Goal: Check status: Check status

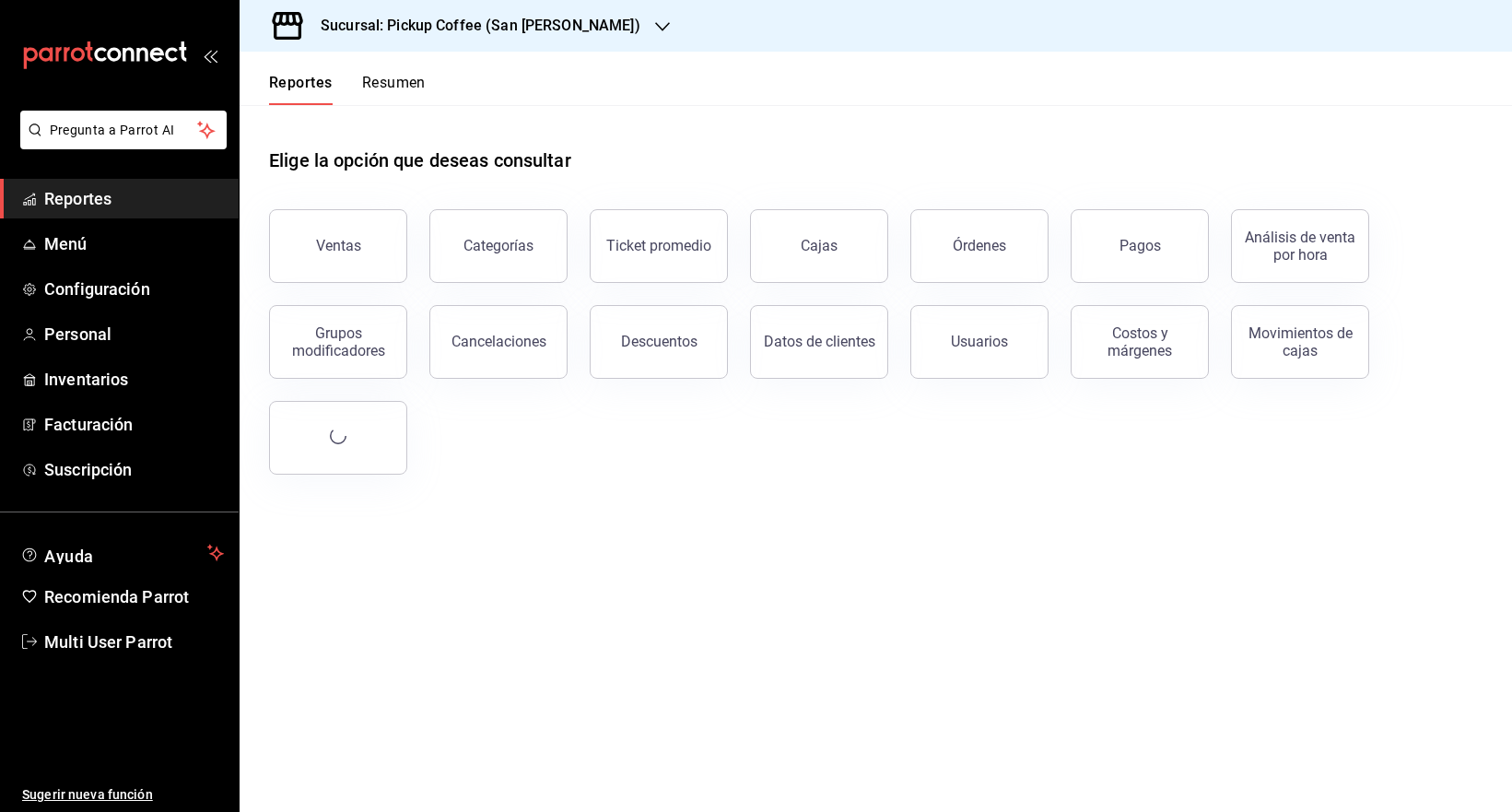
click at [545, 16] on h3 "Sucursal: Pickup Coffee (San [PERSON_NAME])" at bounding box center [473, 25] width 334 height 22
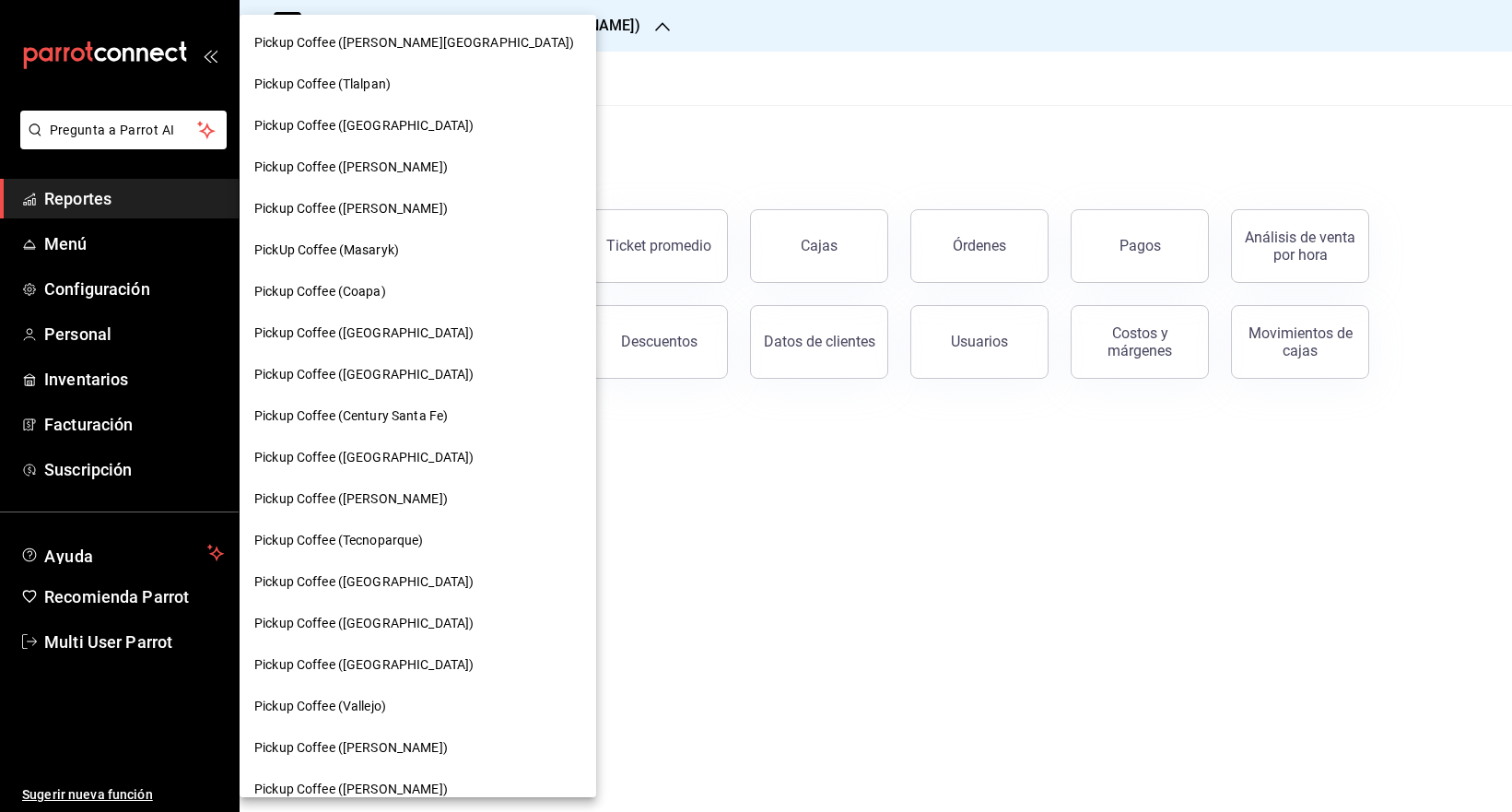
click at [389, 278] on div "Pickup Coffee (Coapa)" at bounding box center [417, 292] width 357 height 41
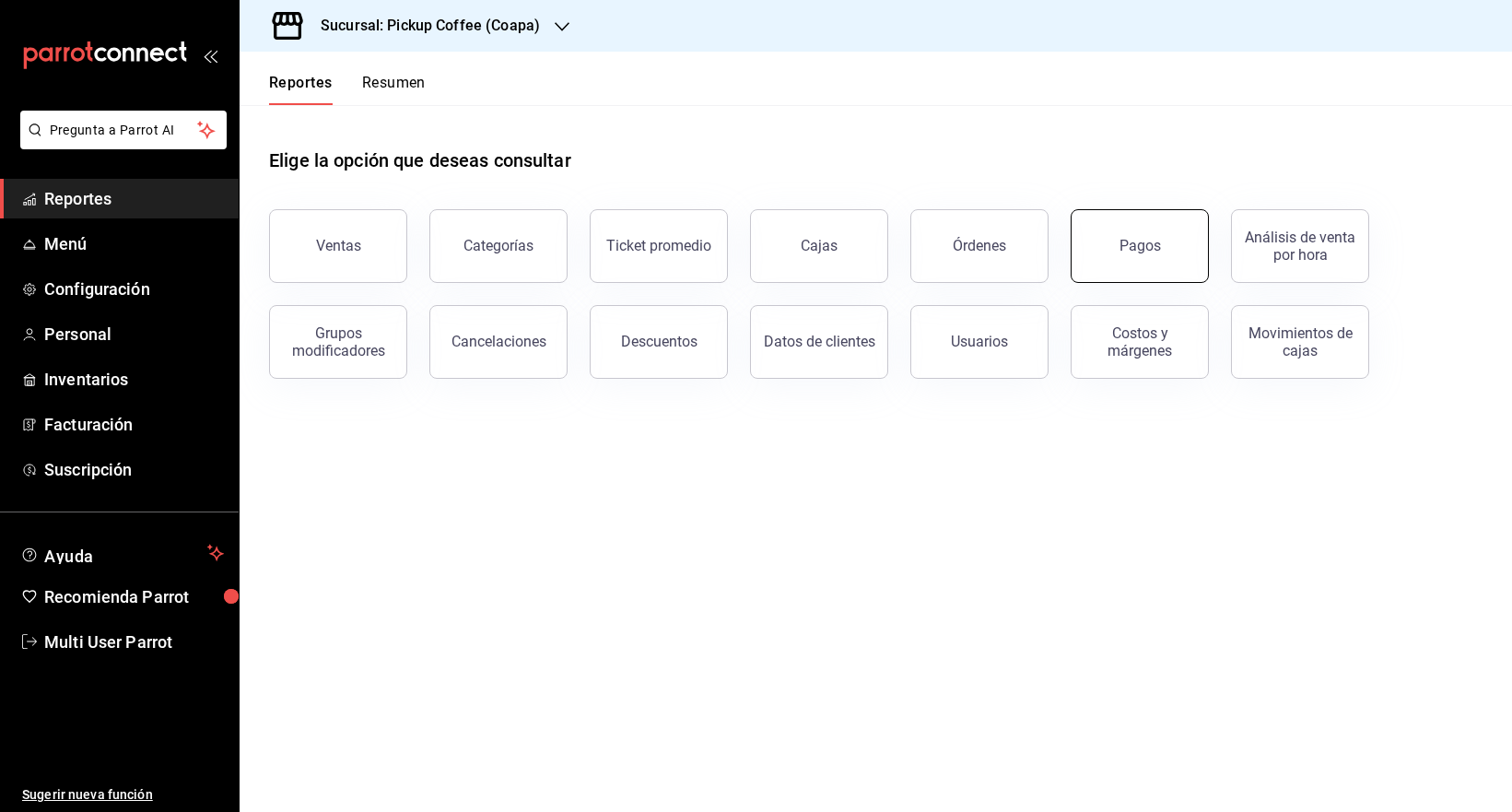
click at [1105, 235] on button "Pagos" at bounding box center [1140, 246] width 138 height 73
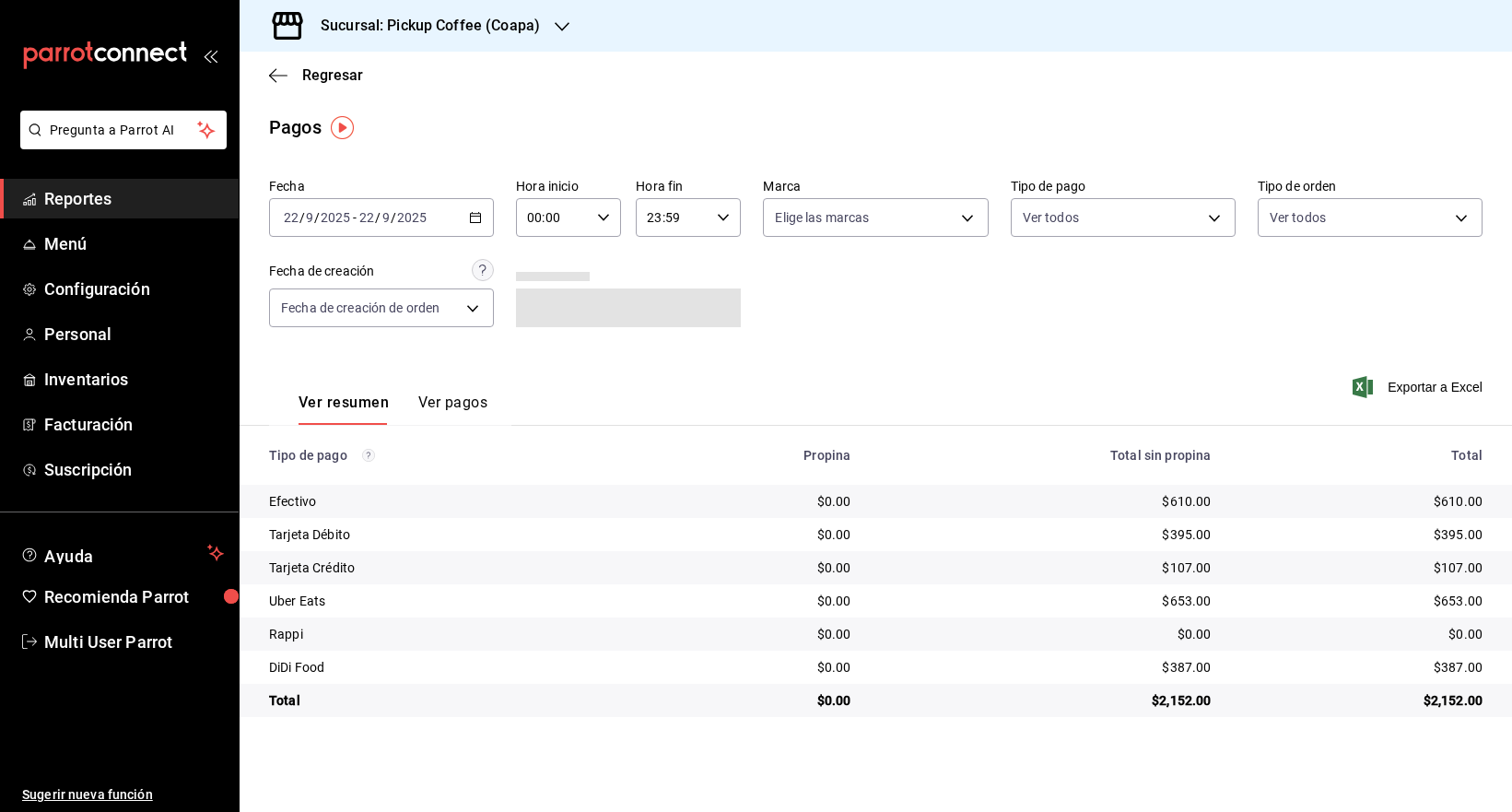
click at [485, 214] on div "[DATE] [DATE] - [DATE] [DATE]" at bounding box center [382, 217] width 225 height 39
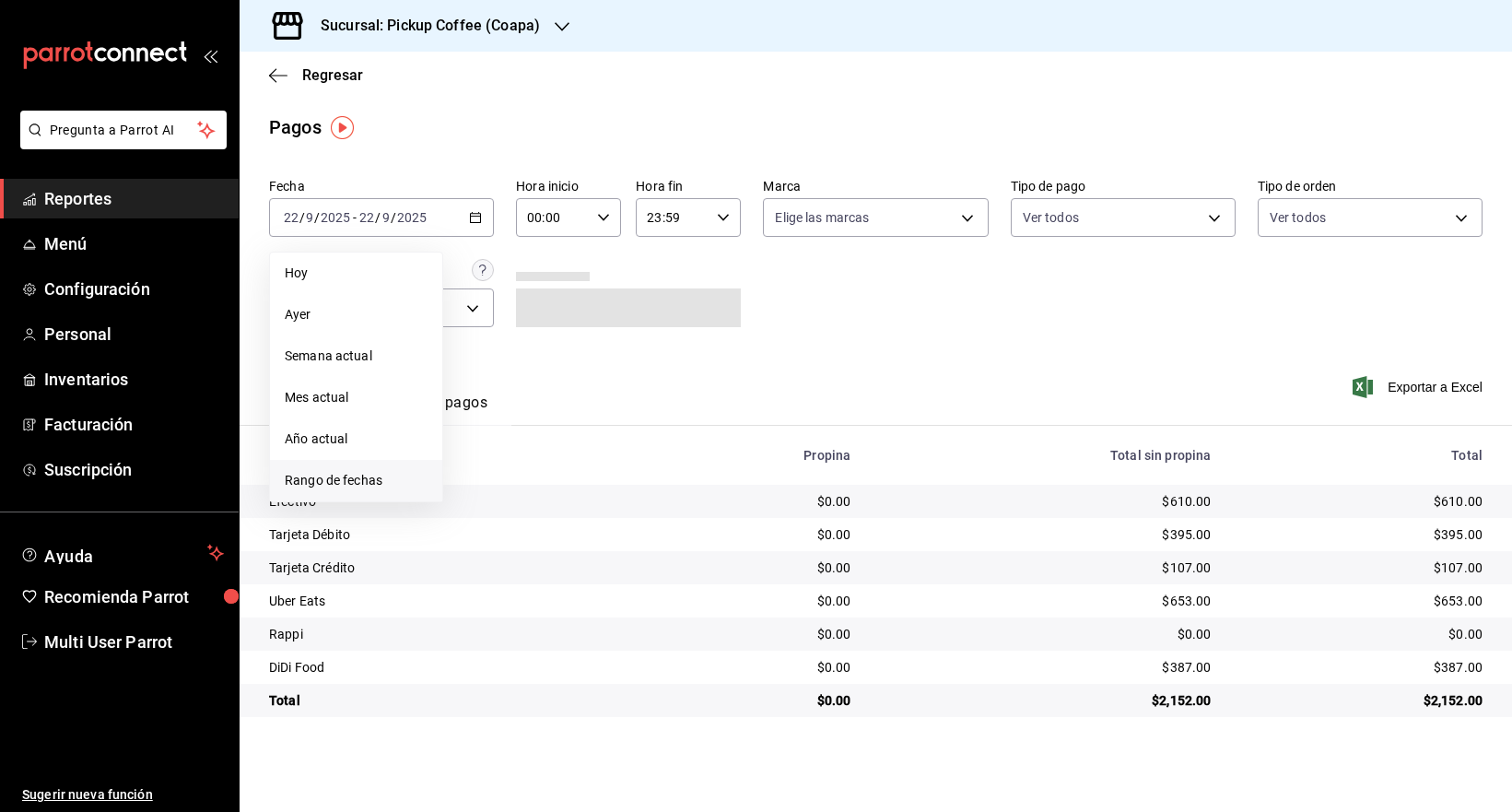
click at [342, 477] on span "Rango de fechas" at bounding box center [356, 480] width 143 height 20
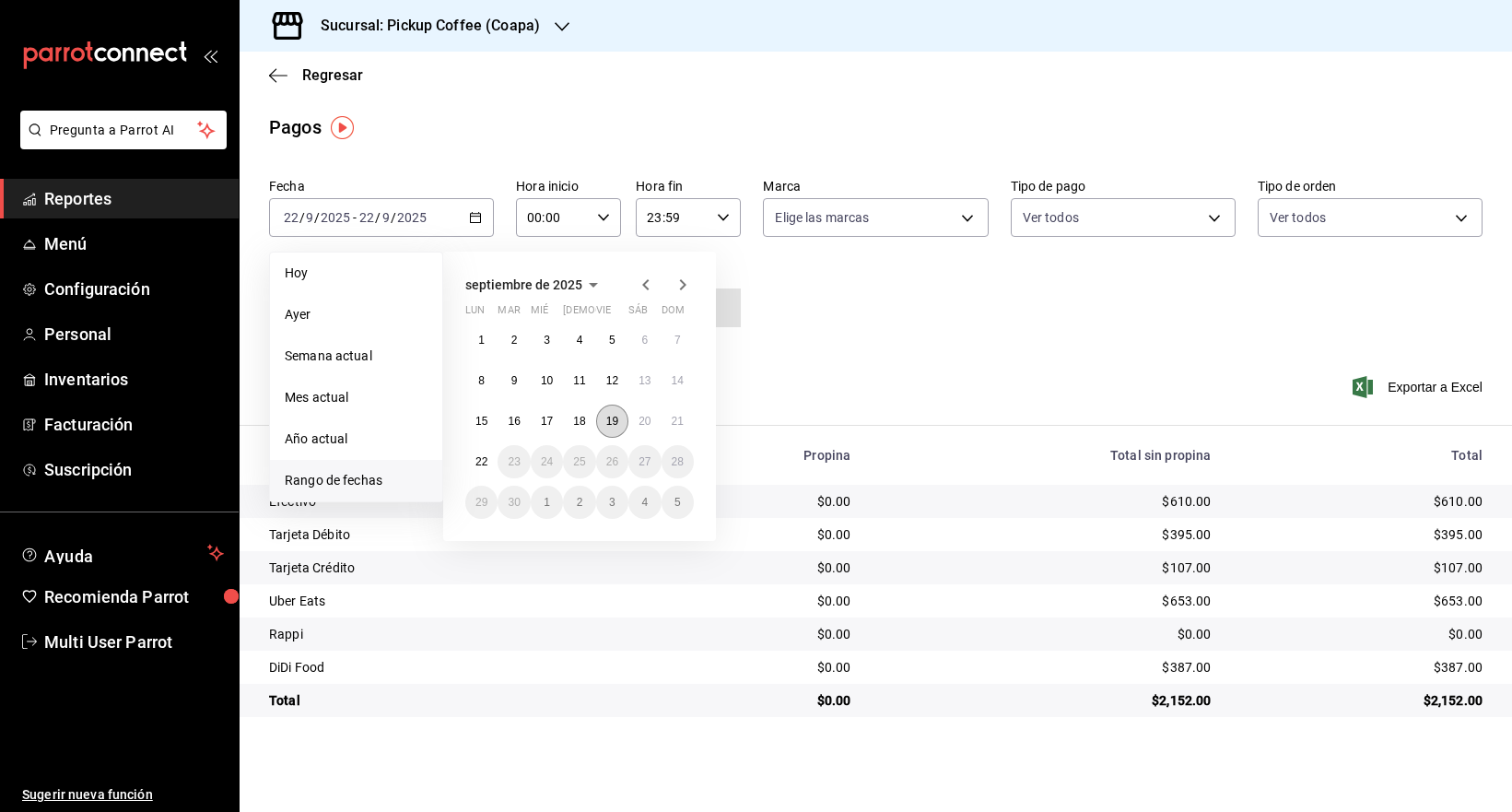
click at [600, 417] on button "19" at bounding box center [612, 420] width 32 height 33
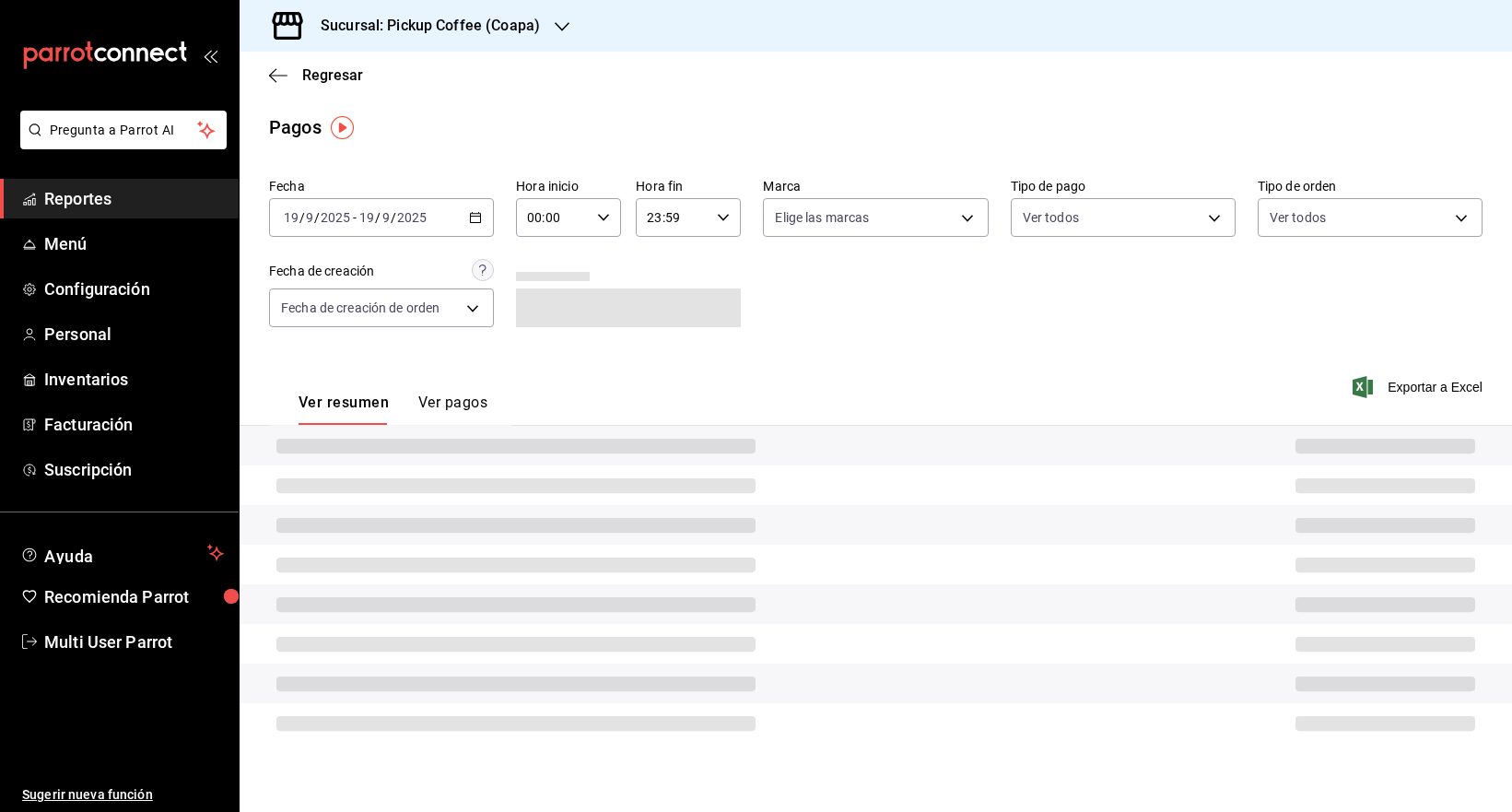
click at [601, 417] on div "Ver resumen Ver pagos Exportar a Excel" at bounding box center [875, 398] width 1273 height 98
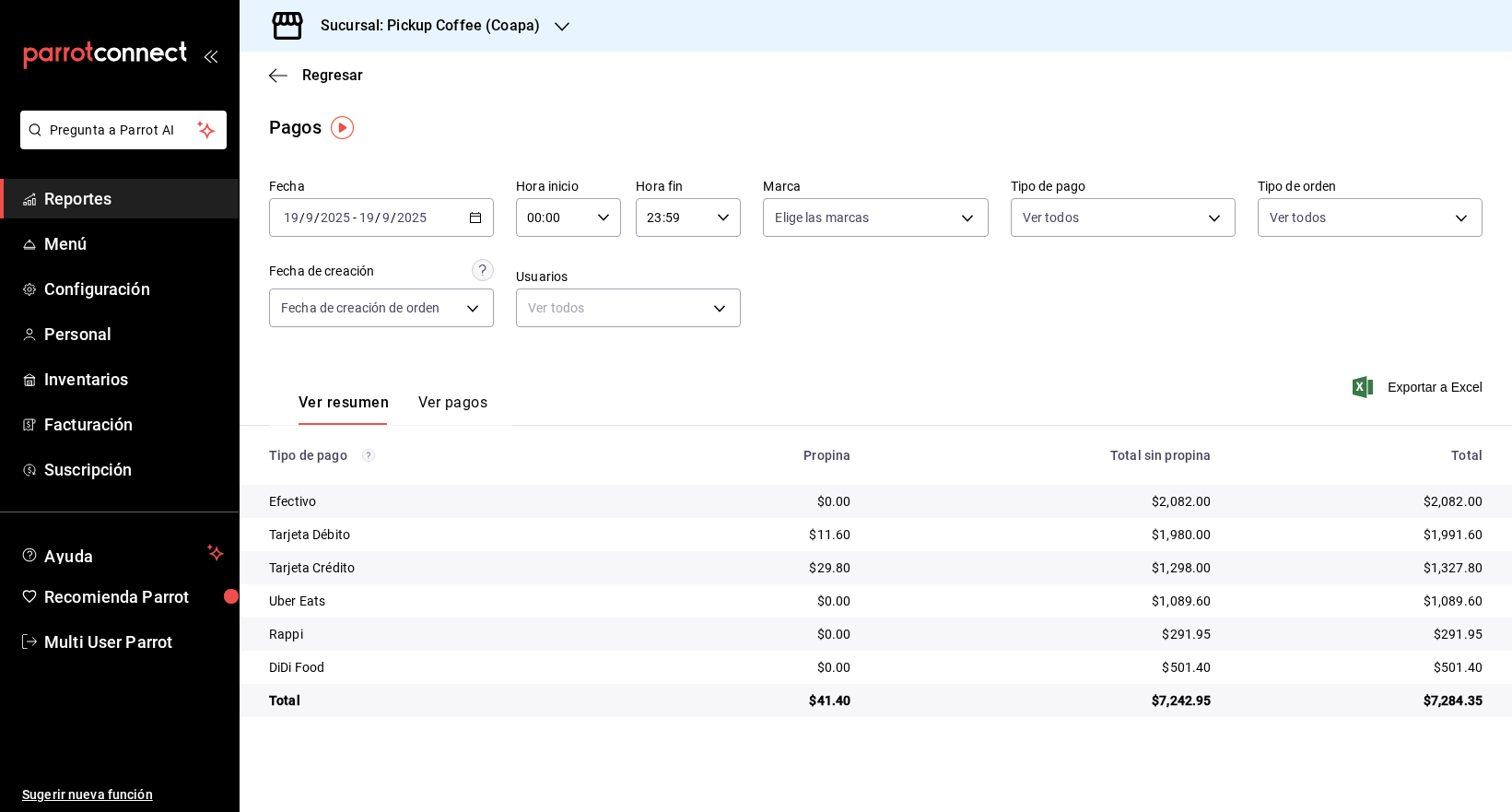
click at [519, 30] on h3 "Sucursal: Pickup Coffee (Coapa)" at bounding box center [423, 25] width 234 height 22
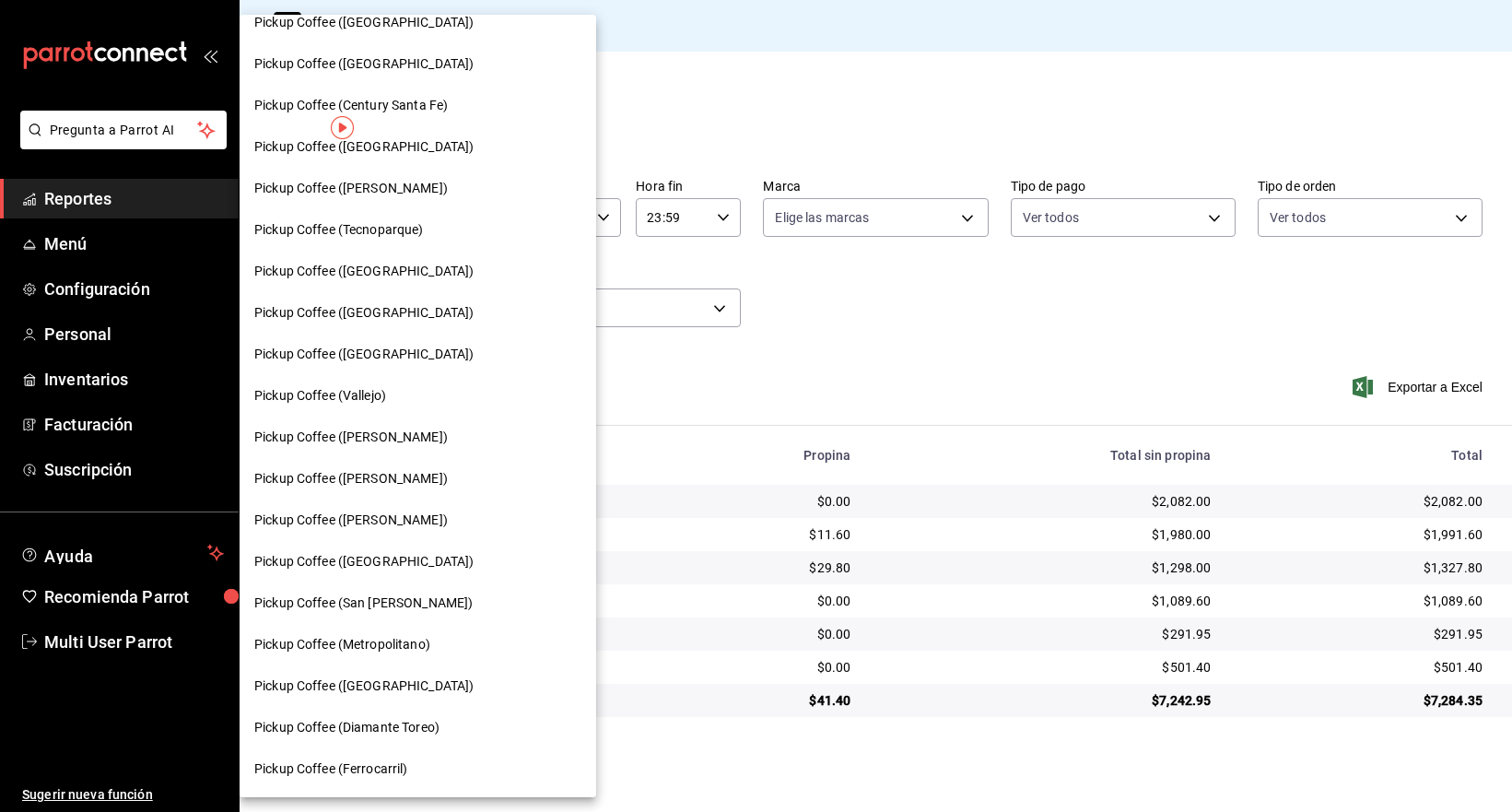
scroll to position [649, 0]
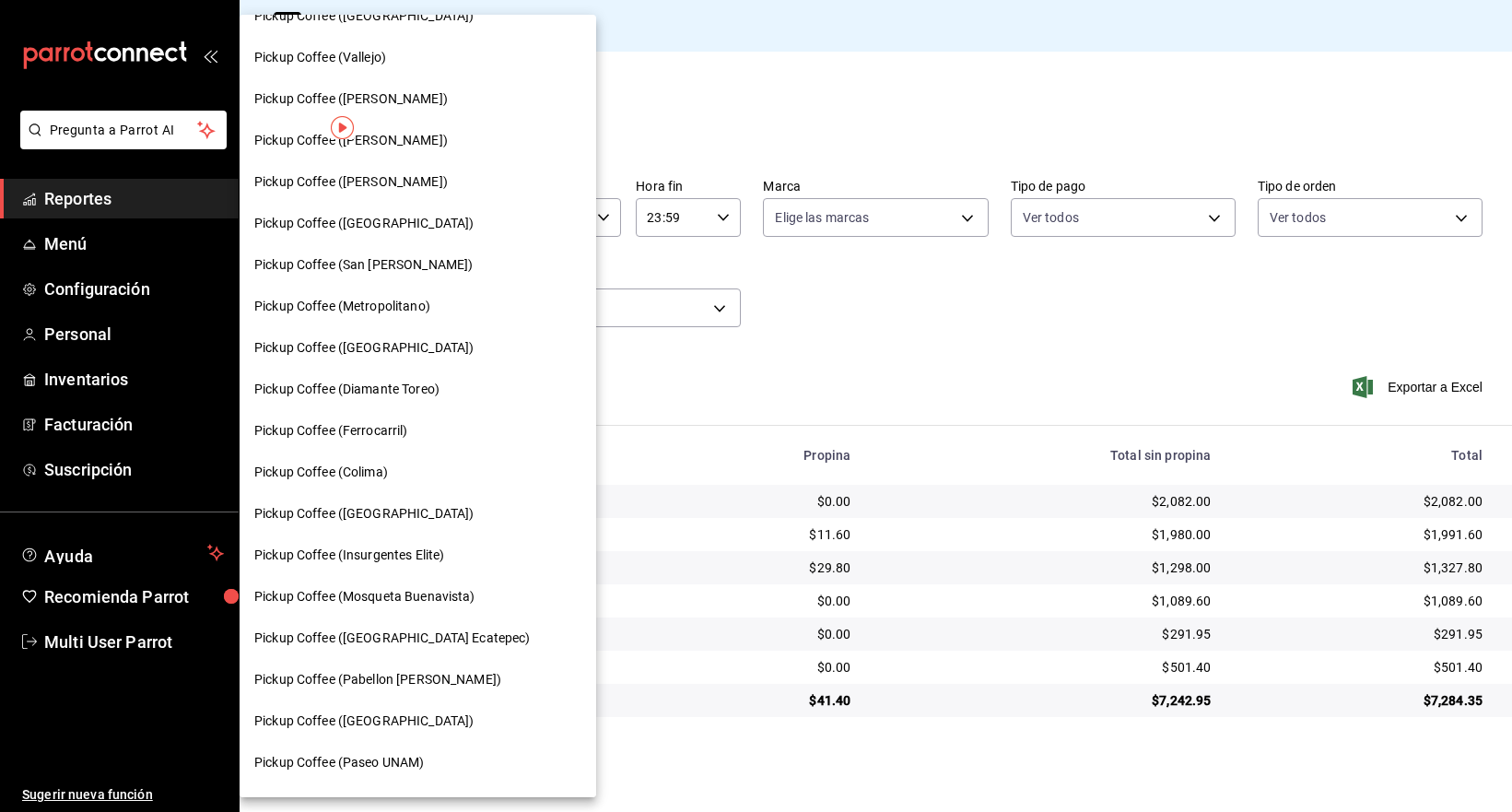
click at [395, 281] on div "Pickup Coffee (San [PERSON_NAME])" at bounding box center [417, 265] width 357 height 41
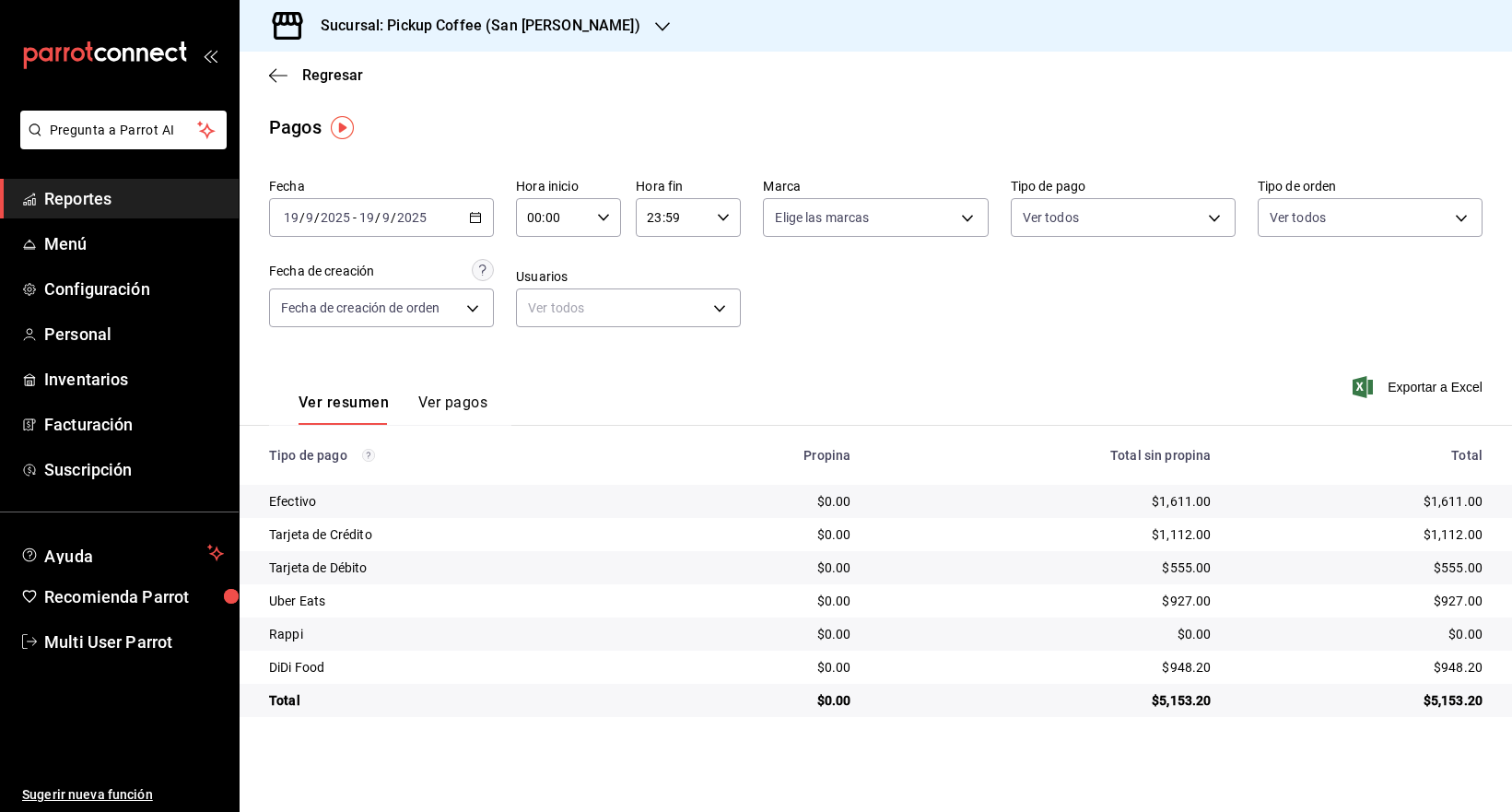
click at [547, 32] on h3 "Sucursal: Pickup Coffee (San [PERSON_NAME])" at bounding box center [473, 25] width 334 height 22
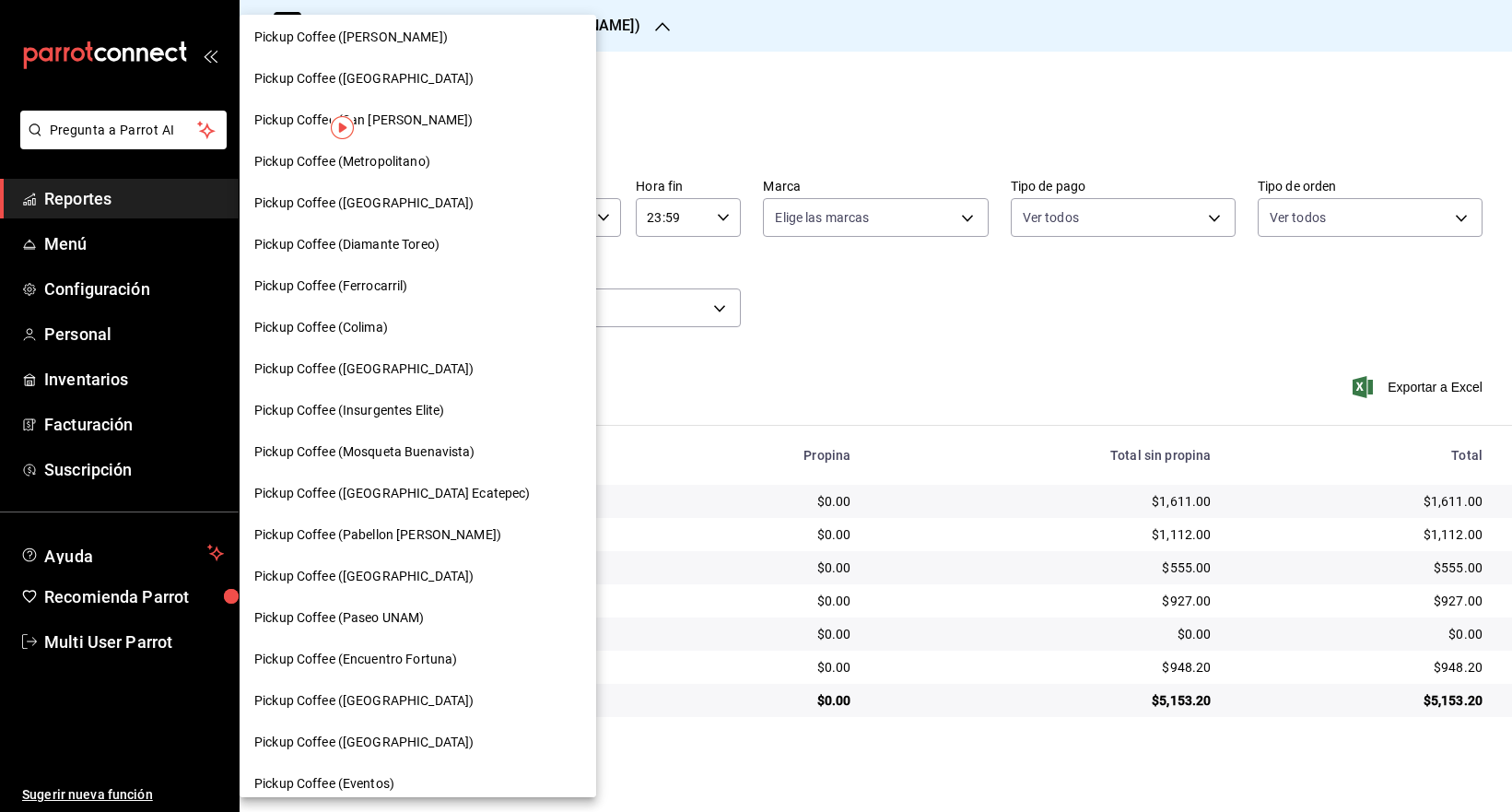
scroll to position [808, 0]
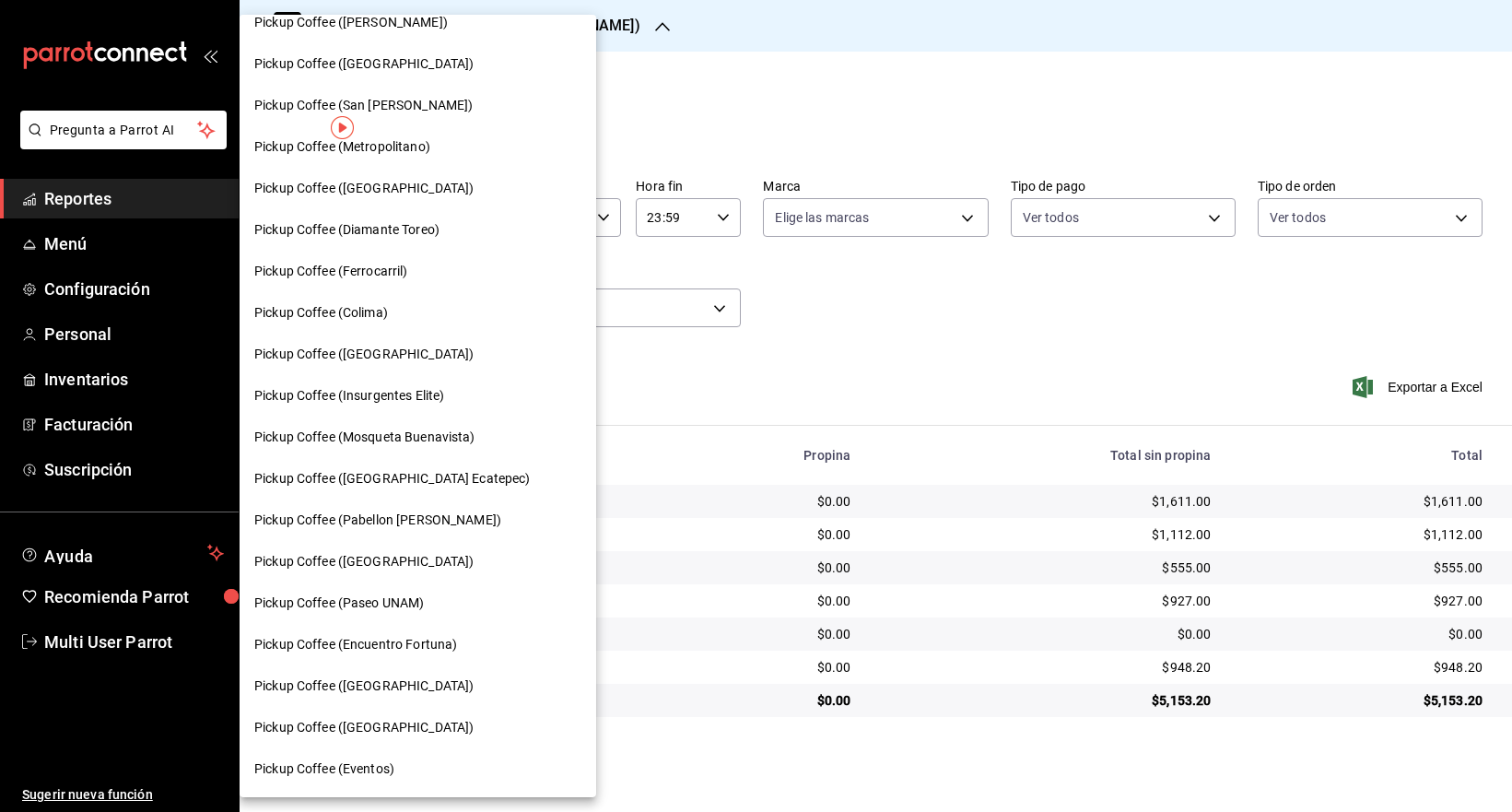
click at [440, 600] on div "Pickup Coffee (Paseo UNAM)" at bounding box center [417, 603] width 327 height 20
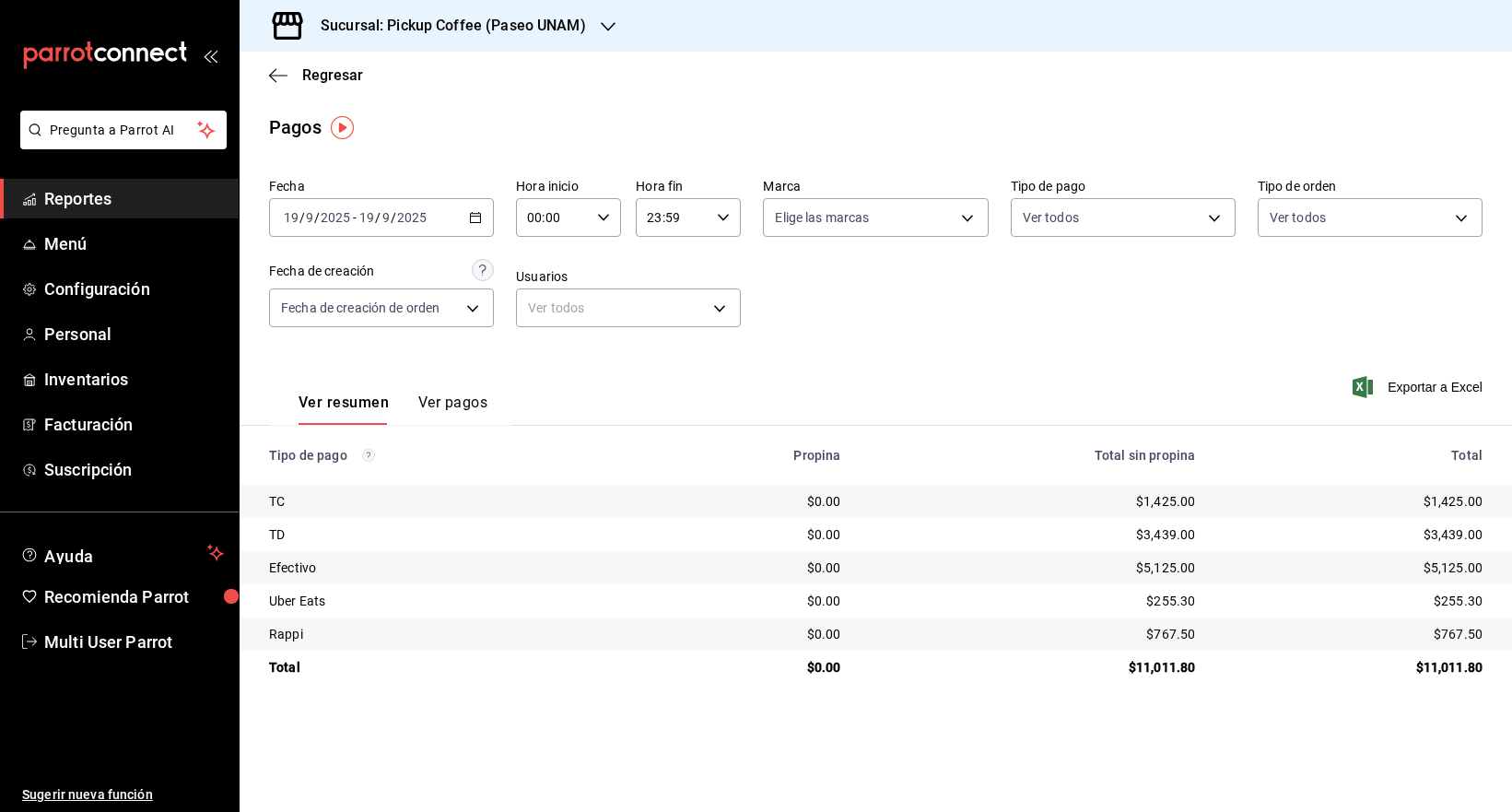
click at [547, 19] on h3 "Sucursal: Pickup Coffee (Paseo UNAM)" at bounding box center [446, 25] width 280 height 22
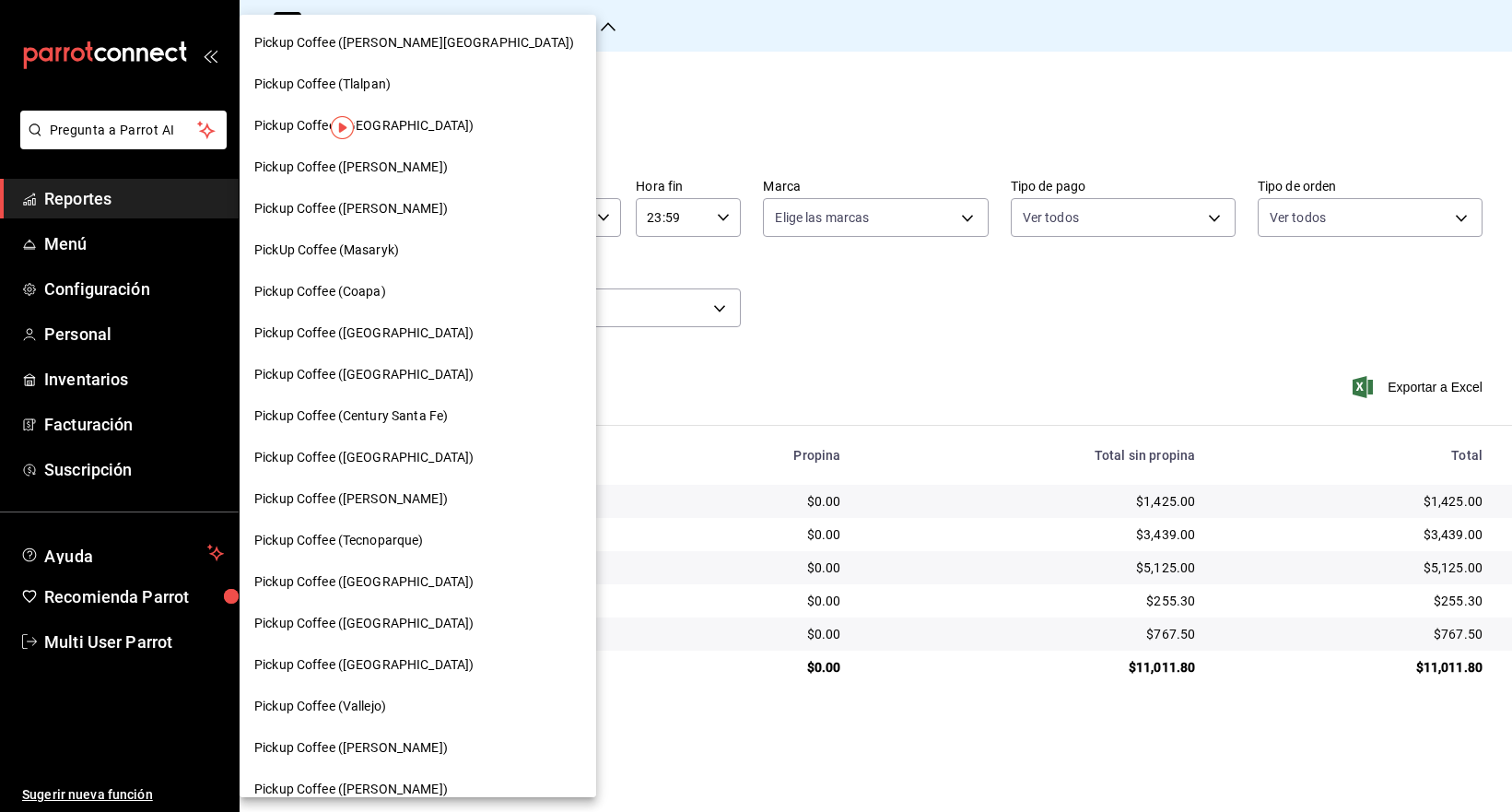
click at [414, 379] on div "Pickup Coffee ([GEOGRAPHIC_DATA])" at bounding box center [417, 374] width 327 height 20
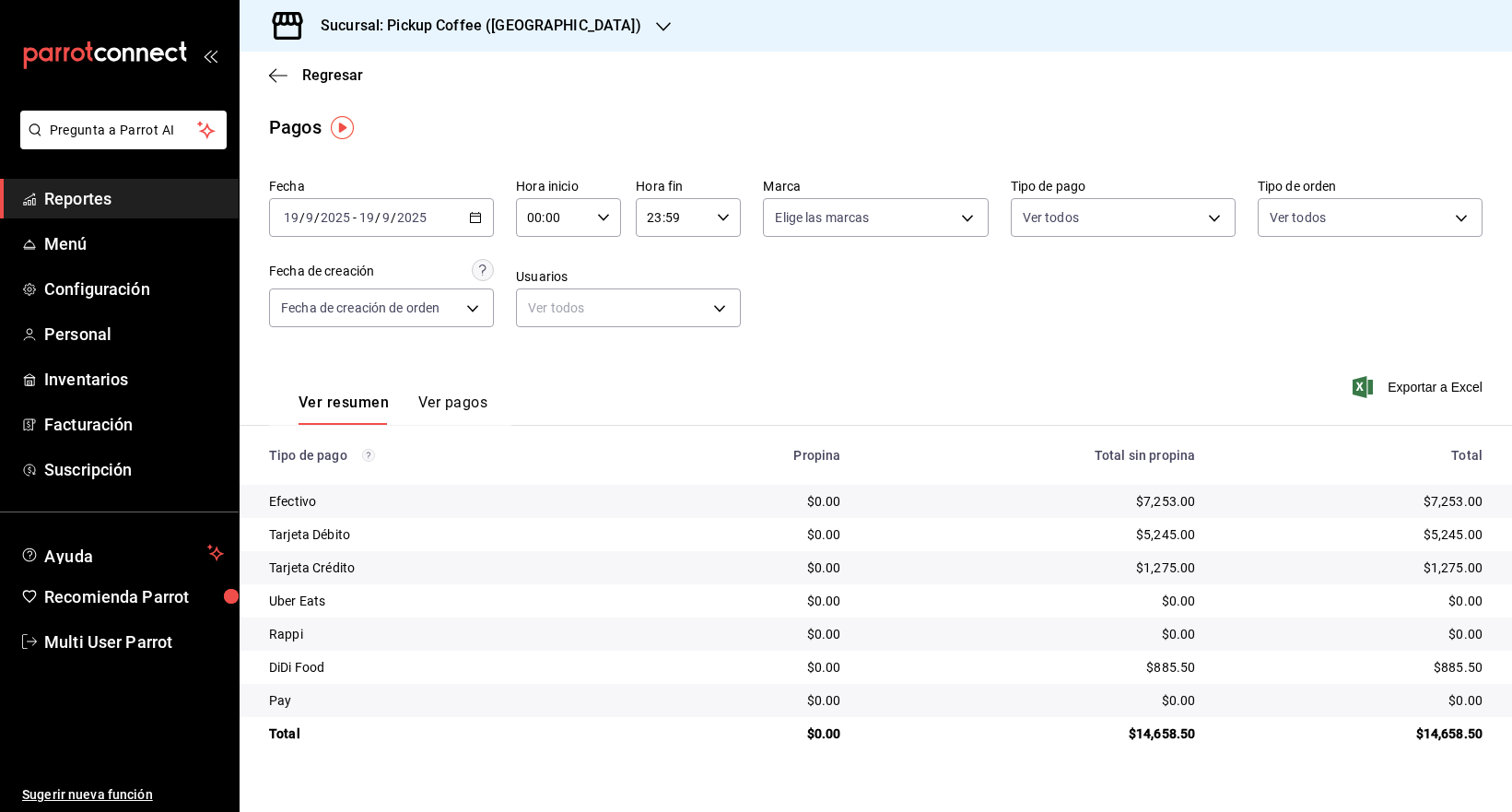
click at [462, 21] on h3 "Sucursal: Pickup Coffee ([GEOGRAPHIC_DATA])" at bounding box center [474, 25] width 335 height 22
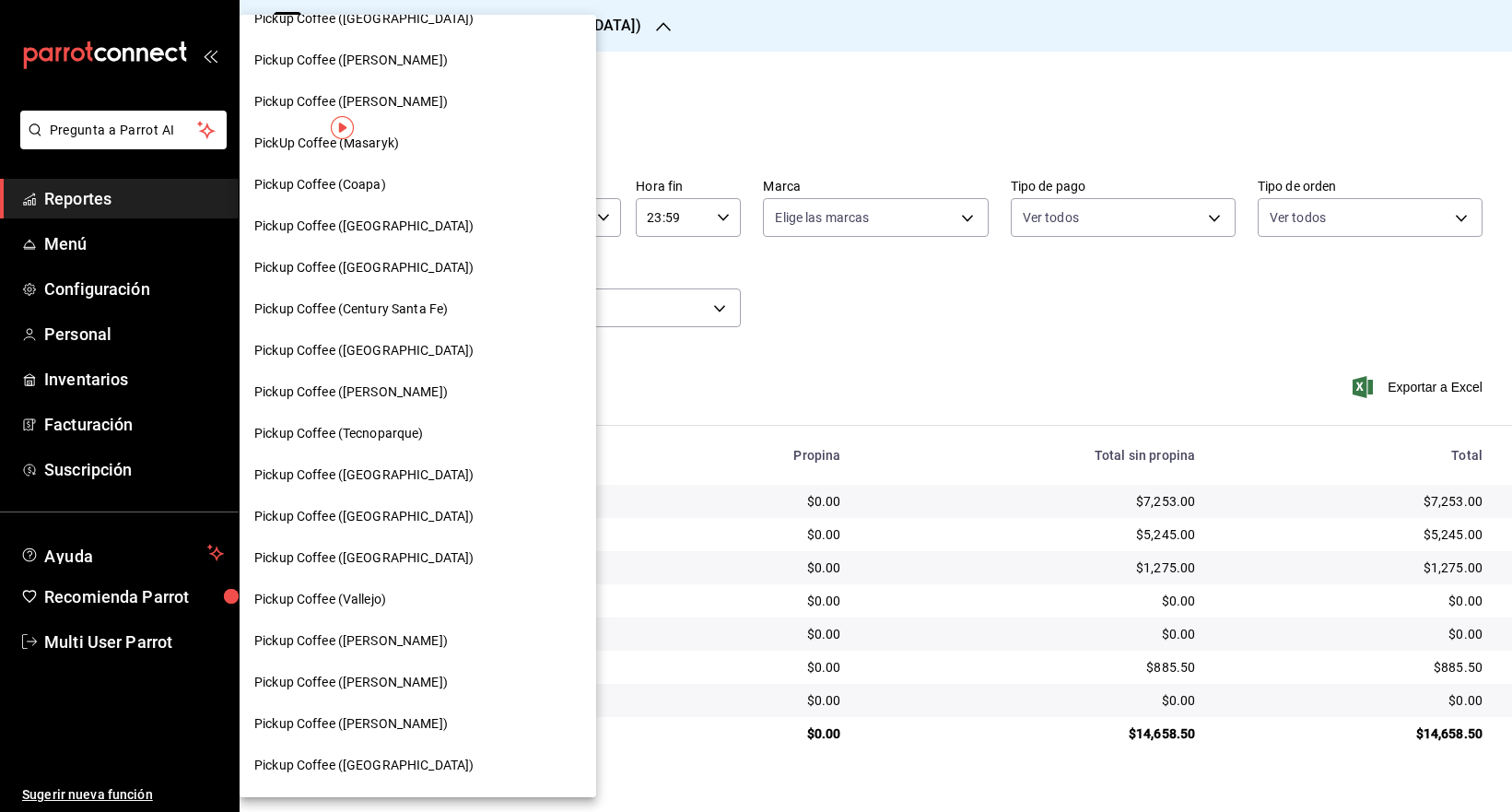
scroll to position [0, 0]
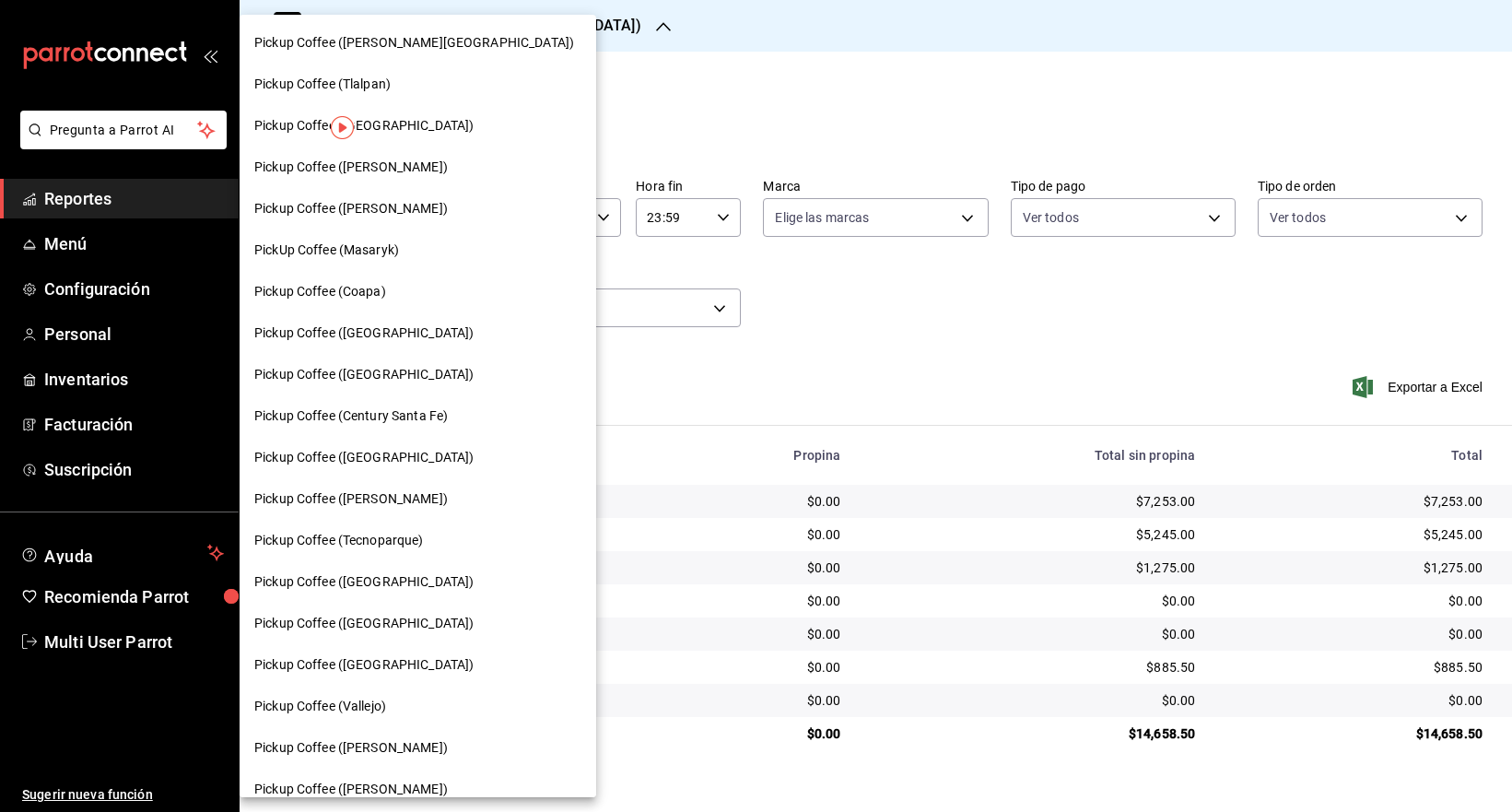
click at [426, 176] on div "Pickup Coffee ([PERSON_NAME])" at bounding box center [417, 168] width 357 height 41
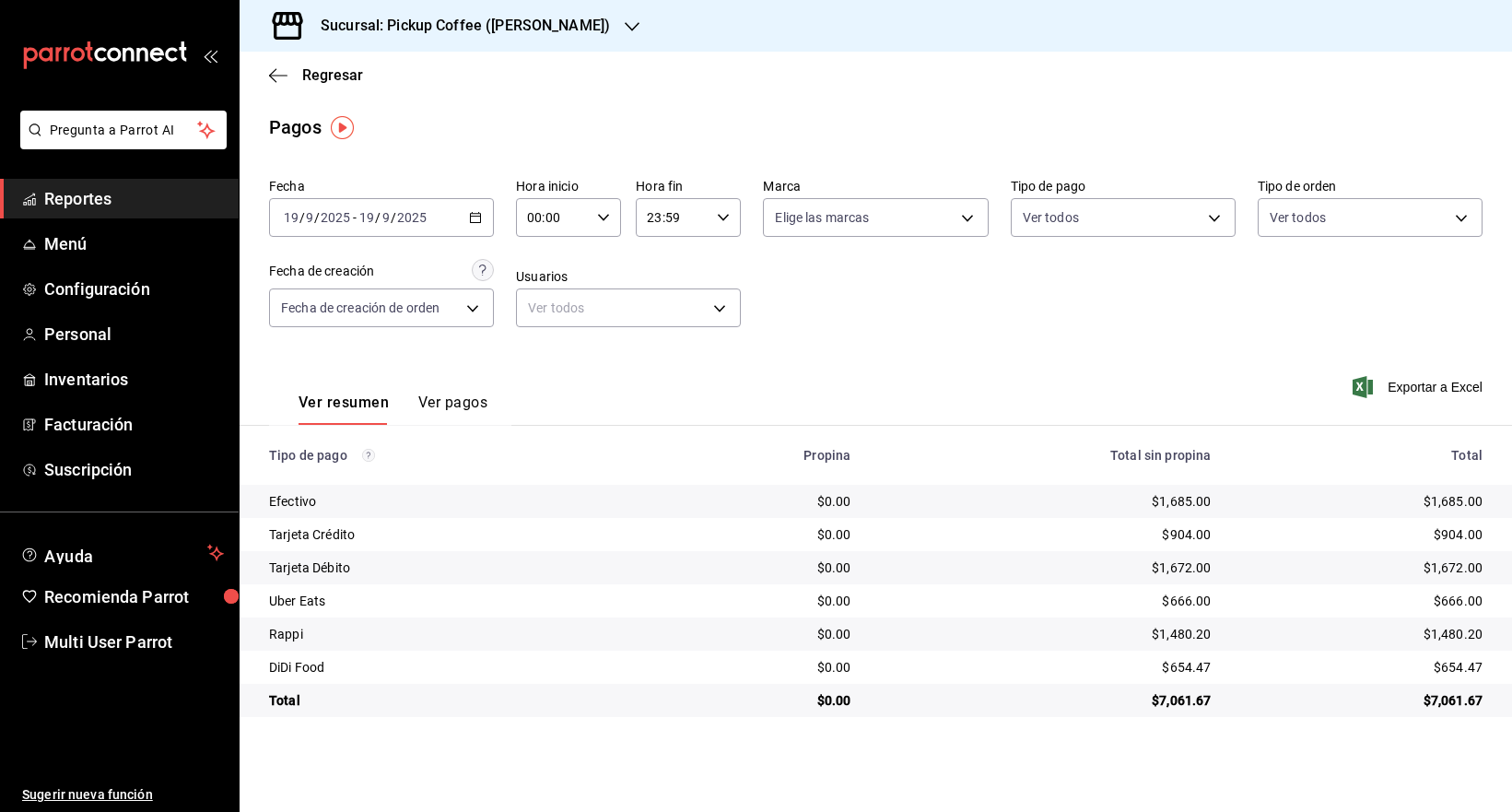
click at [569, 42] on div "Sucursal: Pickup Coffee ([PERSON_NAME])" at bounding box center [450, 25] width 393 height 52
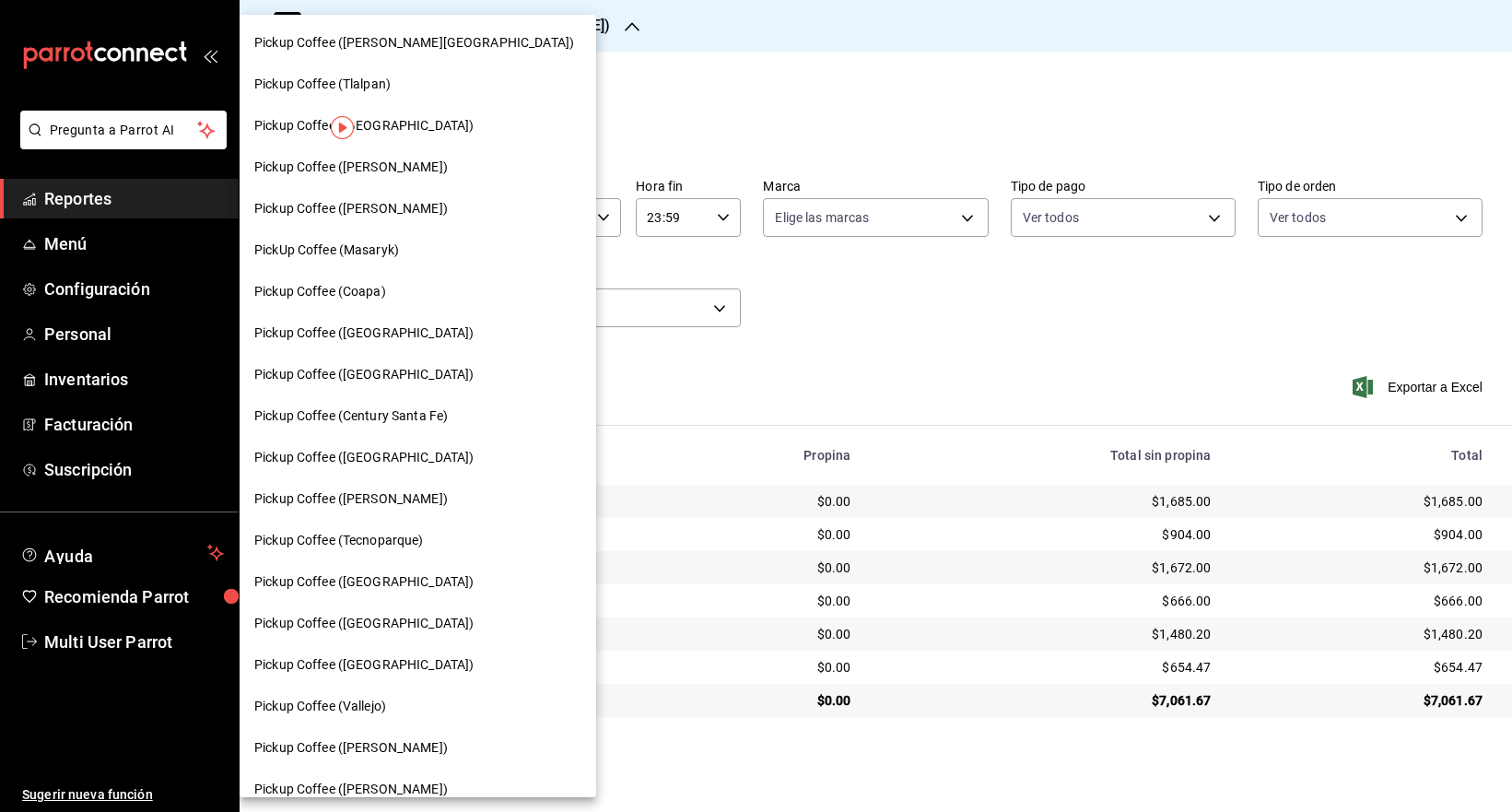
click at [378, 64] on div "Pickup Coffee (Tlalpan)" at bounding box center [417, 84] width 357 height 41
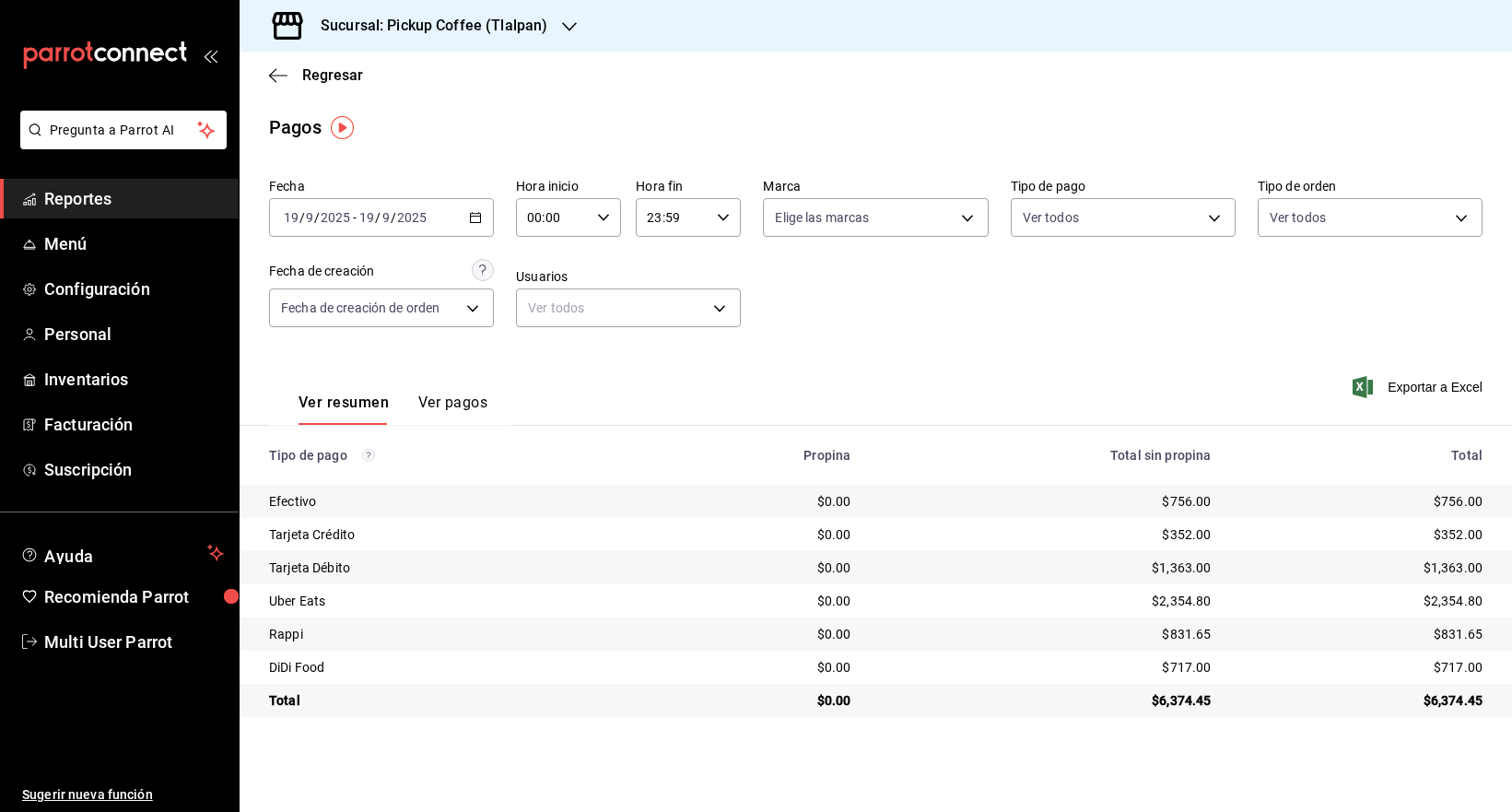
click at [484, 223] on div "[DATE] [DATE] - [DATE] [DATE]" at bounding box center [382, 217] width 225 height 39
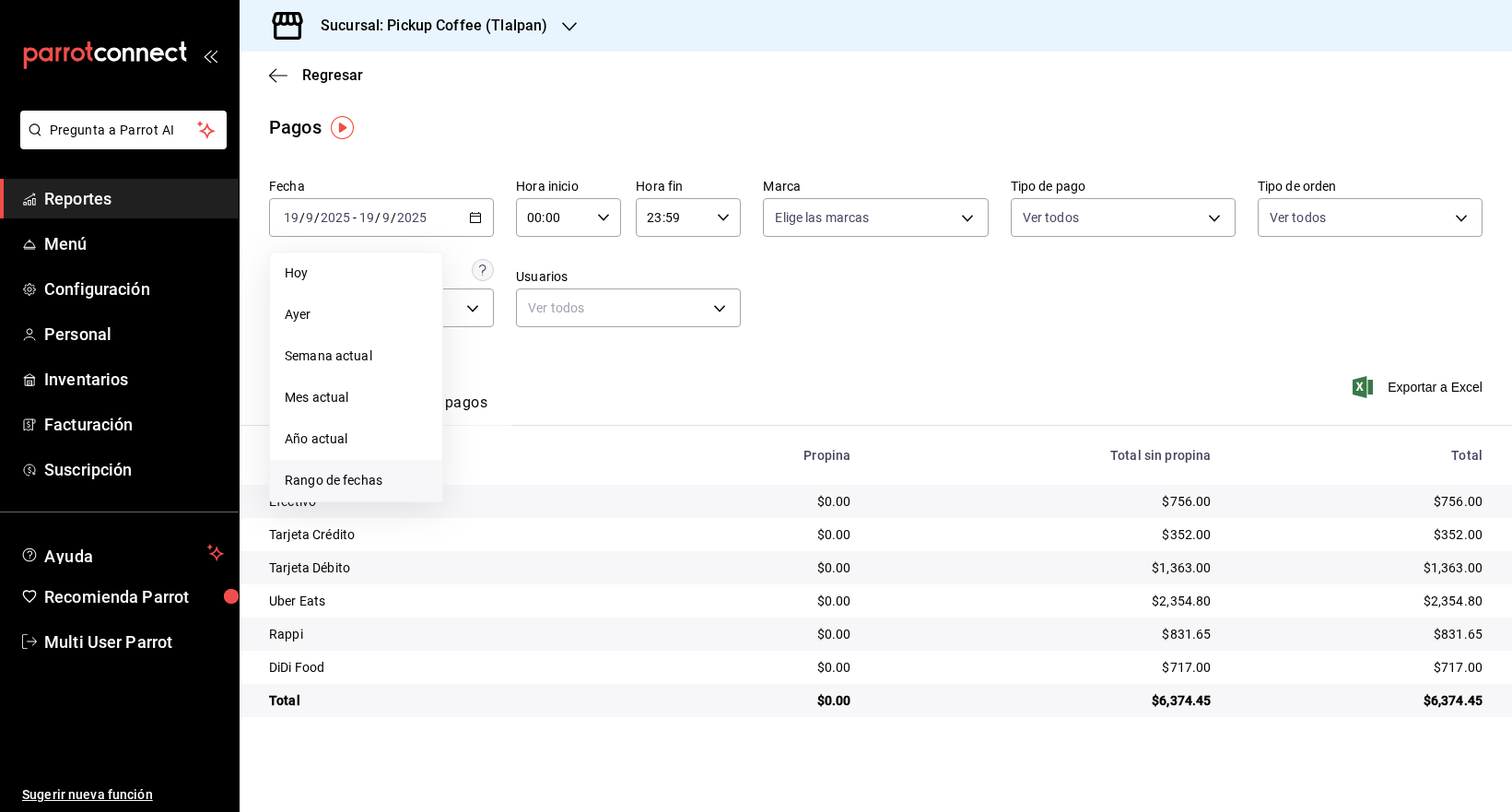
click at [344, 477] on span "Rango de fechas" at bounding box center [356, 480] width 143 height 20
click at [628, 423] on button "20" at bounding box center [644, 420] width 32 height 33
click at [640, 424] on abbr "20" at bounding box center [644, 421] width 12 height 13
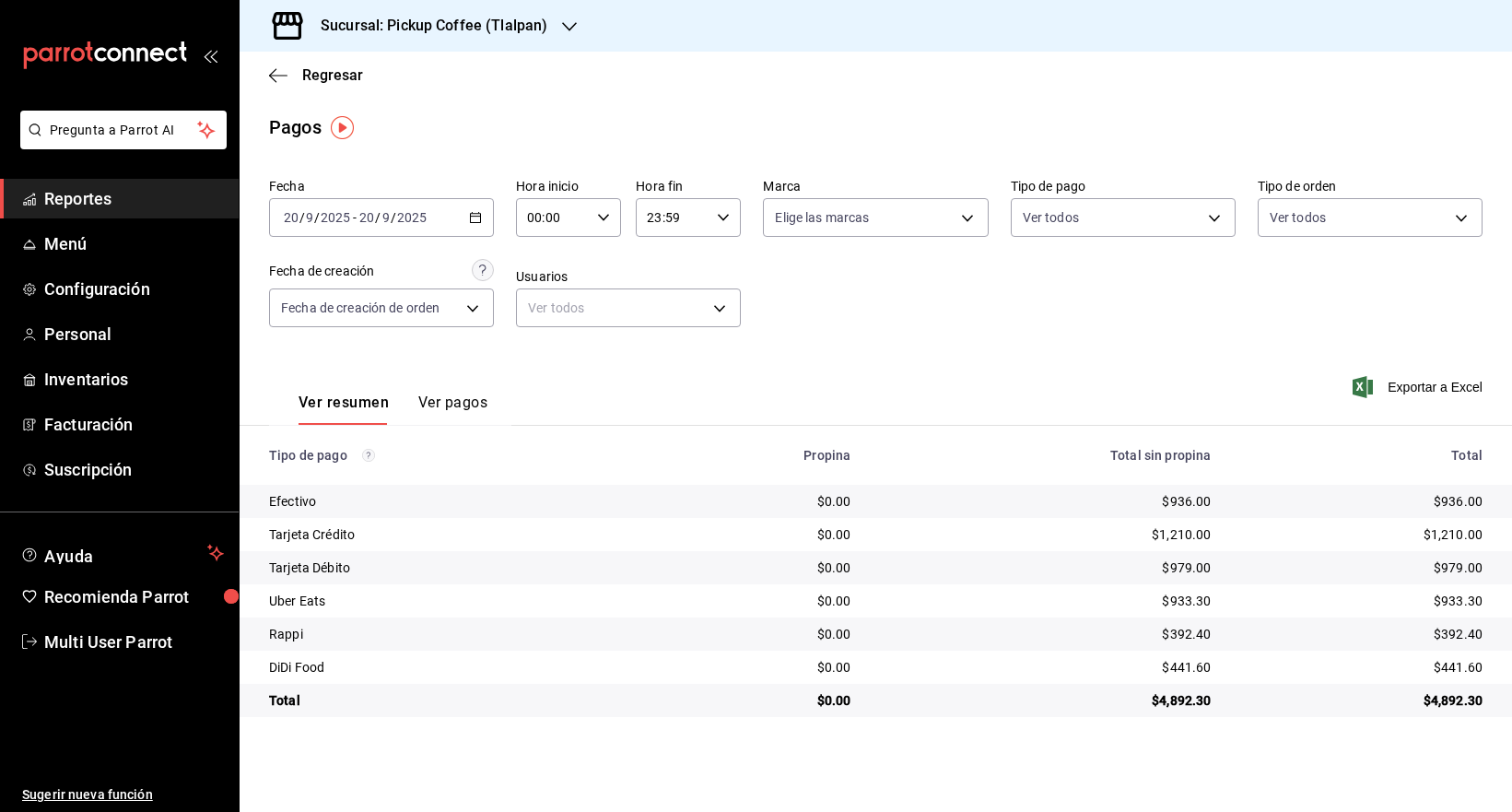
click at [494, 47] on div "Sucursal: Pickup Coffee (Tlalpan)" at bounding box center [419, 25] width 330 height 52
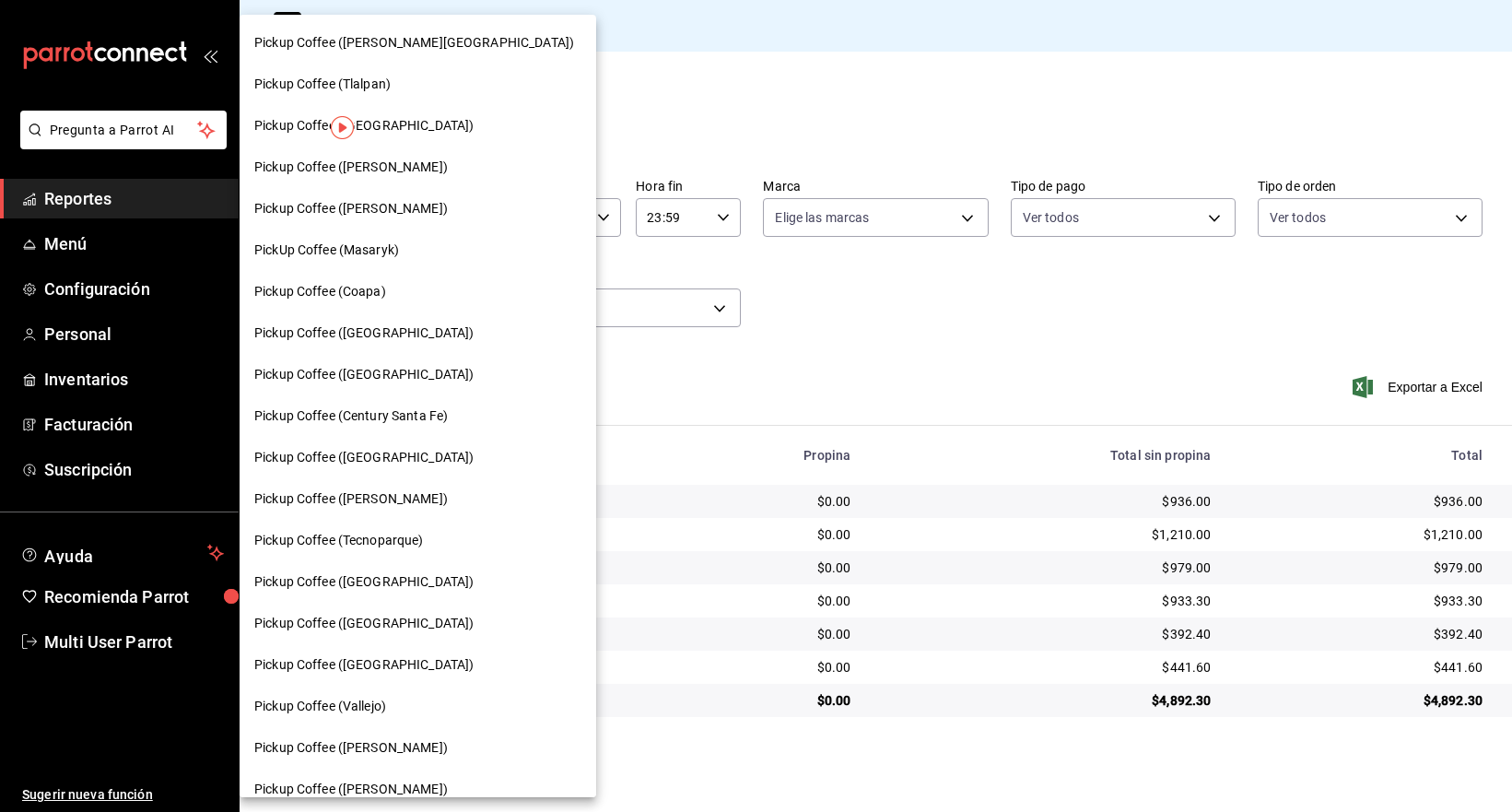
click at [463, 290] on div "Pickup Coffee (Coapa)" at bounding box center [417, 291] width 327 height 20
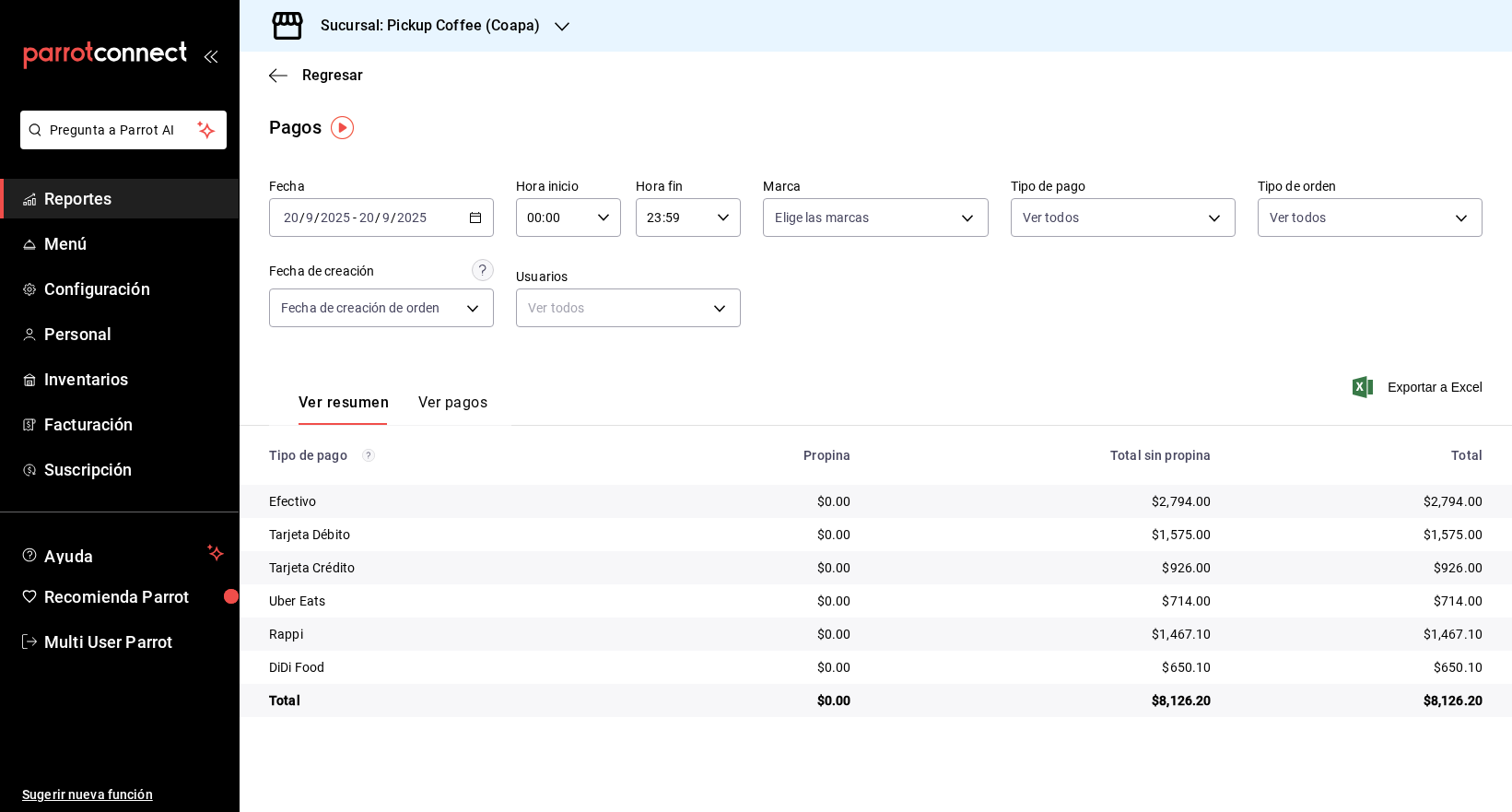
click at [514, 29] on h3 "Sucursal: Pickup Coffee (Coapa)" at bounding box center [423, 25] width 234 height 22
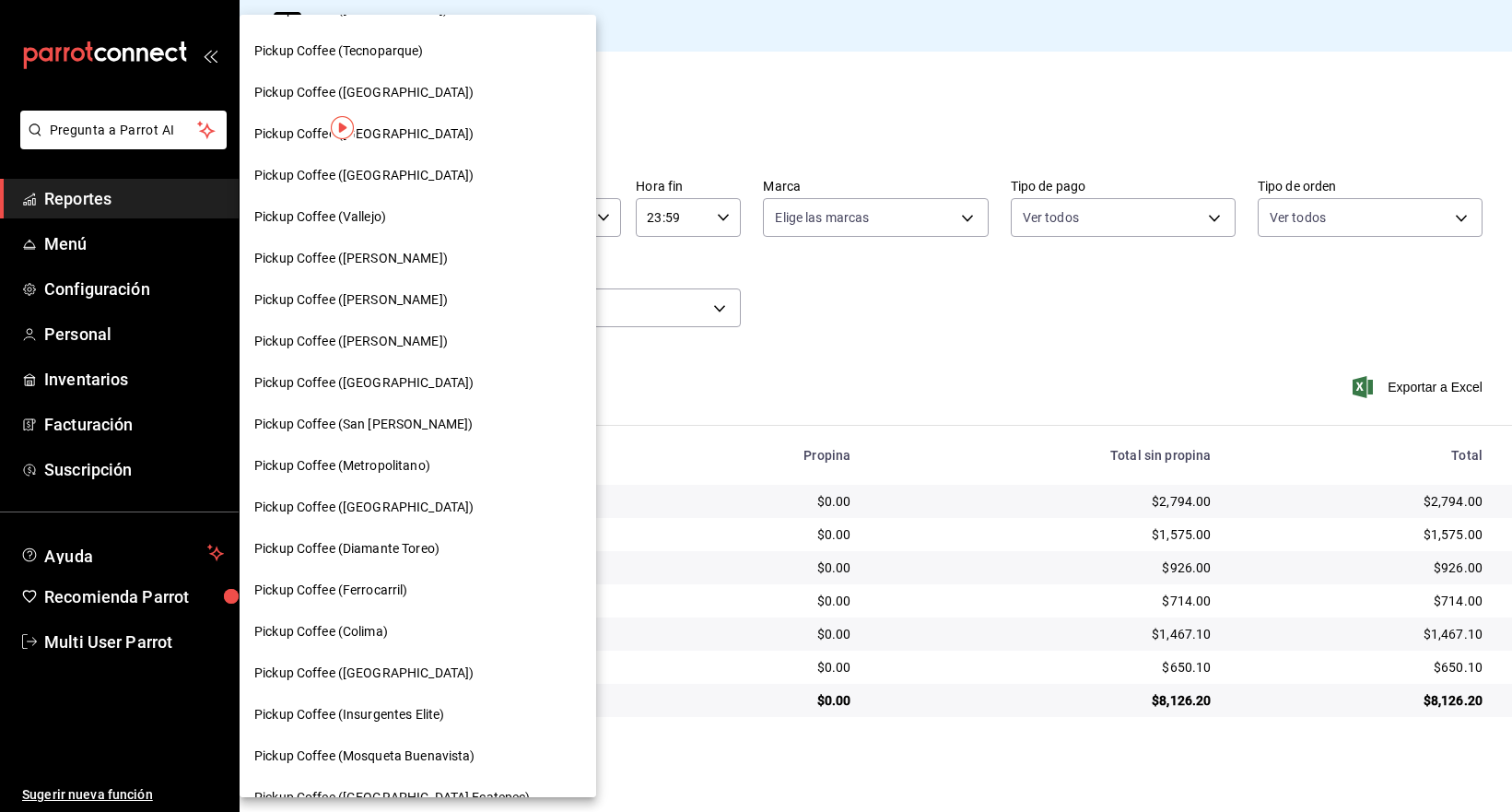
scroll to position [505, 0]
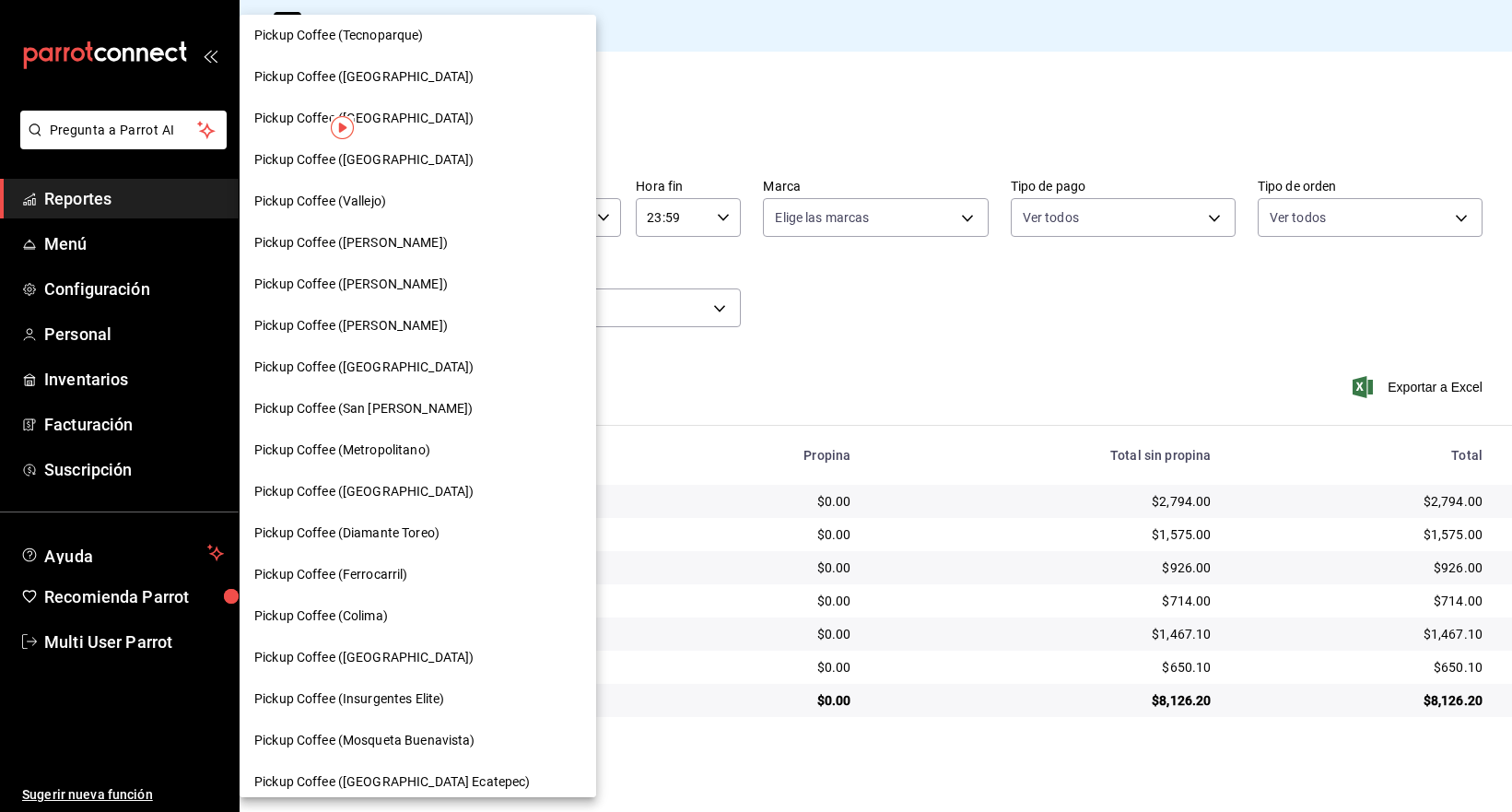
click at [427, 402] on span "Pickup Coffee (San [PERSON_NAME])" at bounding box center [364, 409] width 219 height 20
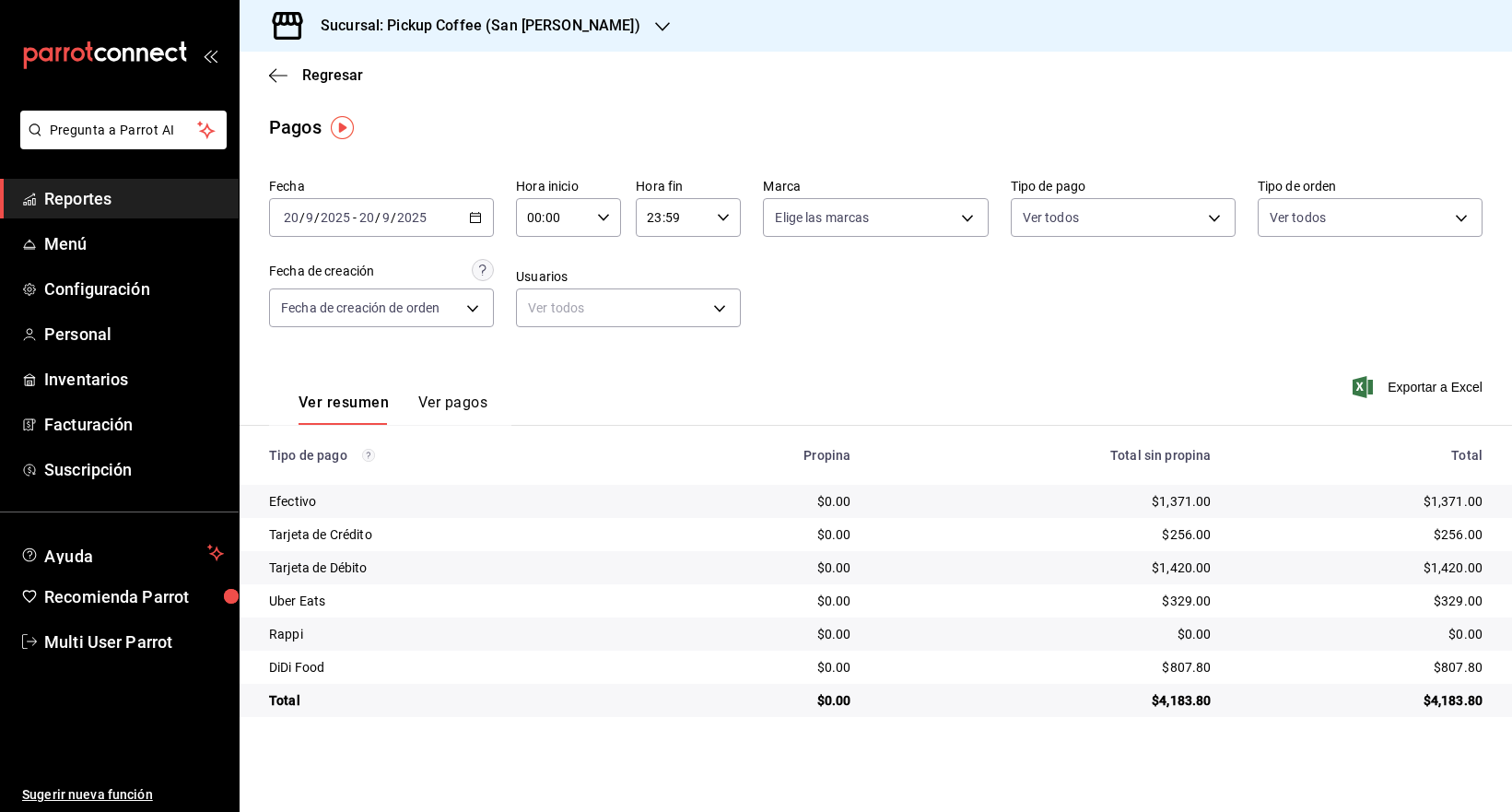
click at [573, 37] on div "Sucursal: Pickup Coffee (San [PERSON_NAME])" at bounding box center [465, 25] width 423 height 52
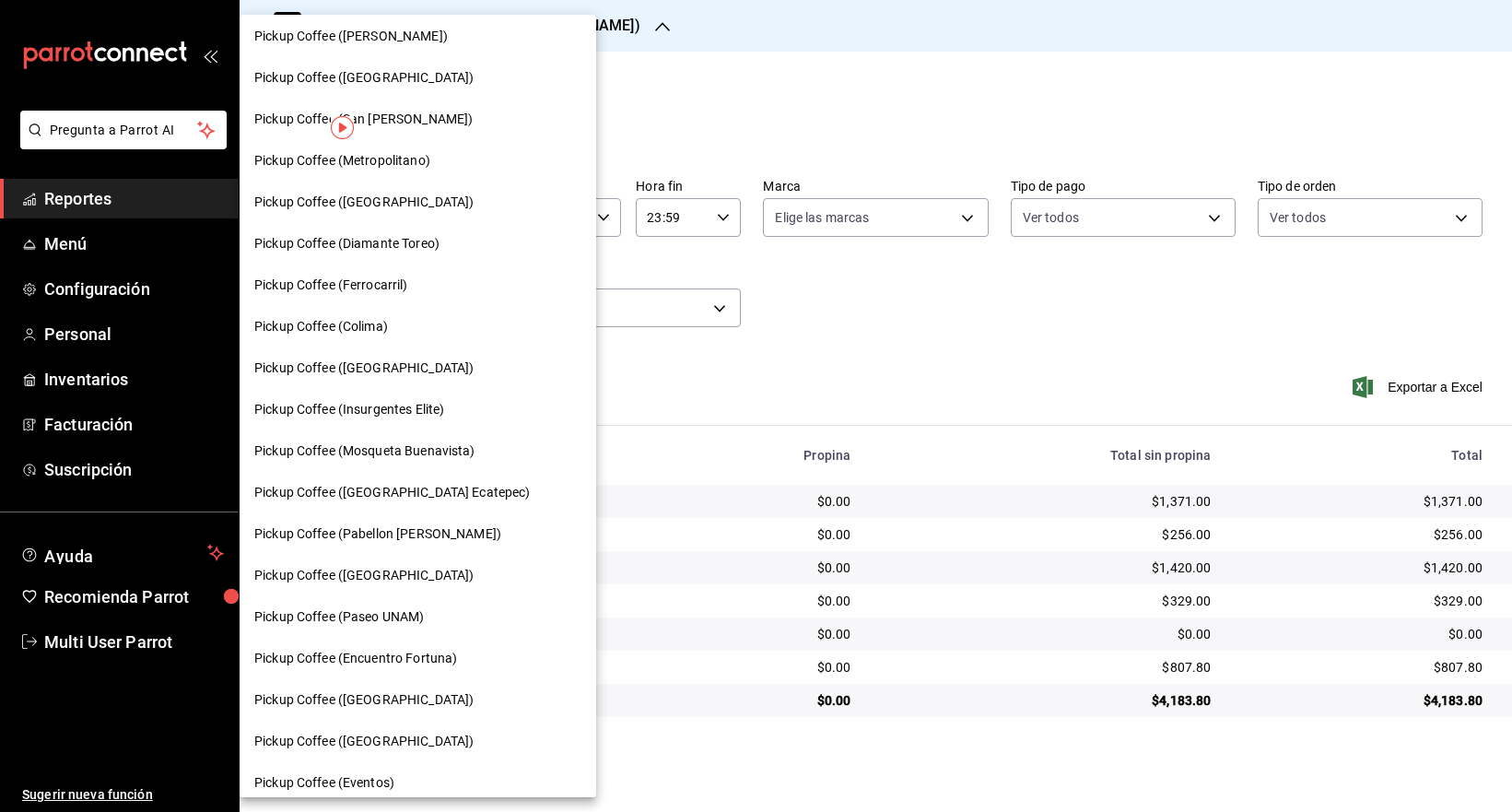
scroll to position [808, 0]
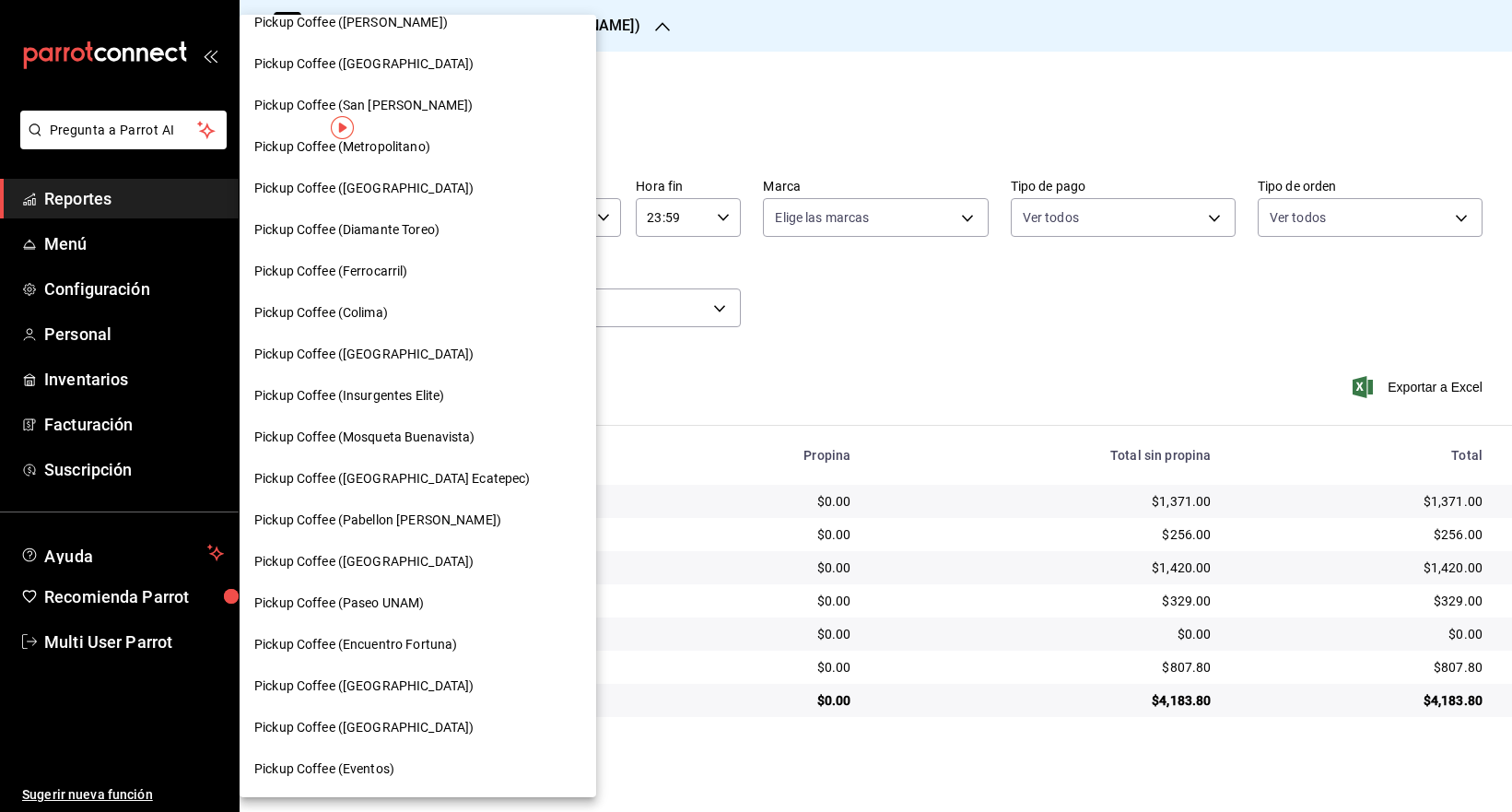
click at [424, 598] on span "Pickup Coffee (Paseo UNAM)" at bounding box center [339, 603] width 170 height 20
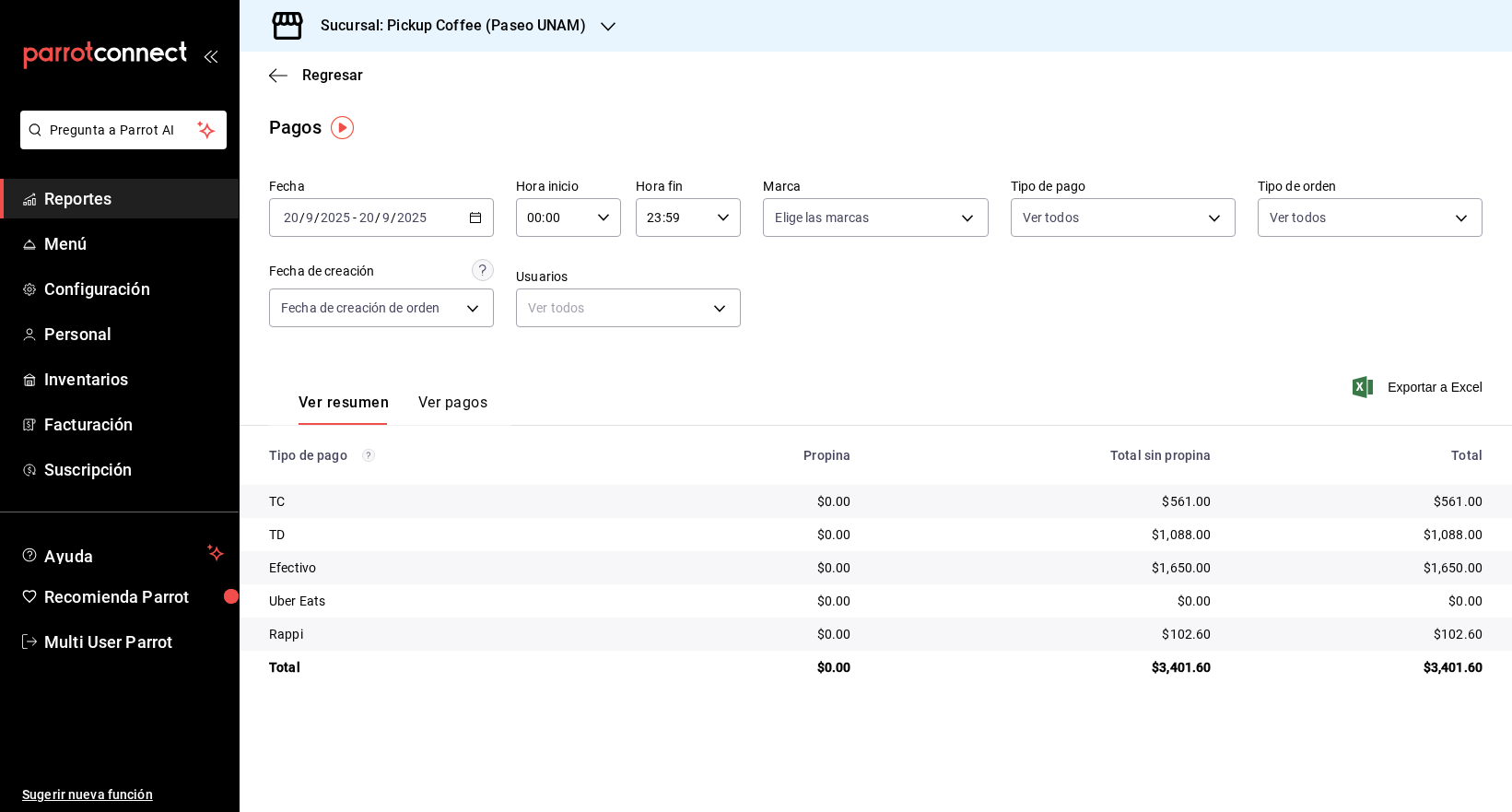
click at [568, 36] on h3 "Sucursal: Pickup Coffee (Paseo UNAM)" at bounding box center [446, 25] width 280 height 22
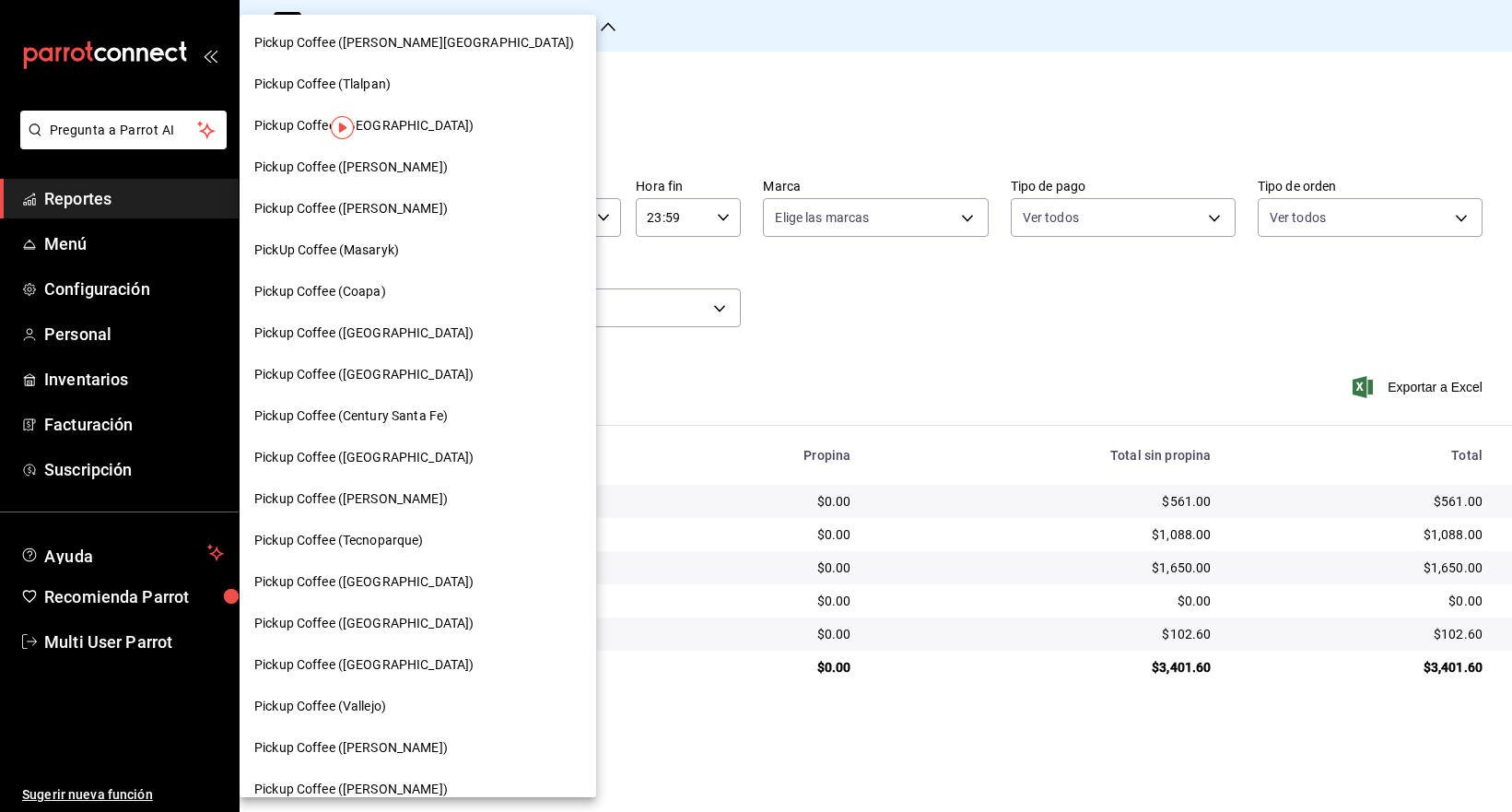
click at [405, 367] on div "Pickup Coffee ([GEOGRAPHIC_DATA])" at bounding box center [417, 374] width 327 height 20
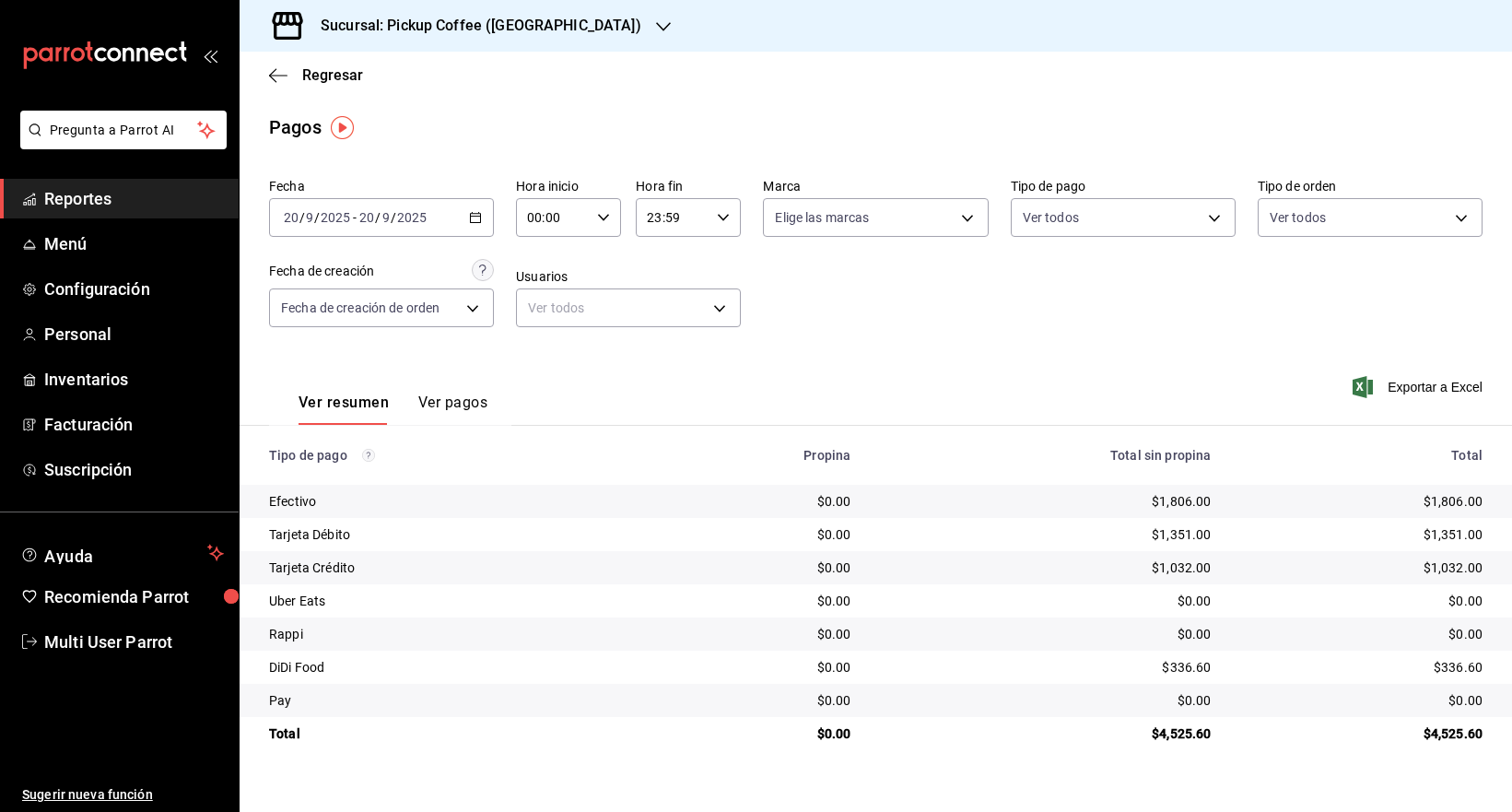
click at [551, 34] on div "Sucursal: Pickup Coffee ([GEOGRAPHIC_DATA])" at bounding box center [466, 25] width 424 height 52
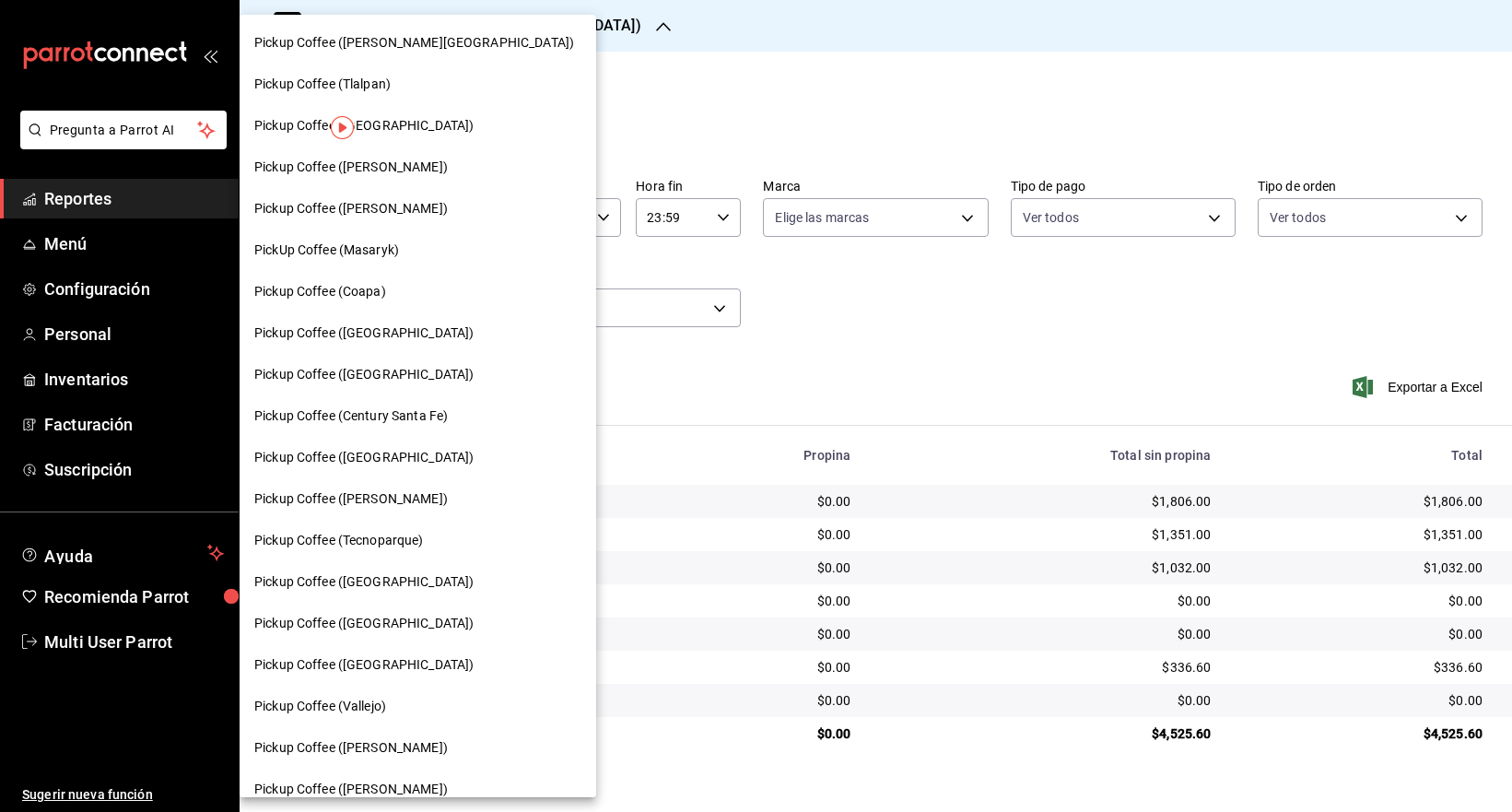
click at [396, 167] on span "Pickup Coffee ([PERSON_NAME])" at bounding box center [350, 167] width 193 height 20
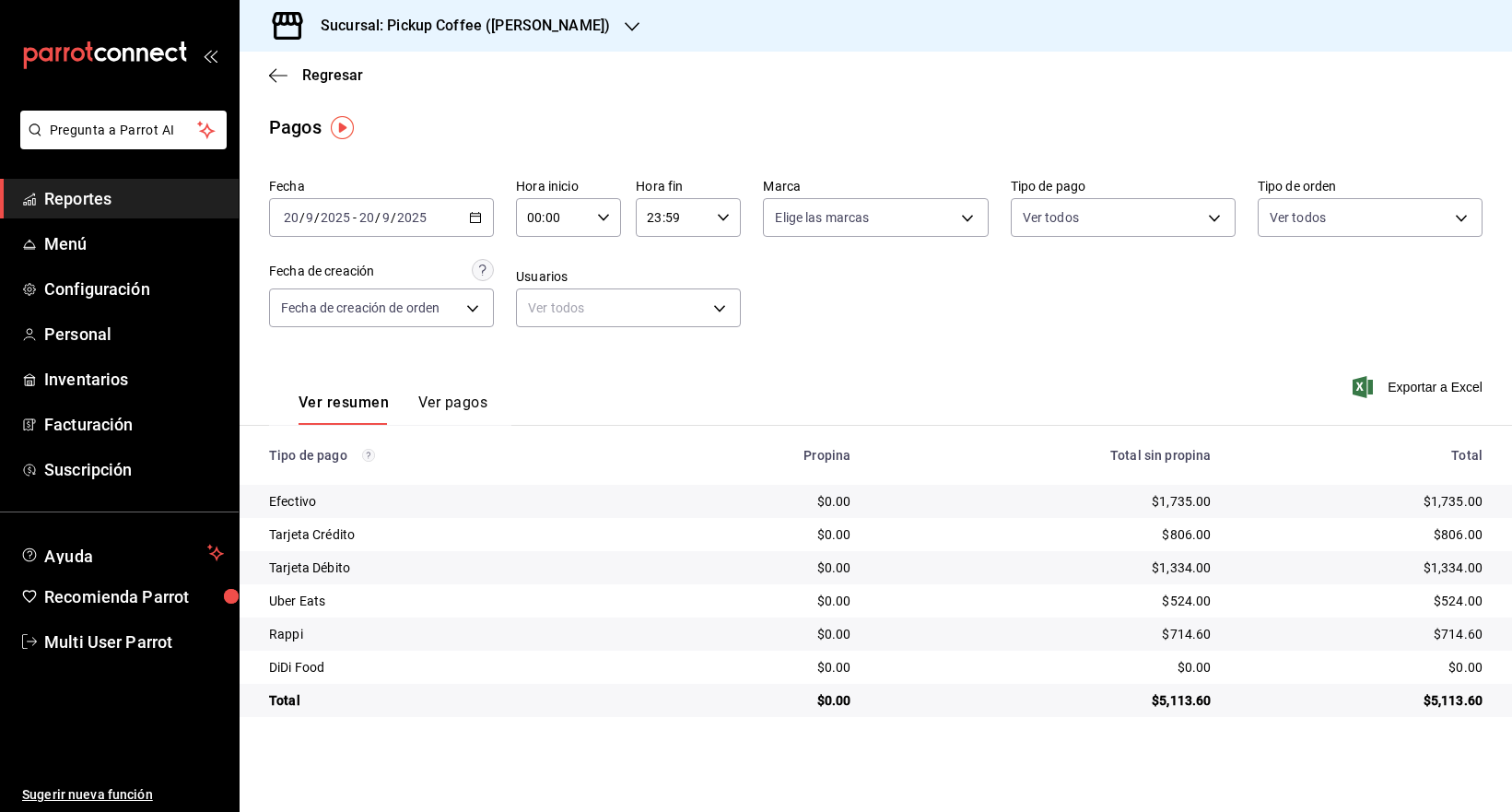
click at [562, 36] on h3 "Sucursal: Pickup Coffee ([PERSON_NAME])" at bounding box center [458, 25] width 304 height 22
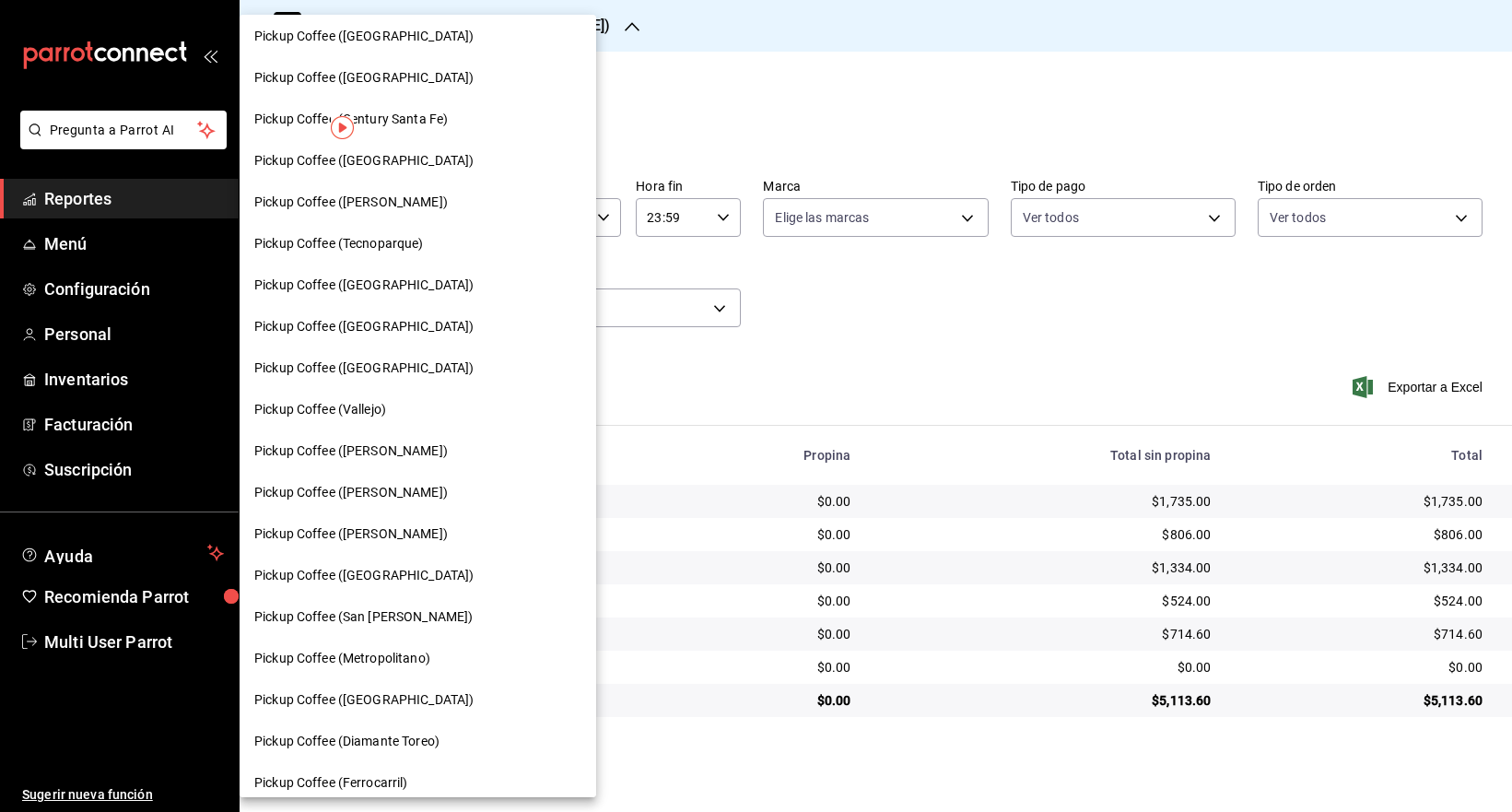
scroll to position [328, 0]
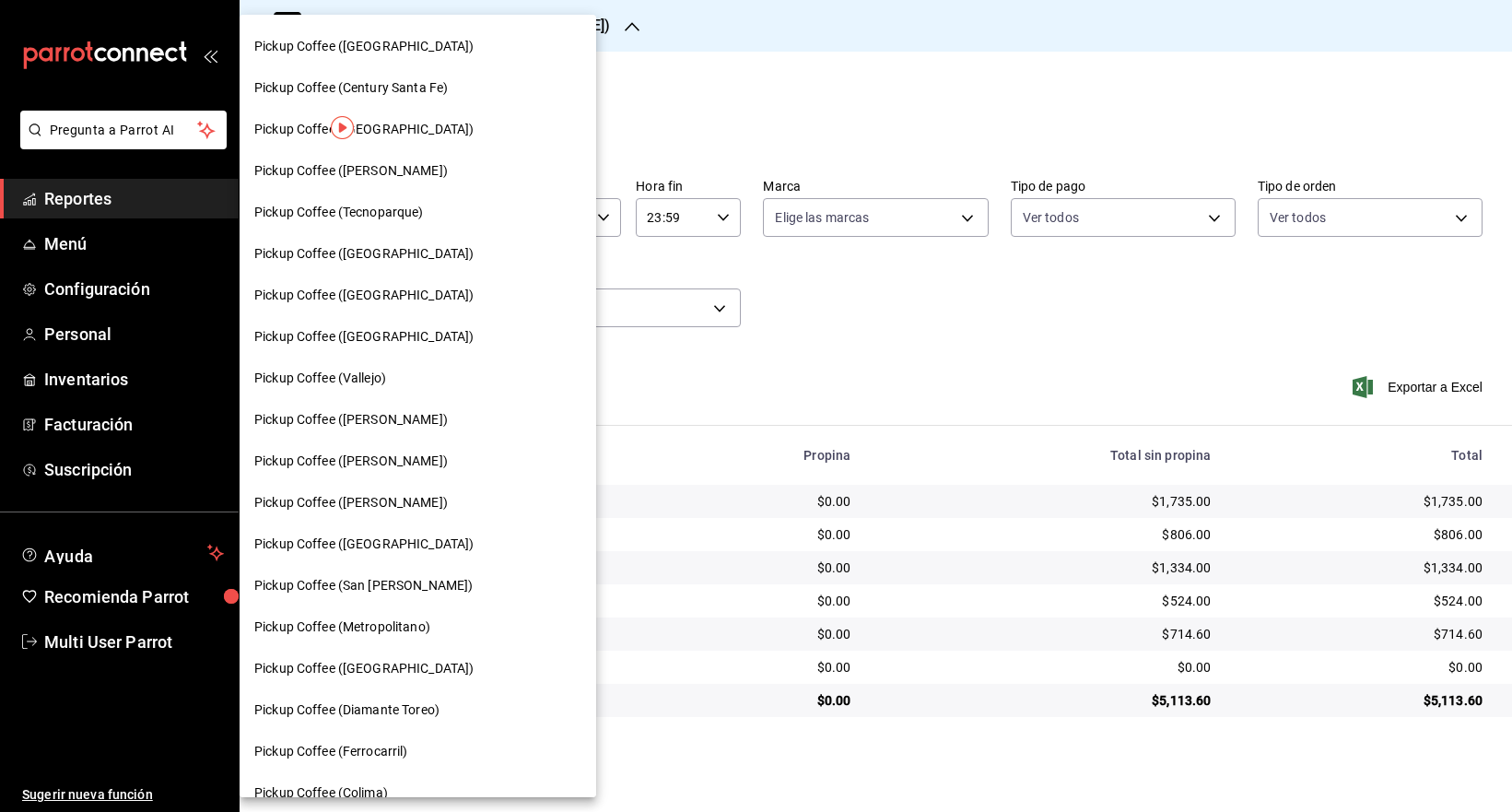
click at [411, 333] on span "Pickup Coffee ([GEOGRAPHIC_DATA])" at bounding box center [364, 336] width 219 height 20
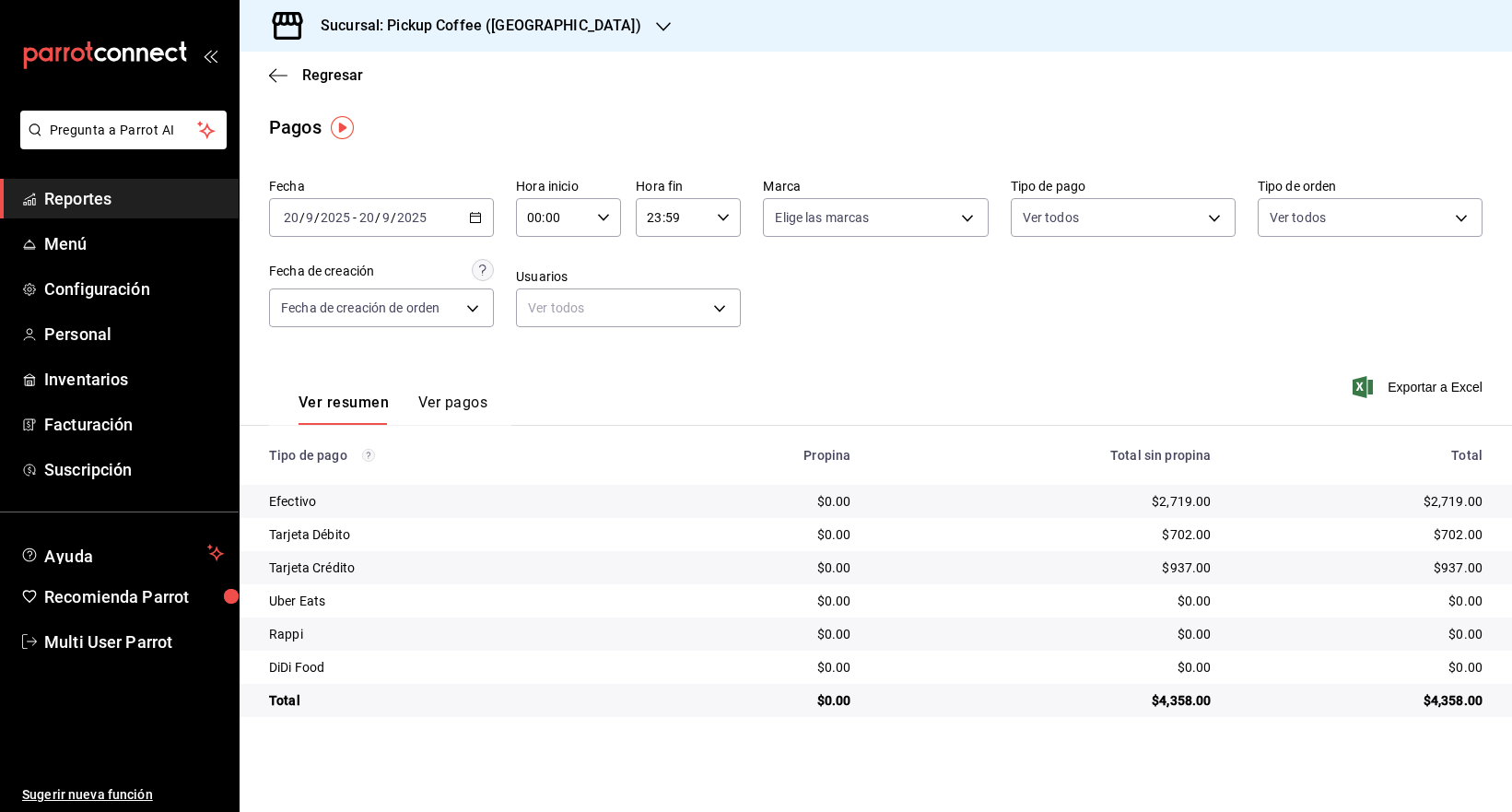
click at [528, 33] on h3 "Sucursal: Pickup Coffee ([GEOGRAPHIC_DATA])" at bounding box center [474, 25] width 335 height 22
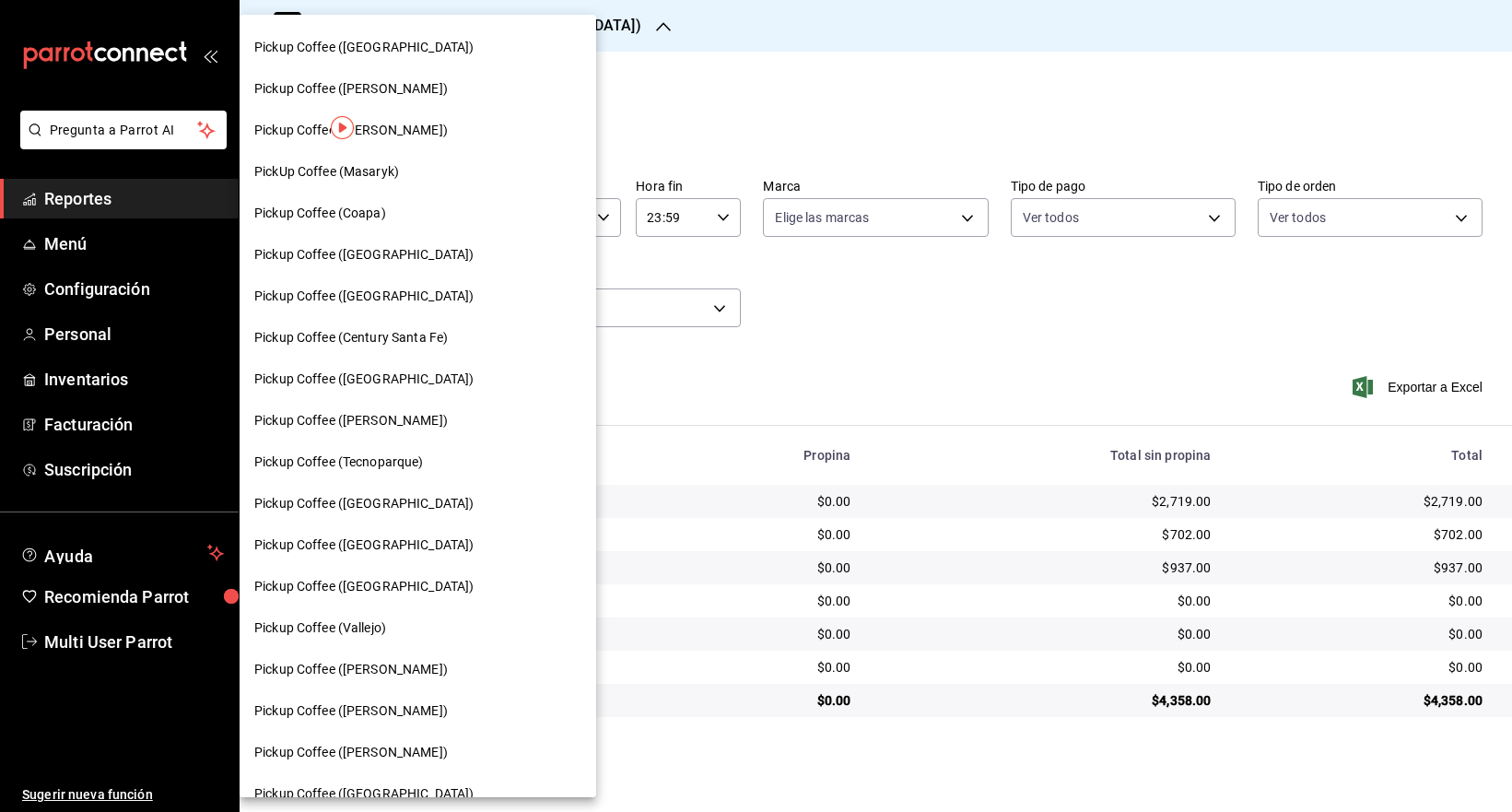
scroll to position [0, 0]
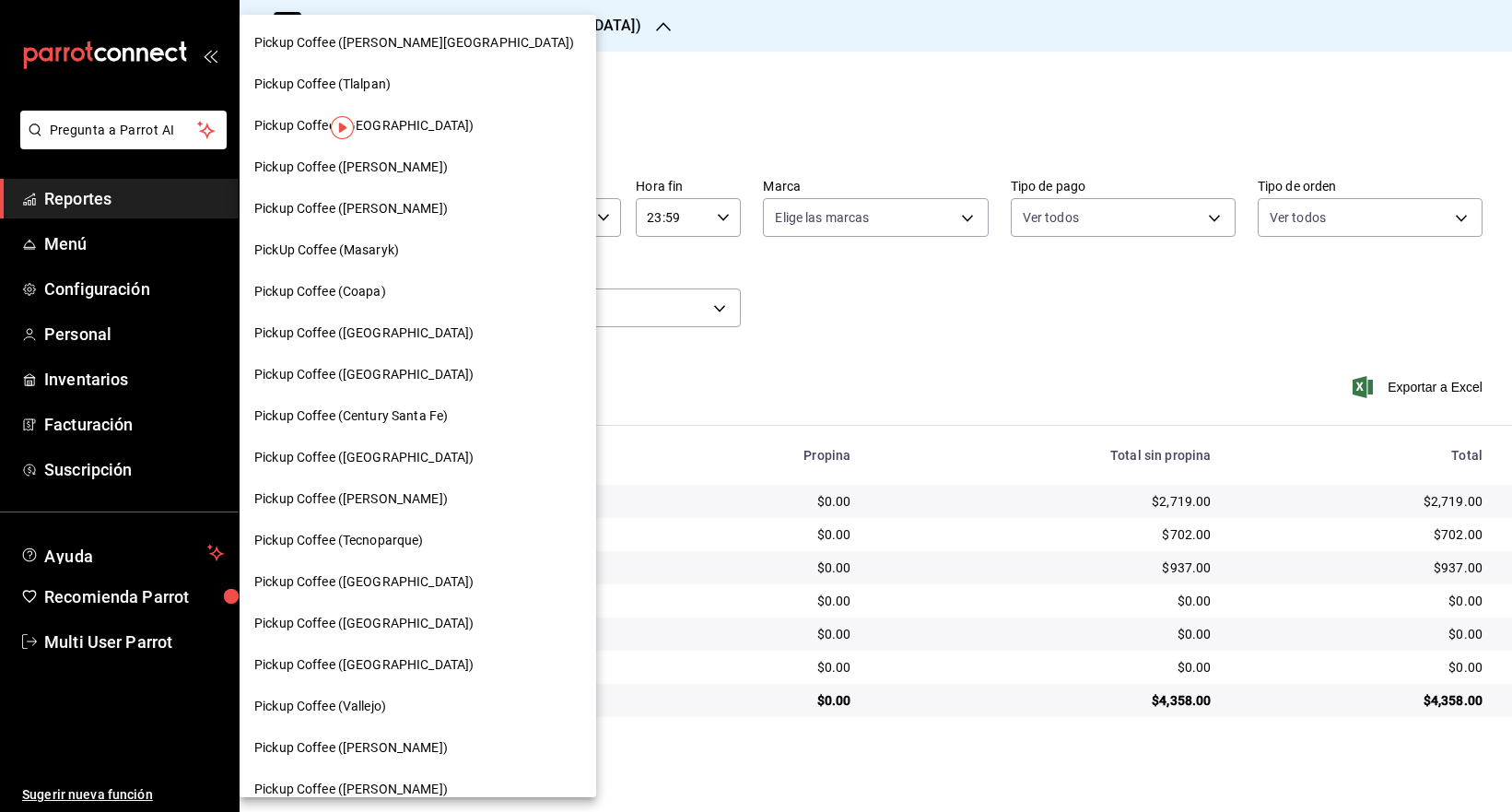
click at [420, 346] on div "Pickup Coffee ([GEOGRAPHIC_DATA])" at bounding box center [417, 333] width 357 height 41
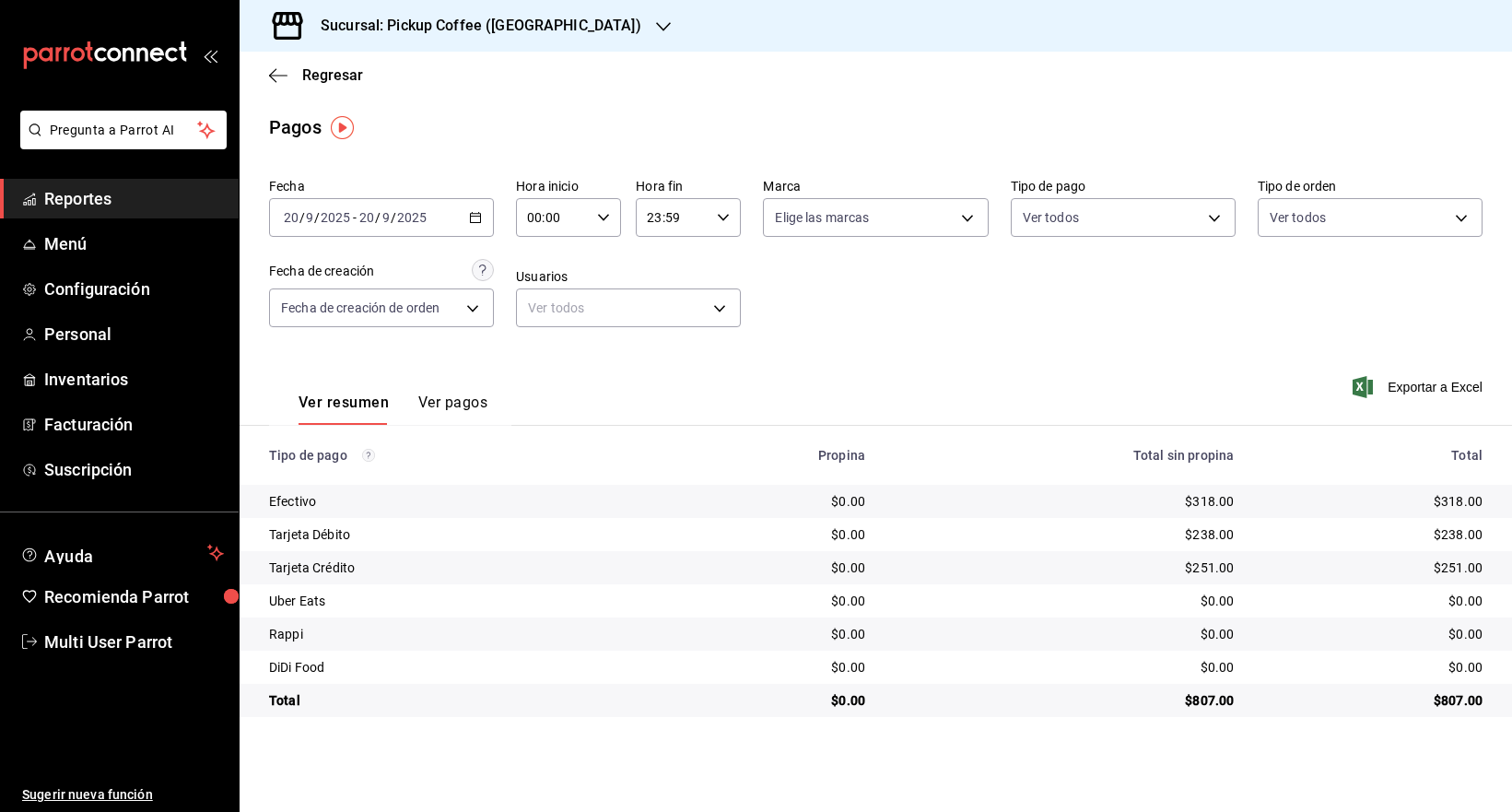
click at [472, 219] on icon "button" at bounding box center [476, 218] width 13 height 13
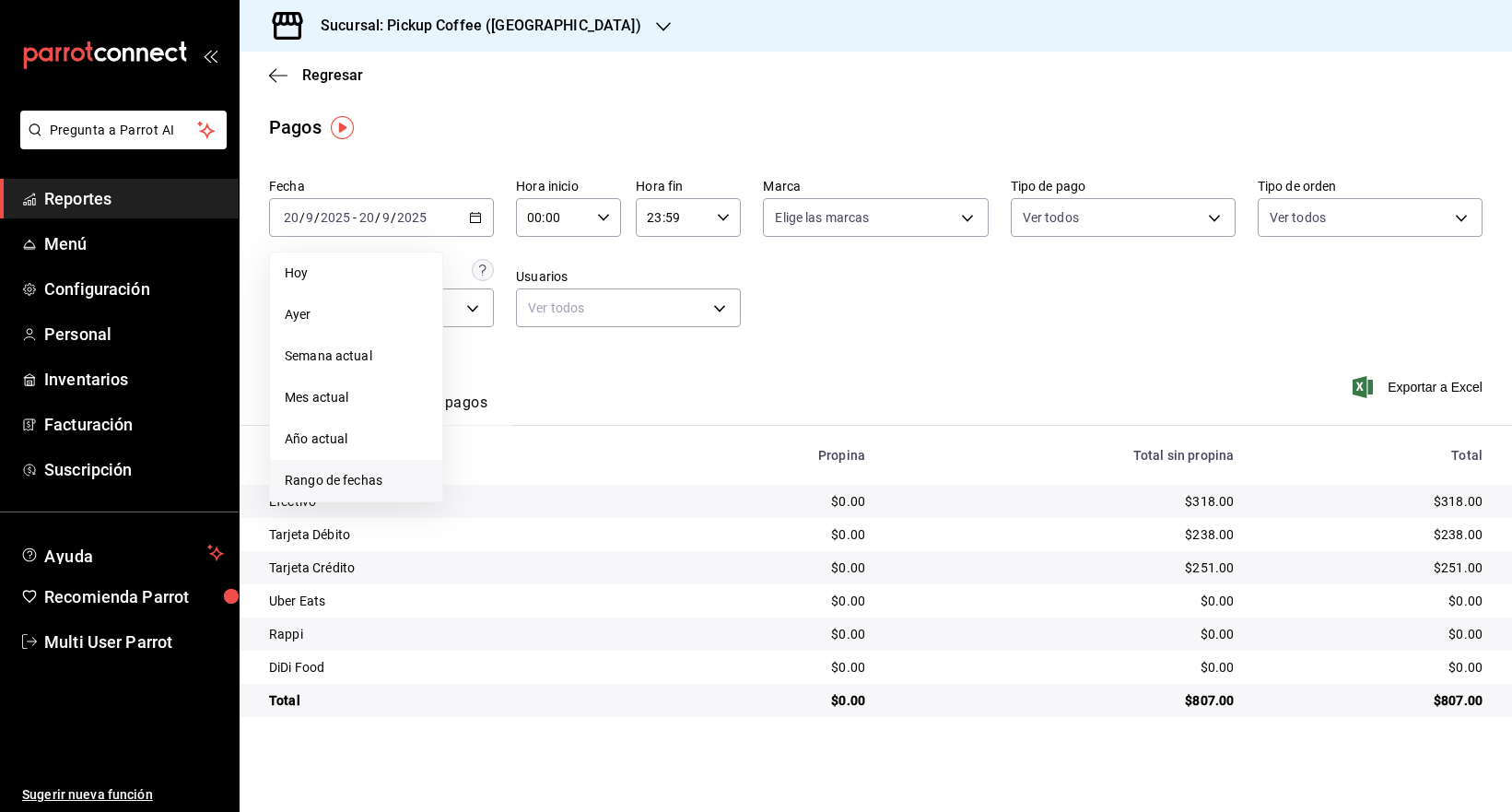
click at [343, 482] on span "Rango de fechas" at bounding box center [356, 480] width 143 height 20
click at [601, 423] on button "19" at bounding box center [612, 420] width 32 height 33
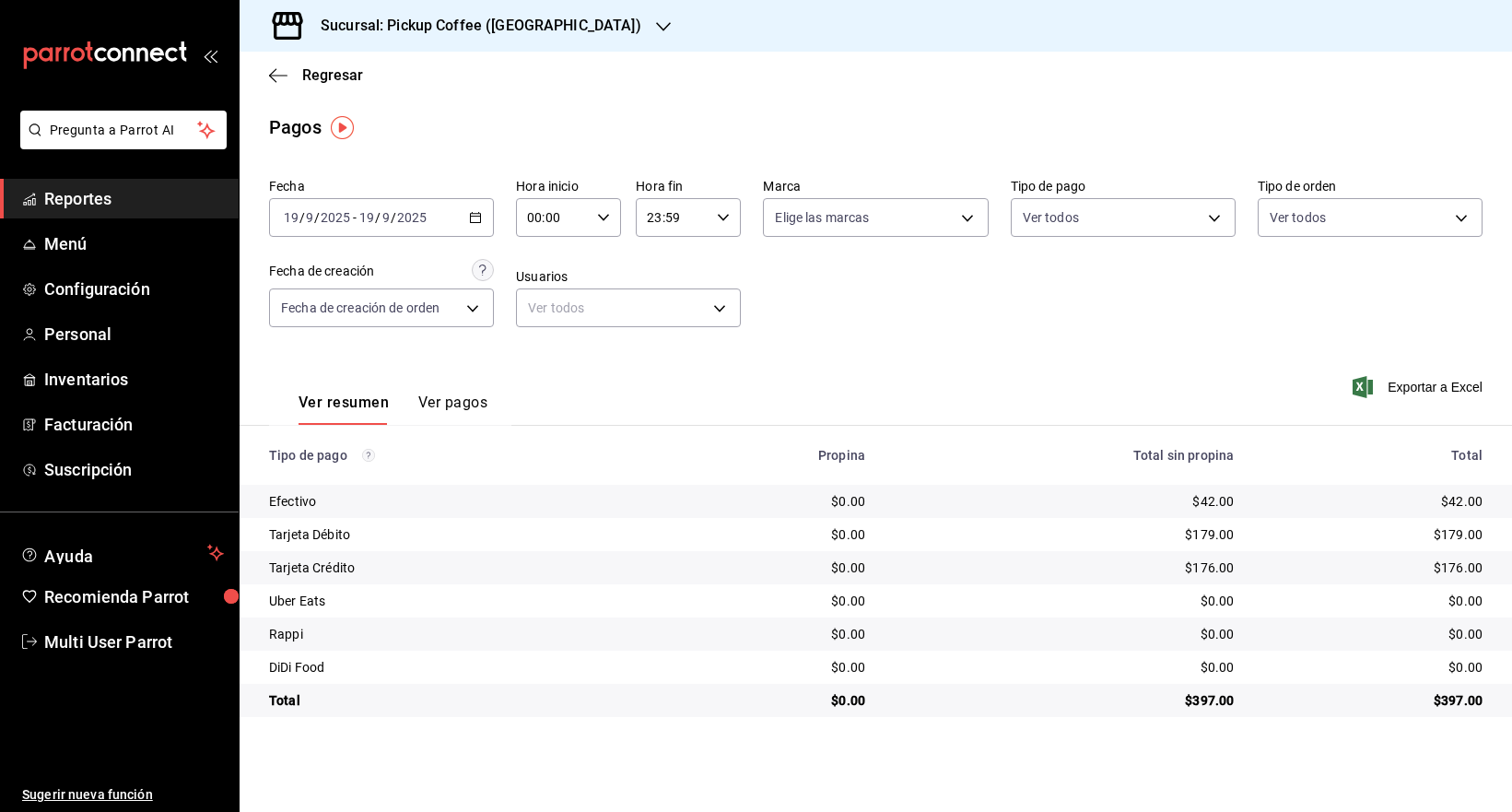
click at [469, 222] on icon "button" at bounding box center [476, 218] width 13 height 13
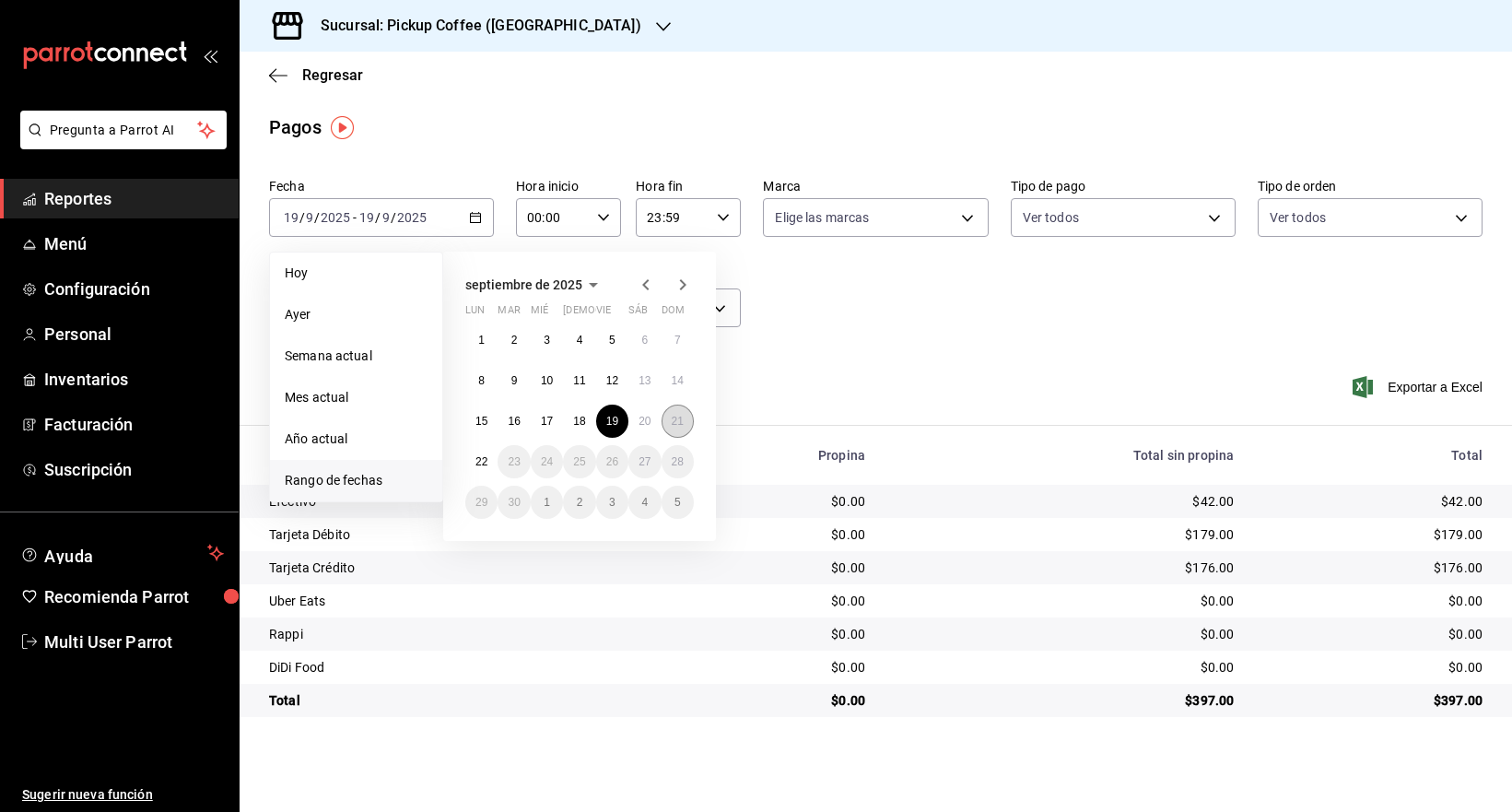
click at [665, 425] on button "21" at bounding box center [677, 420] width 32 height 33
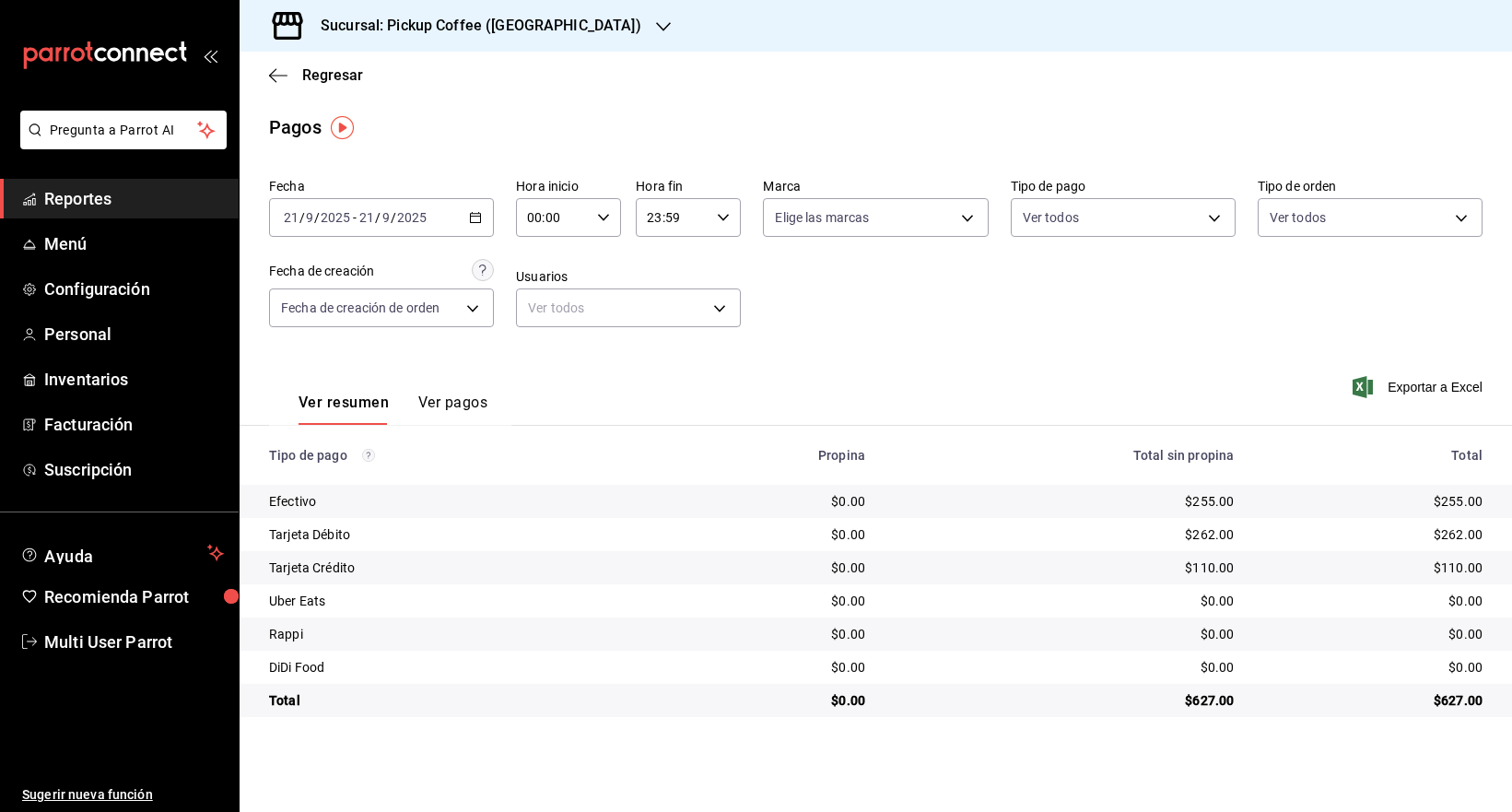
click at [616, 8] on div "Sucursal: Pickup Coffee ([GEOGRAPHIC_DATA])" at bounding box center [466, 25] width 424 height 52
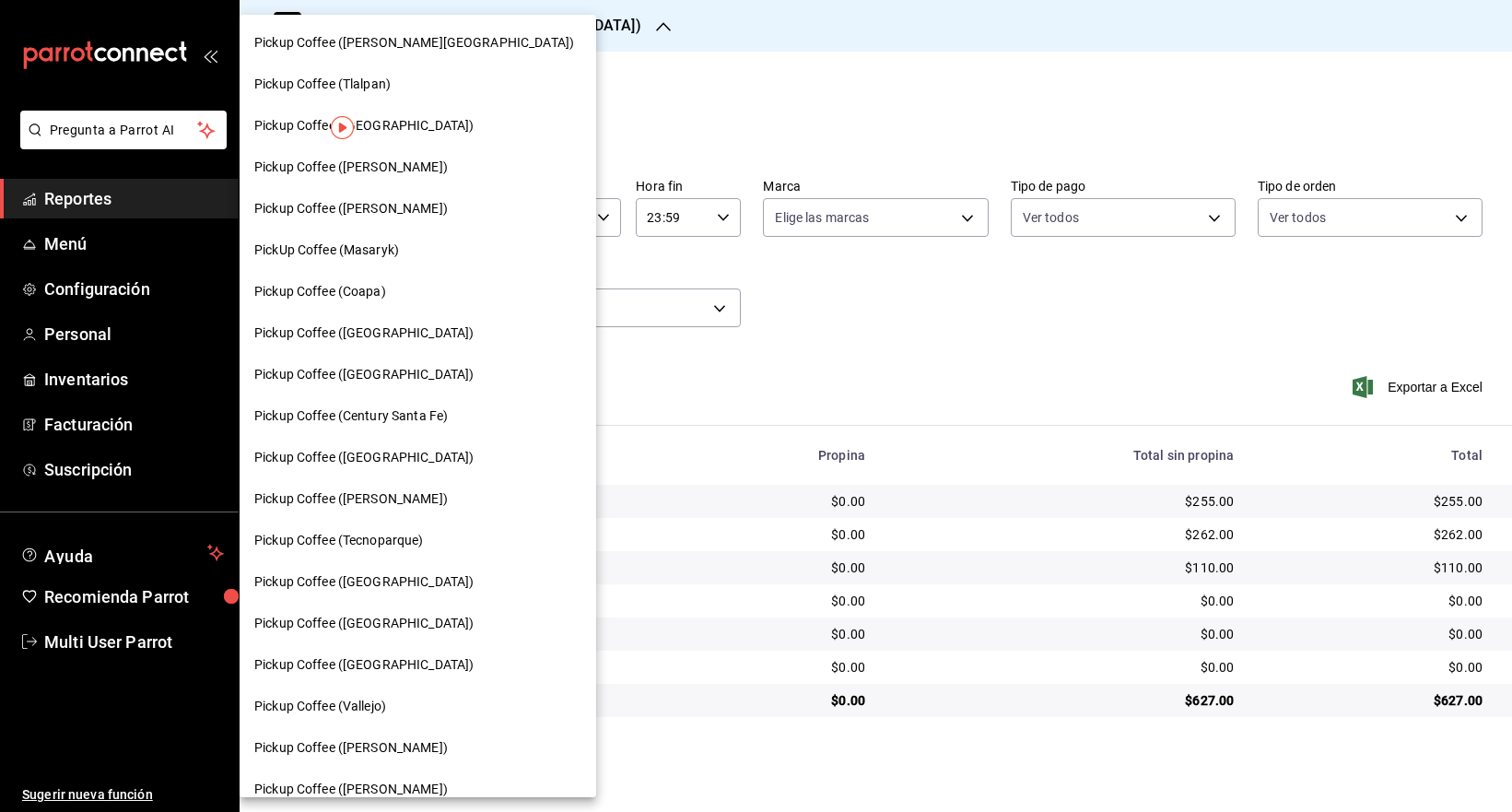
click at [393, 283] on div "Pickup Coffee (Coapa)" at bounding box center [417, 291] width 327 height 20
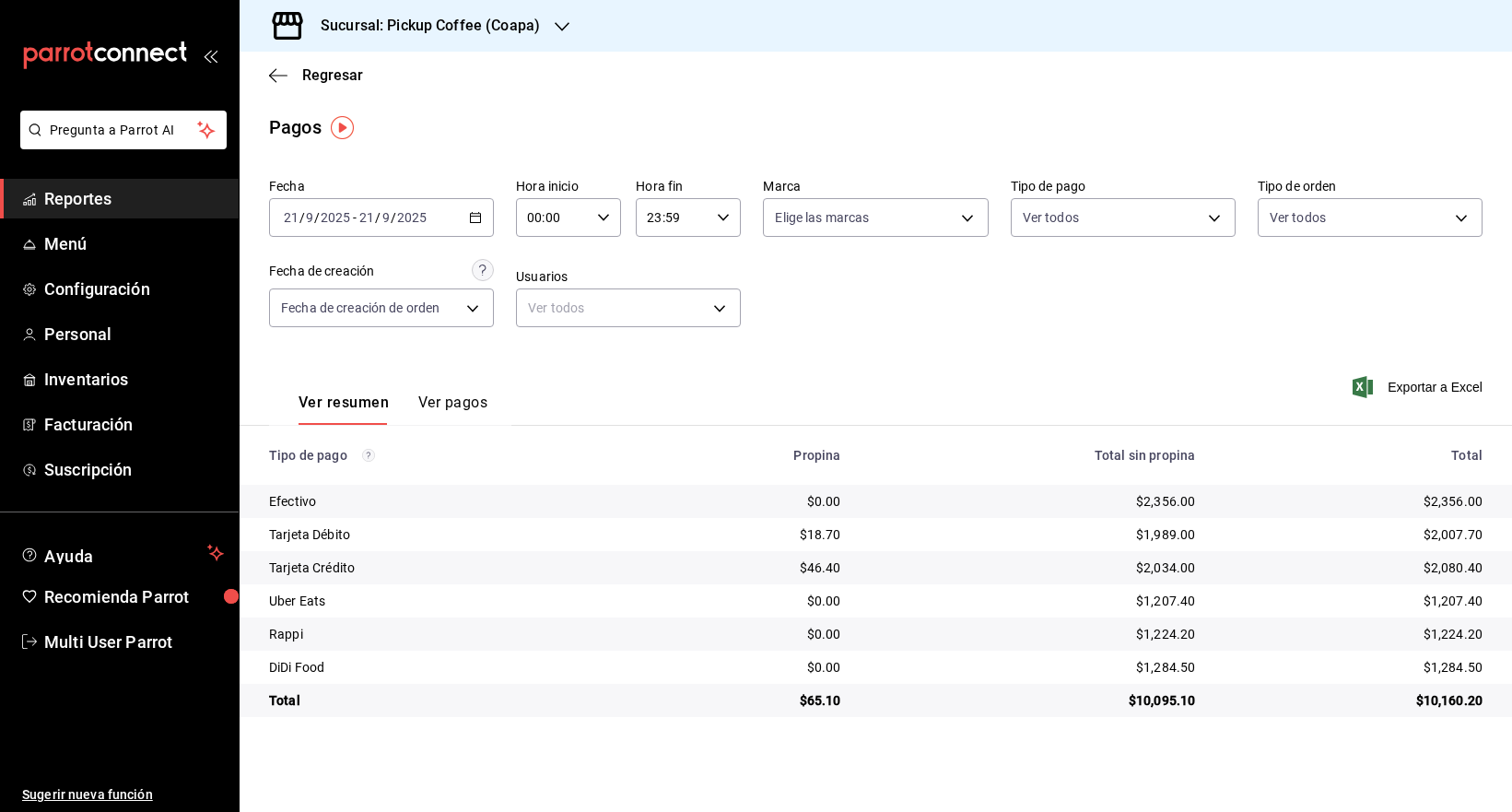
click at [557, 29] on icon "button" at bounding box center [562, 27] width 15 height 15
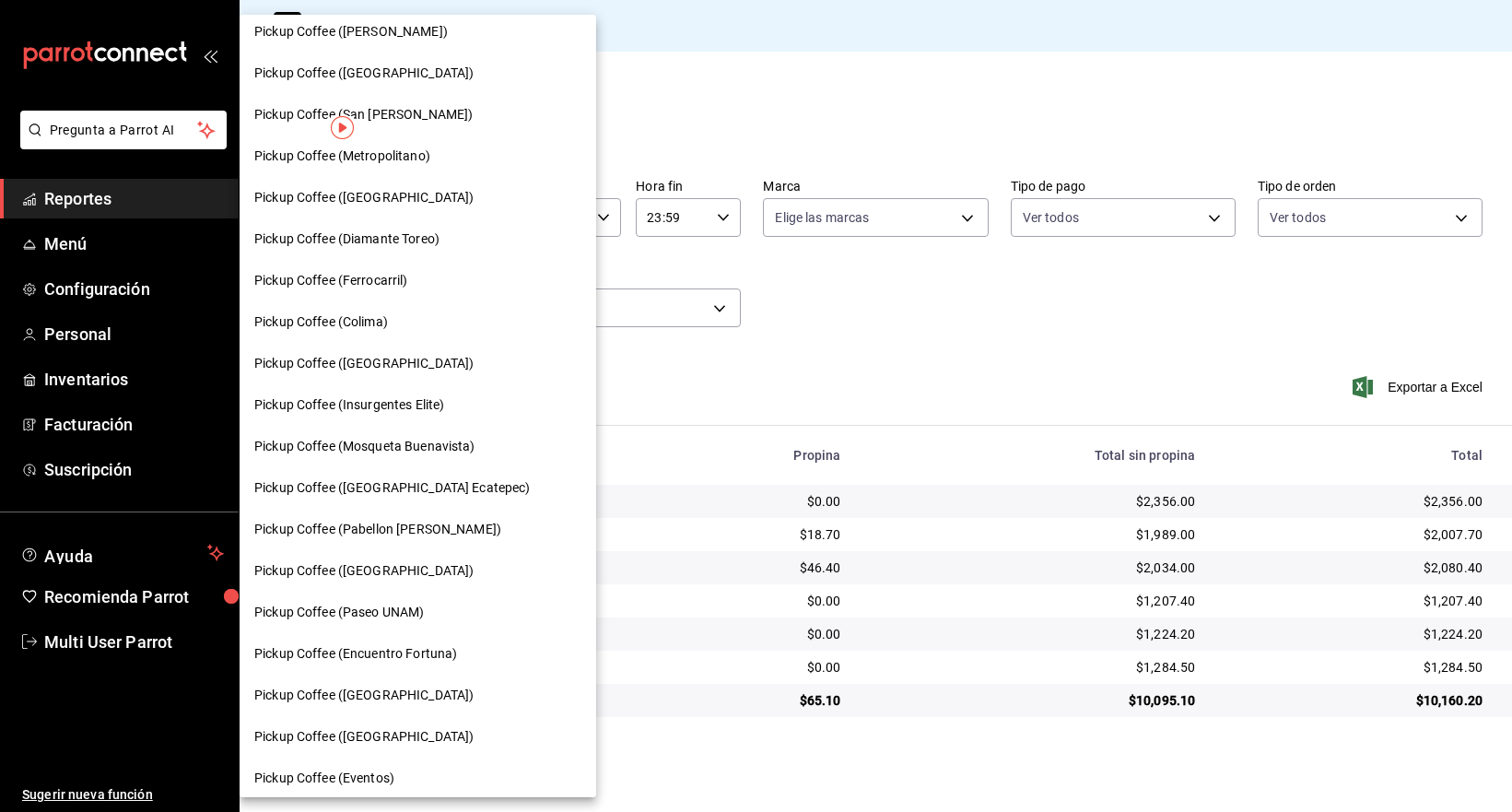
scroll to position [787, 0]
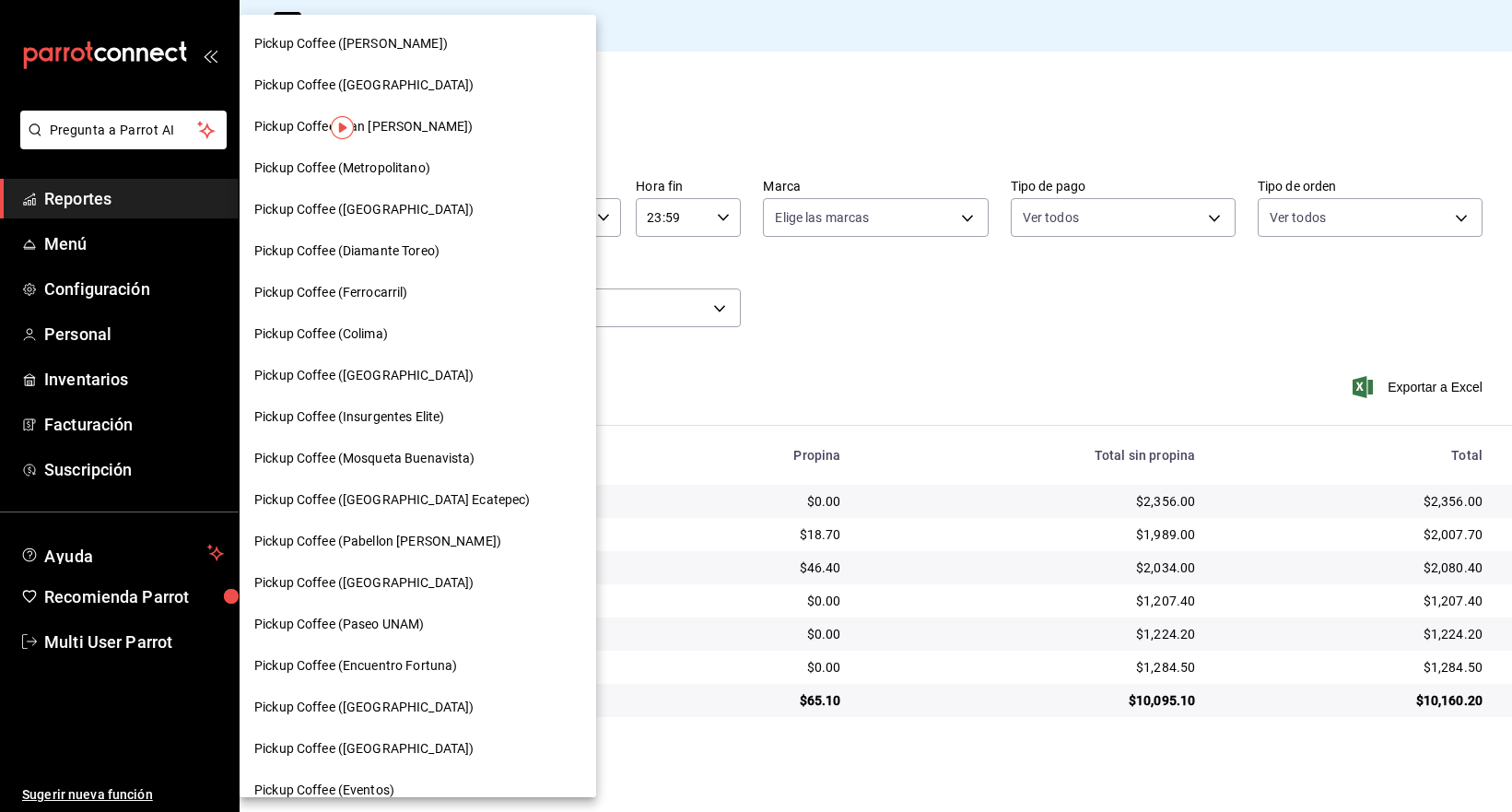
click at [459, 141] on div "Pickup Coffee (San [PERSON_NAME])" at bounding box center [417, 126] width 357 height 41
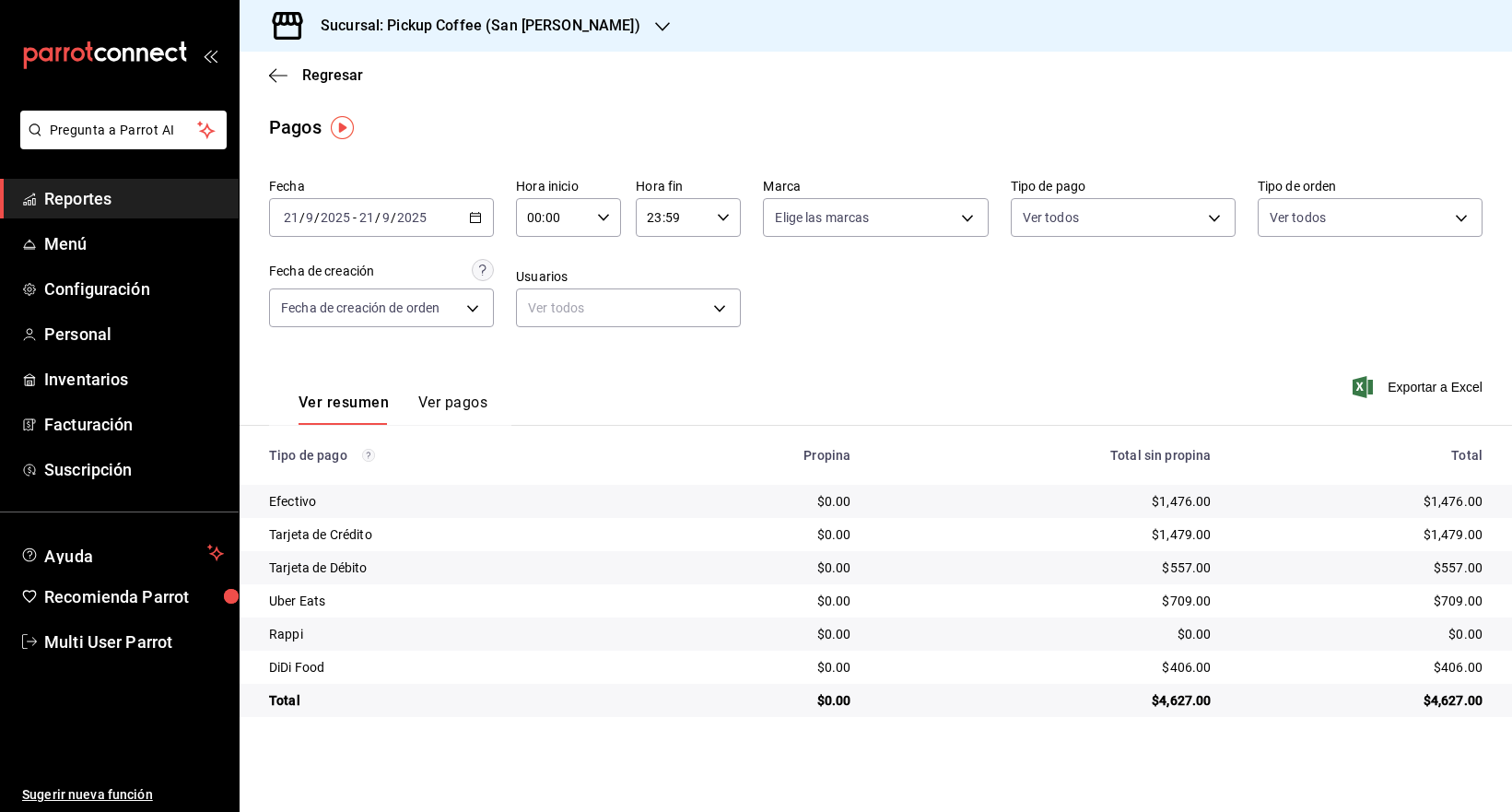
click at [574, 33] on h3 "Sucursal: Pickup Coffee (San [PERSON_NAME])" at bounding box center [473, 25] width 334 height 22
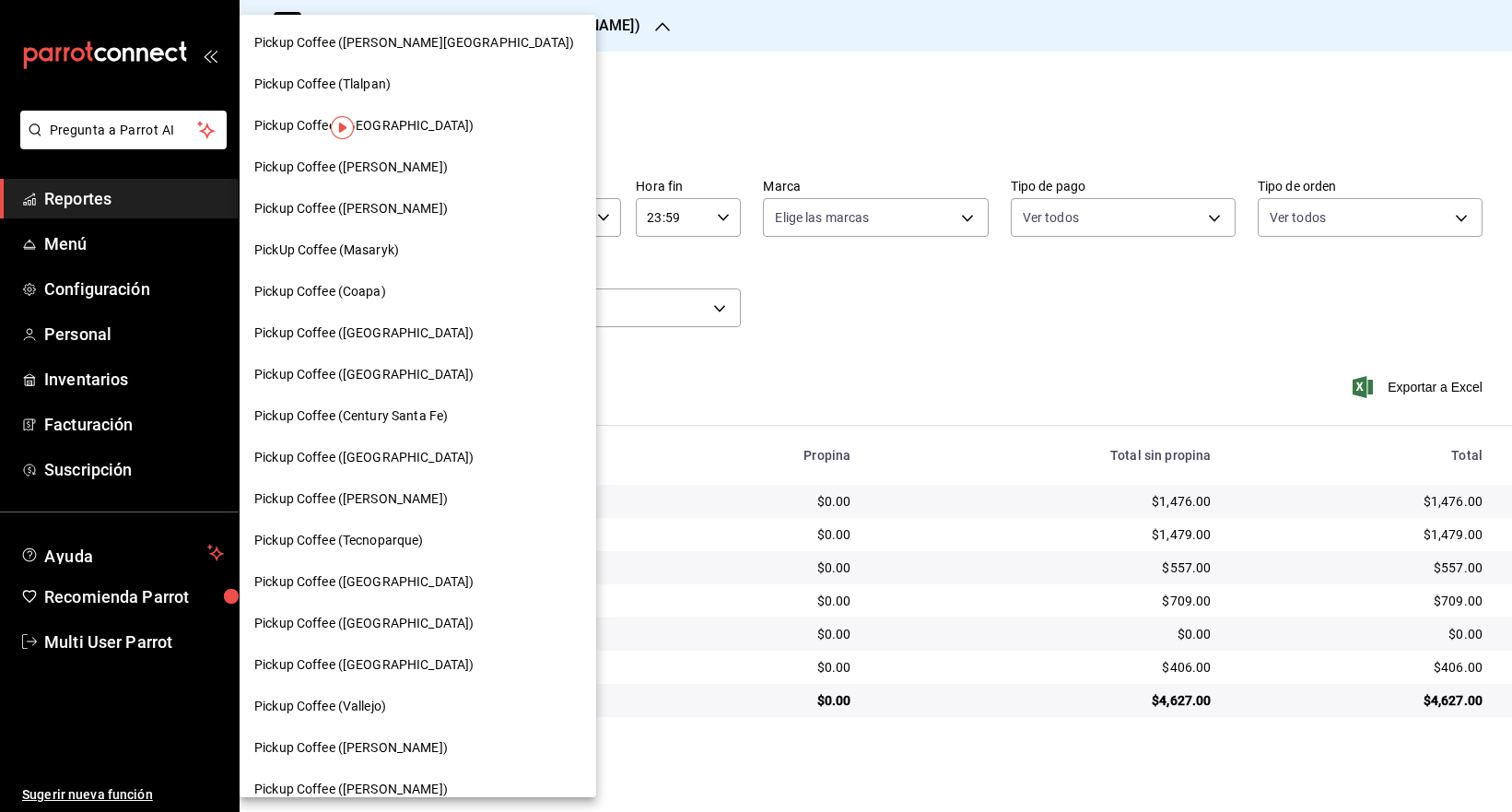
click at [431, 396] on div "Pickup Coffee (Century Santa Fe)" at bounding box center [417, 416] width 357 height 41
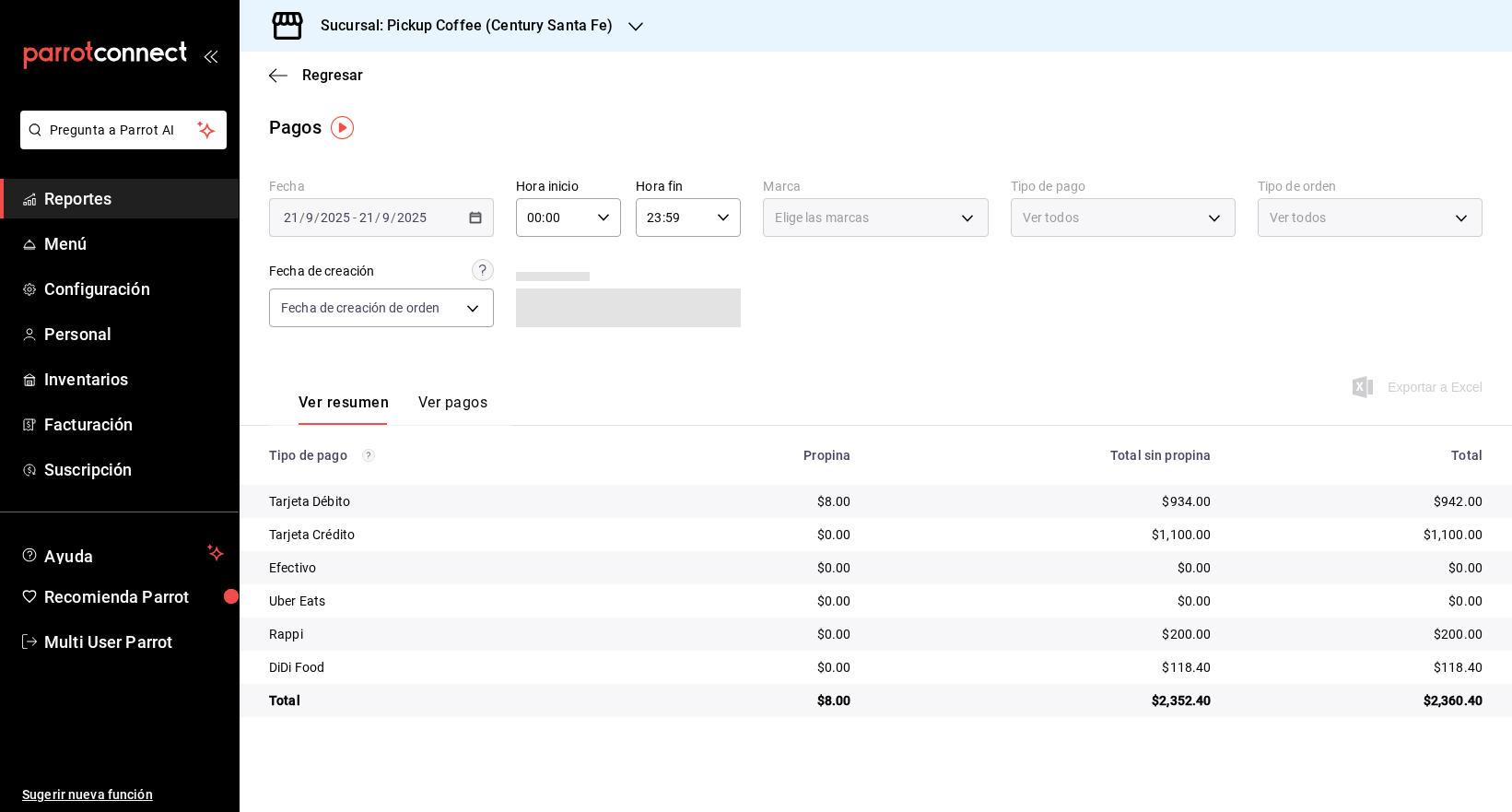
click at [608, 8] on div "Sucursal: Pickup Coffee (Century Santa Fe)" at bounding box center [452, 25] width 397 height 52
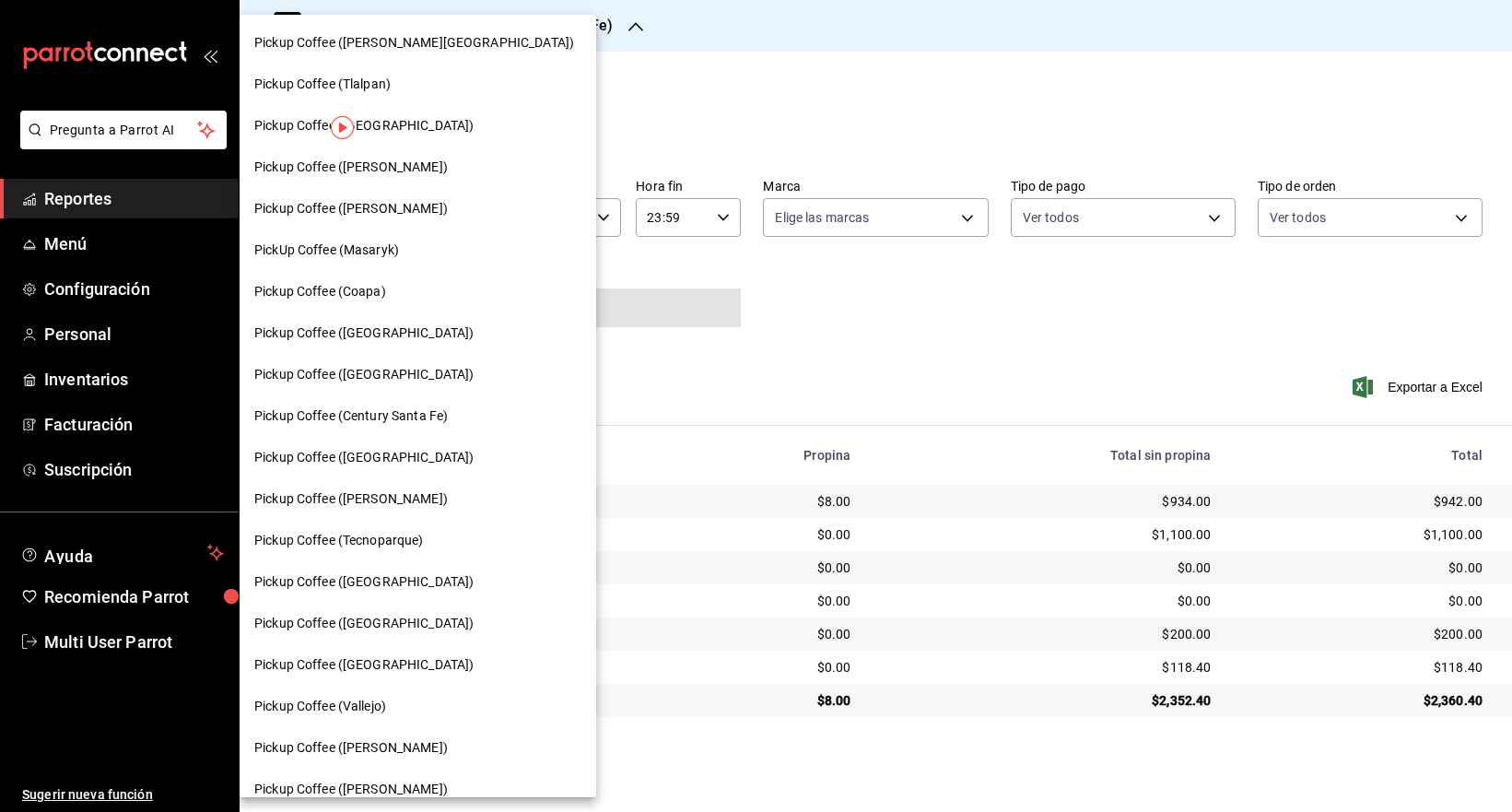
click at [367, 367] on span "Pickup Coffee ([GEOGRAPHIC_DATA])" at bounding box center [364, 374] width 219 height 20
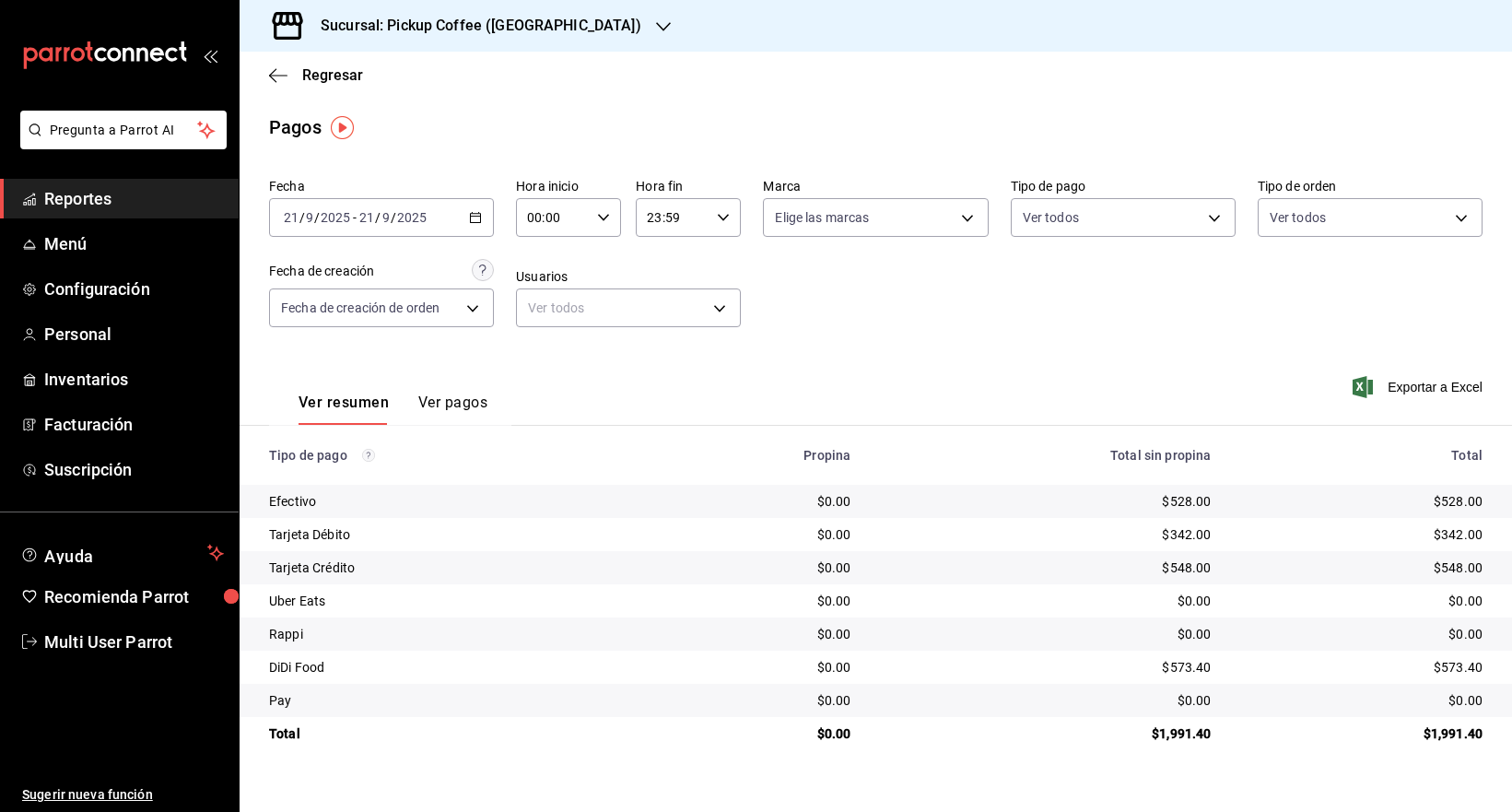
click at [523, 23] on h3 "Sucursal: Pickup Coffee ([GEOGRAPHIC_DATA])" at bounding box center [474, 25] width 335 height 22
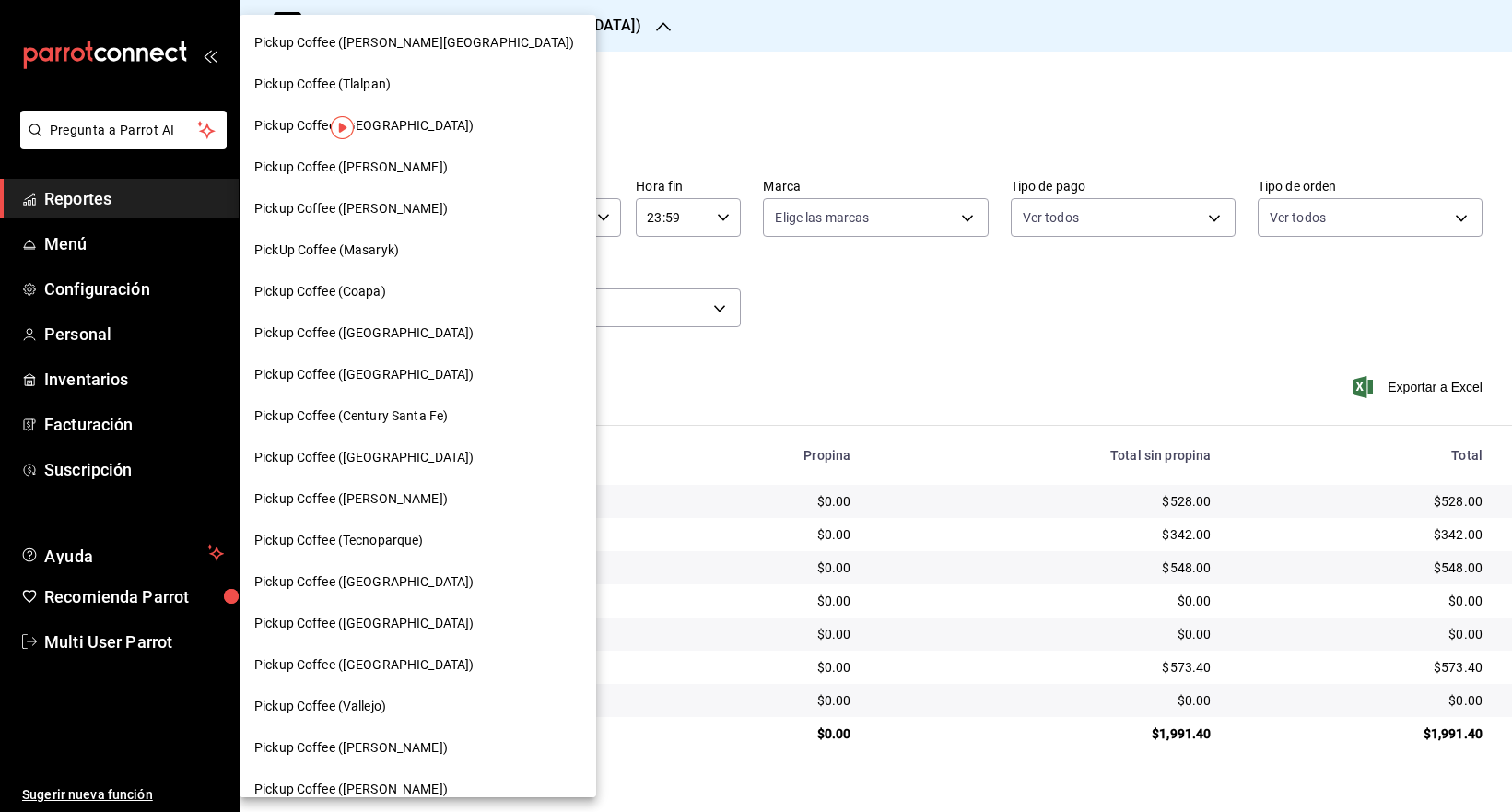
click at [408, 170] on span "Pickup Coffee ([PERSON_NAME])" at bounding box center [350, 167] width 193 height 20
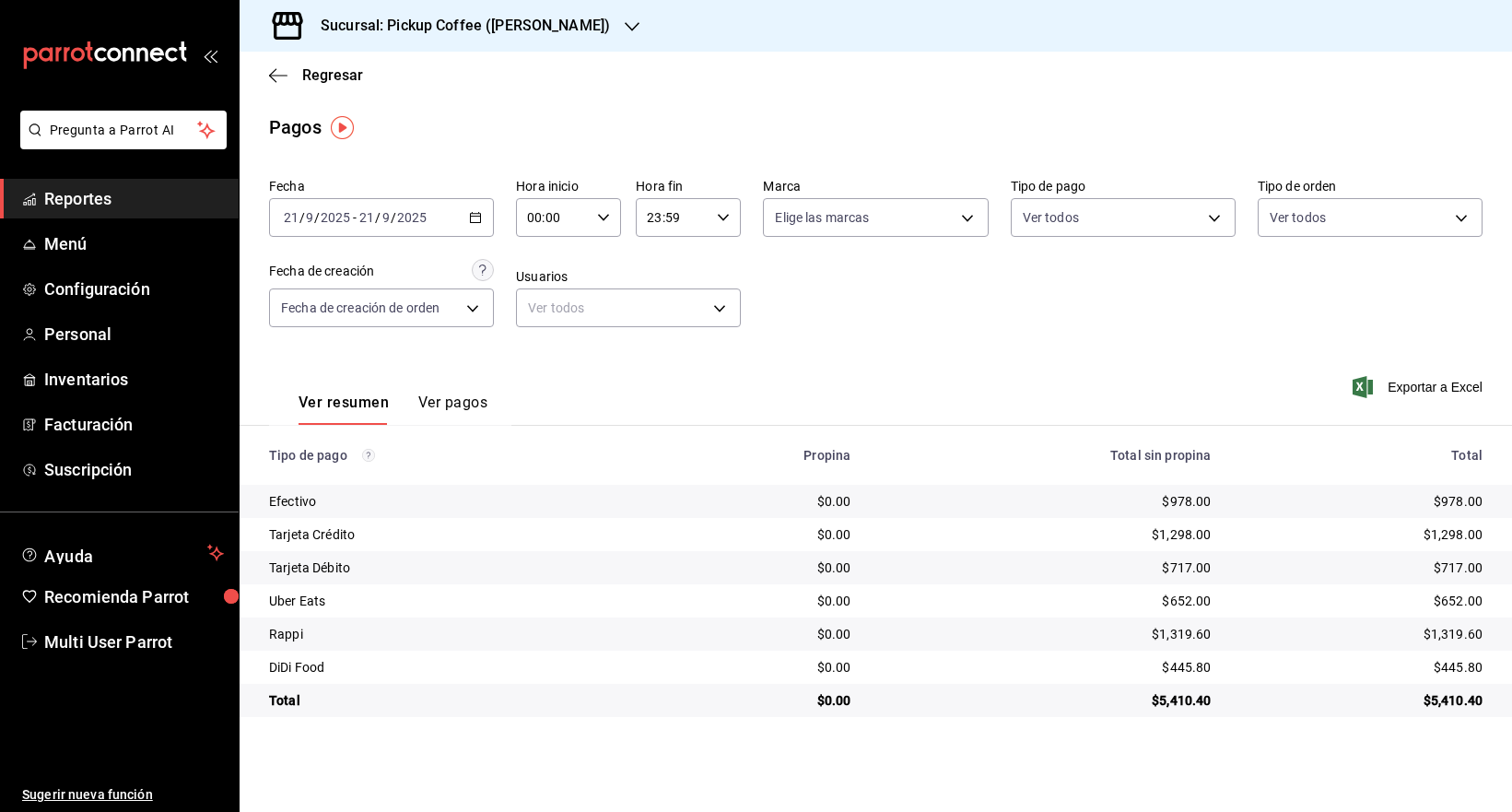
click at [584, 38] on div "Sucursal: Pickup Coffee ([PERSON_NAME])" at bounding box center [450, 25] width 393 height 52
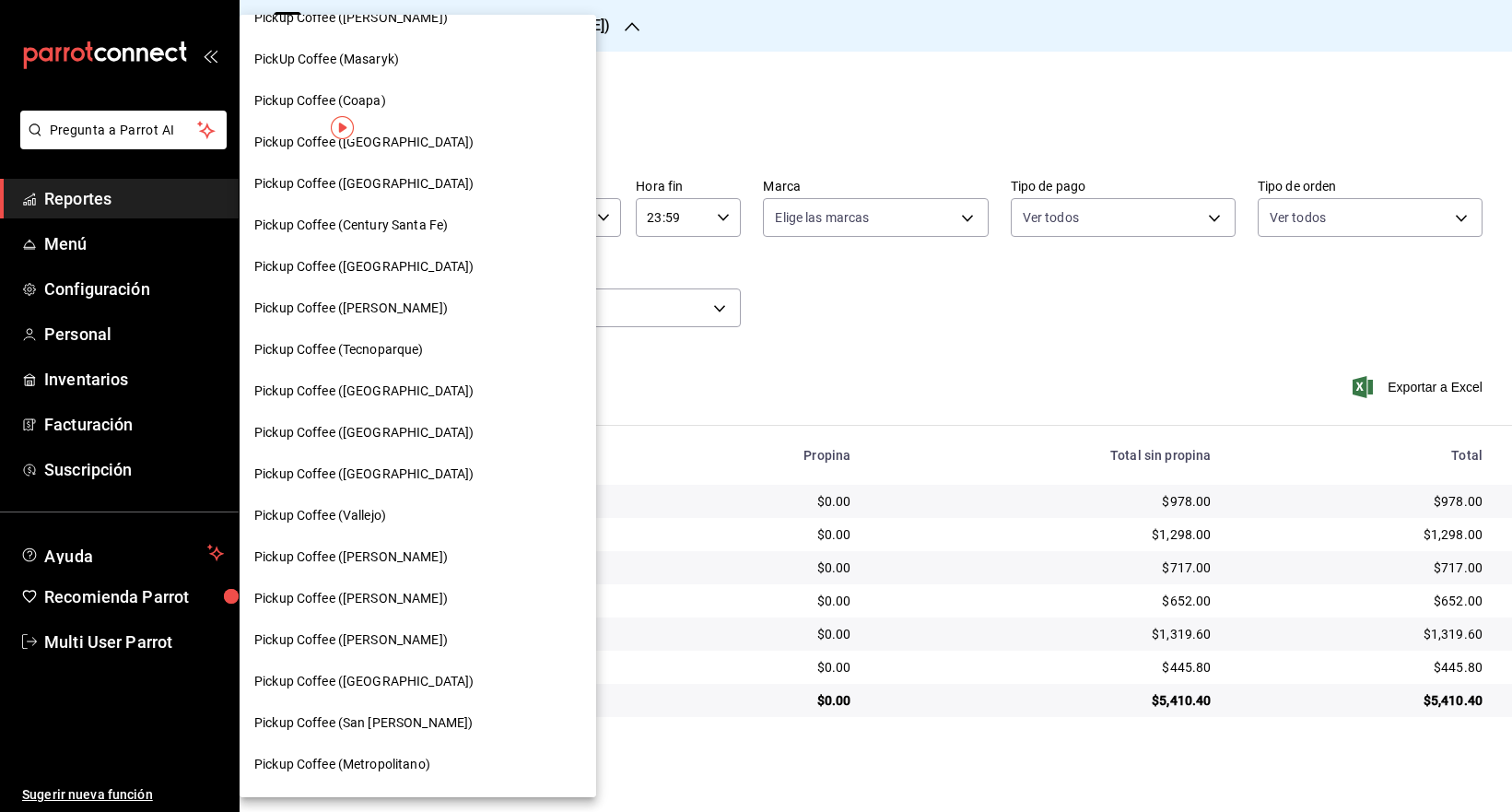
scroll to position [0, 0]
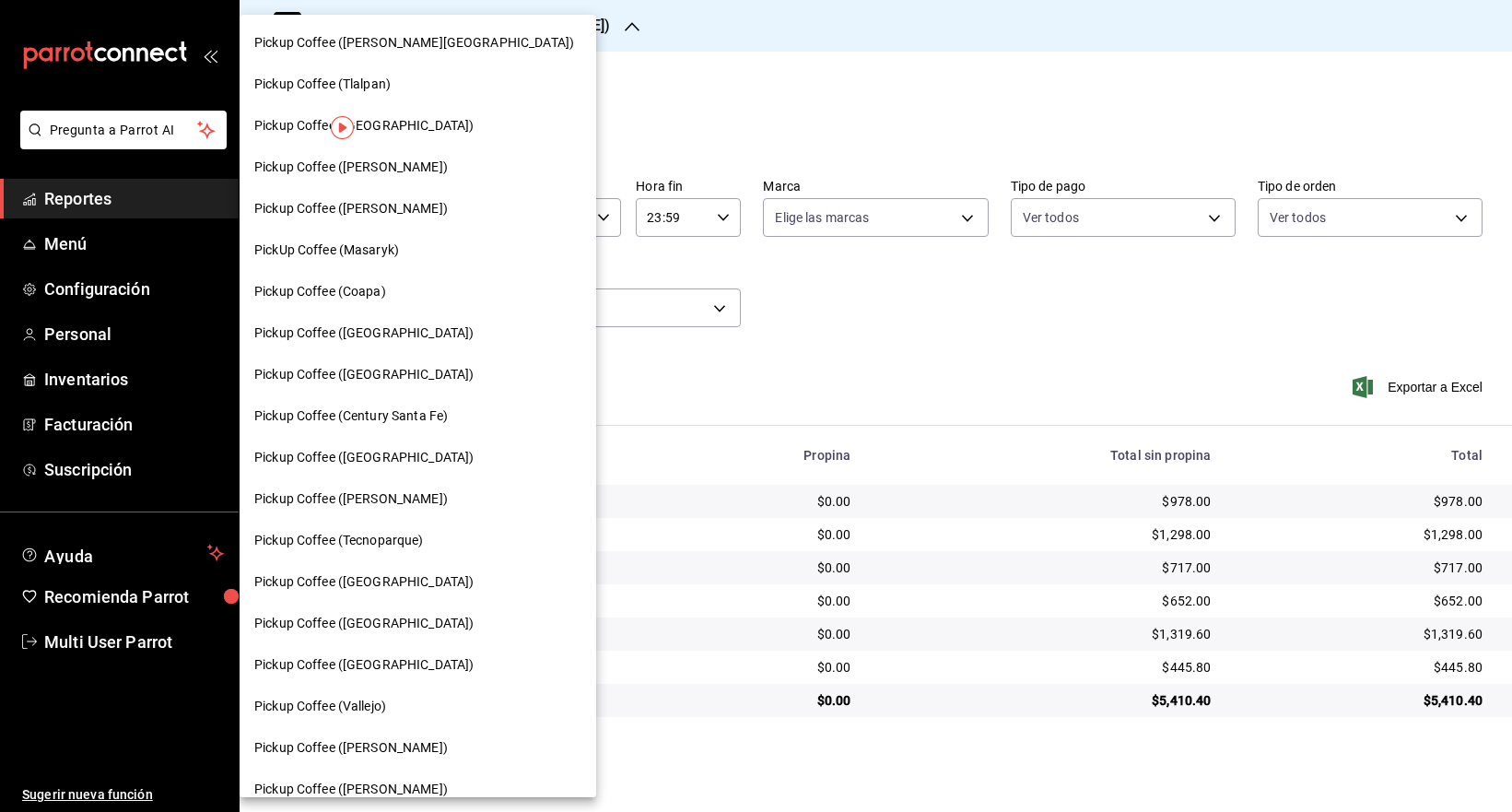
click at [431, 86] on div "Pickup Coffee (Tlalpan)" at bounding box center [417, 84] width 327 height 20
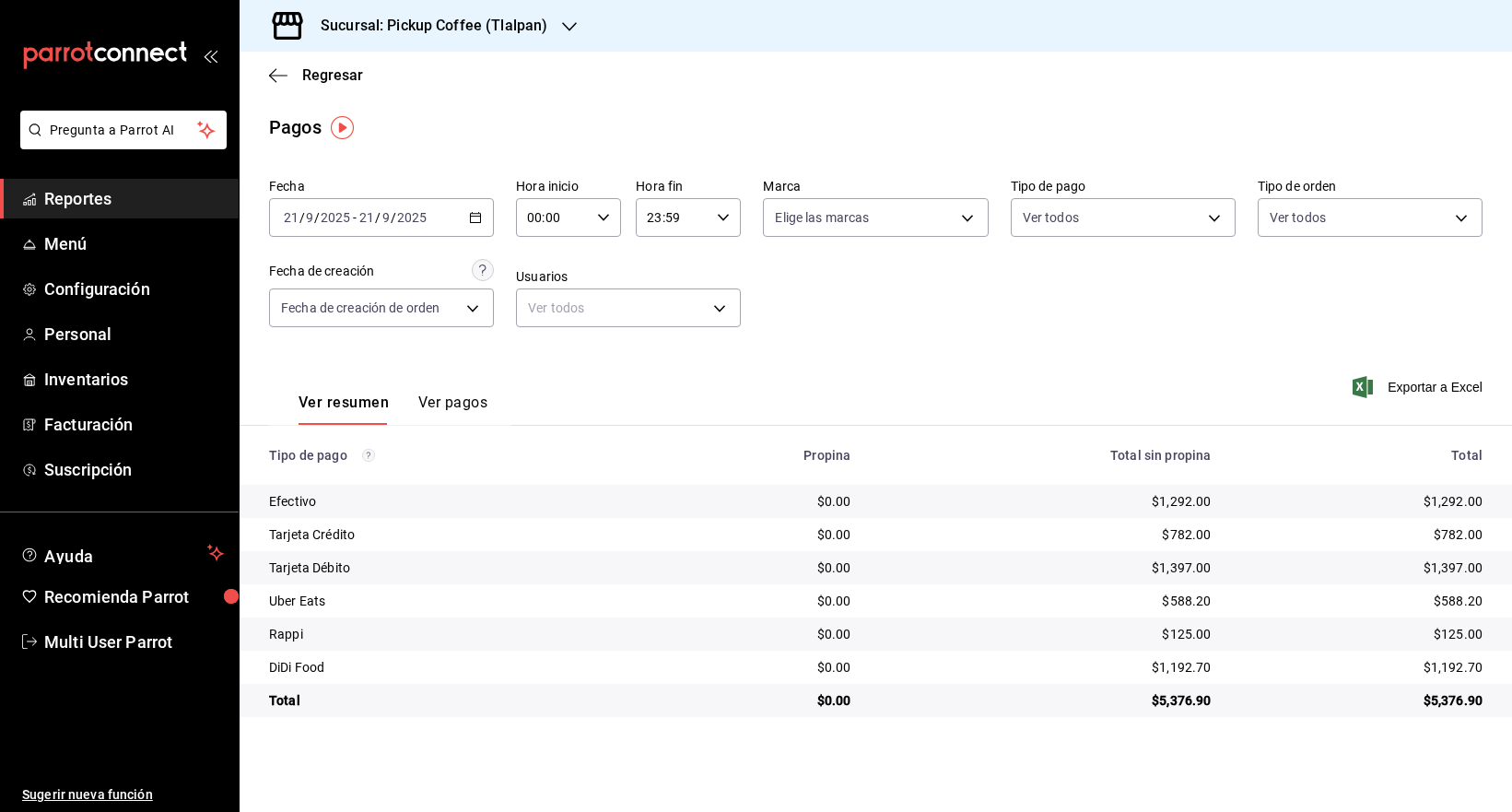
click at [484, 212] on div "[DATE] [DATE] - [DATE] [DATE]" at bounding box center [382, 217] width 225 height 39
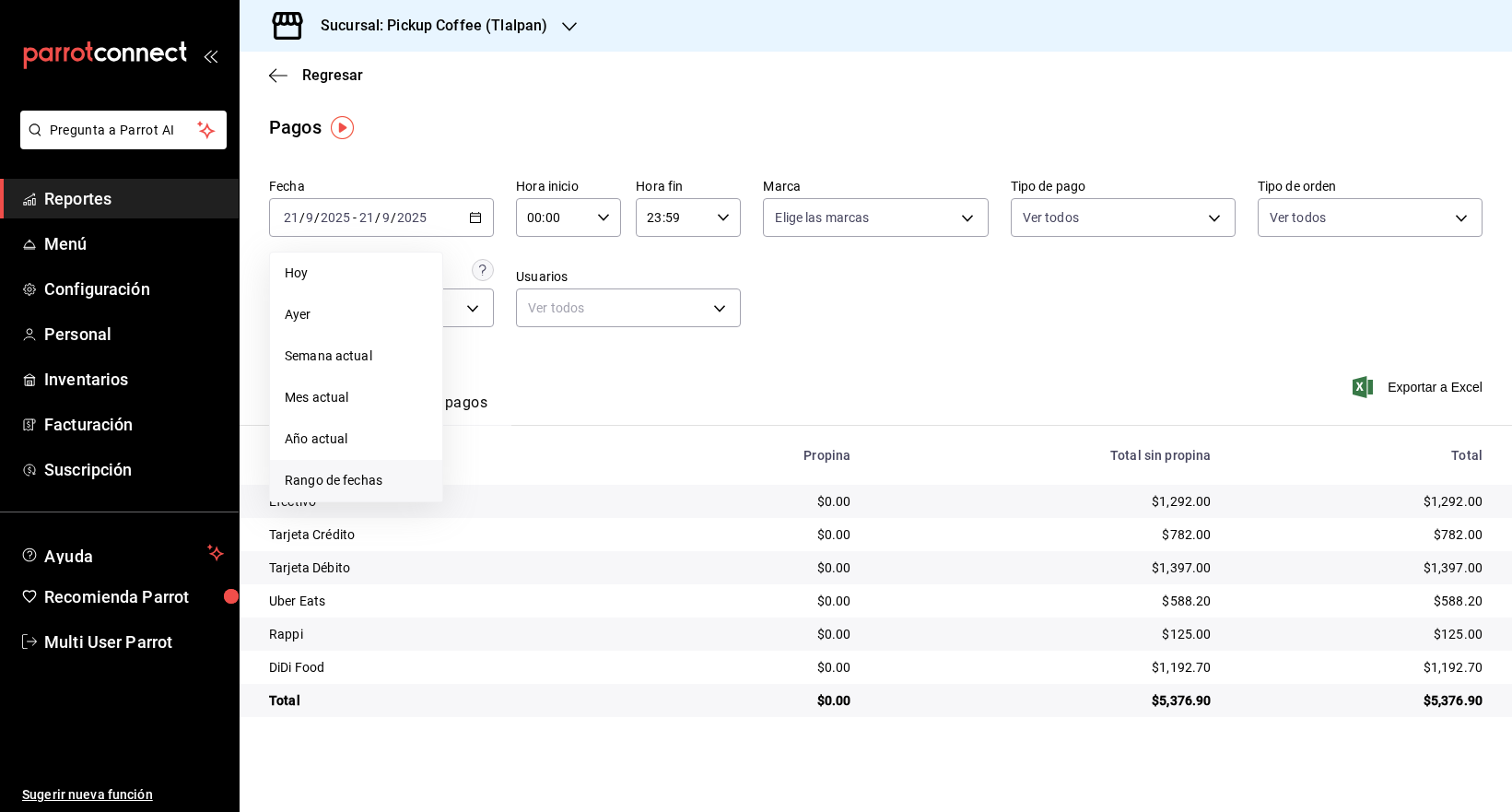
click at [356, 476] on span "Rango de fechas" at bounding box center [356, 480] width 143 height 20
click at [652, 412] on button "20" at bounding box center [644, 420] width 32 height 33
click at [653, 412] on button "20" at bounding box center [644, 420] width 32 height 33
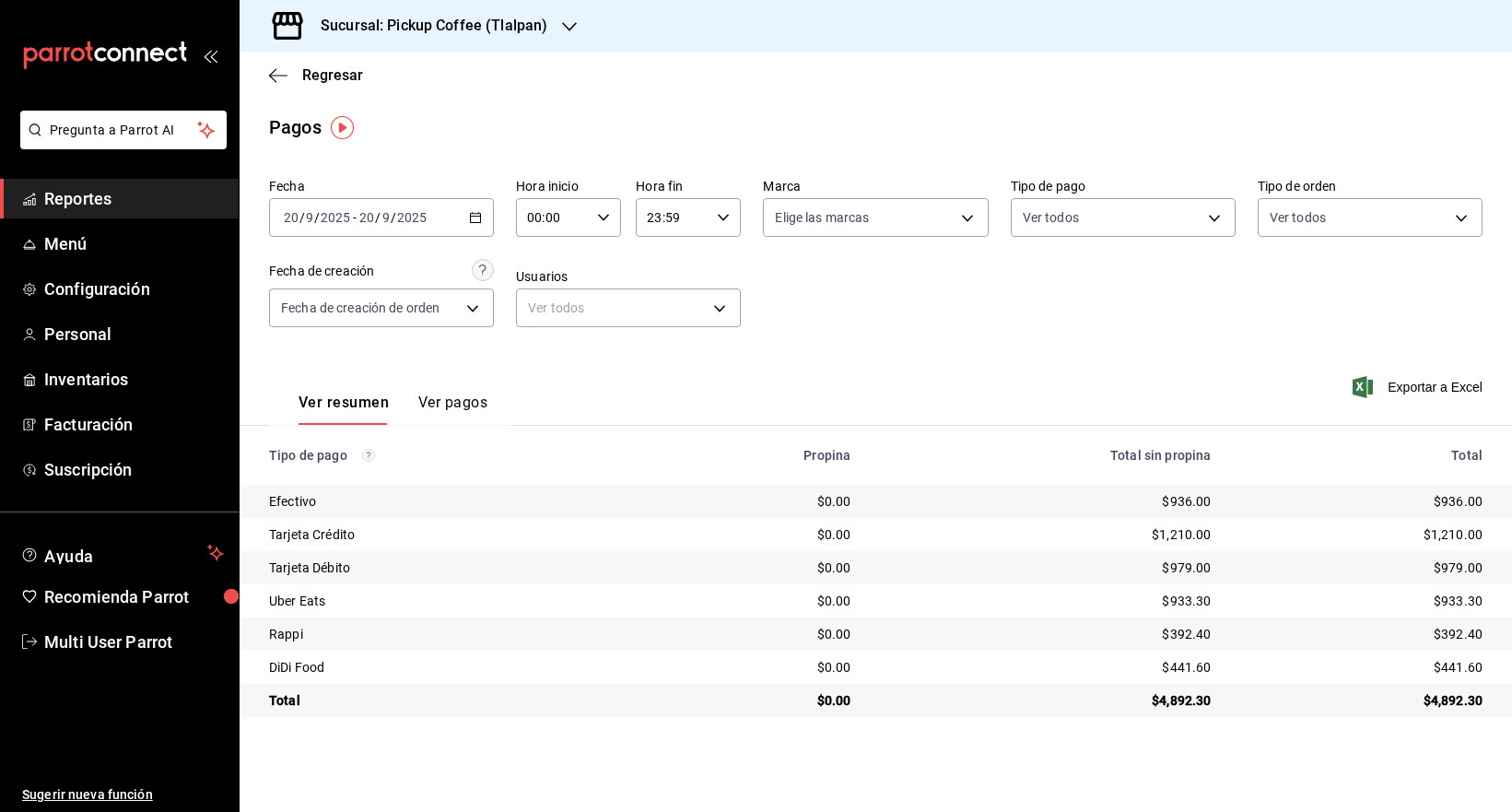
click at [464, 211] on div "[DATE] [DATE] - [DATE] [DATE]" at bounding box center [382, 217] width 225 height 39
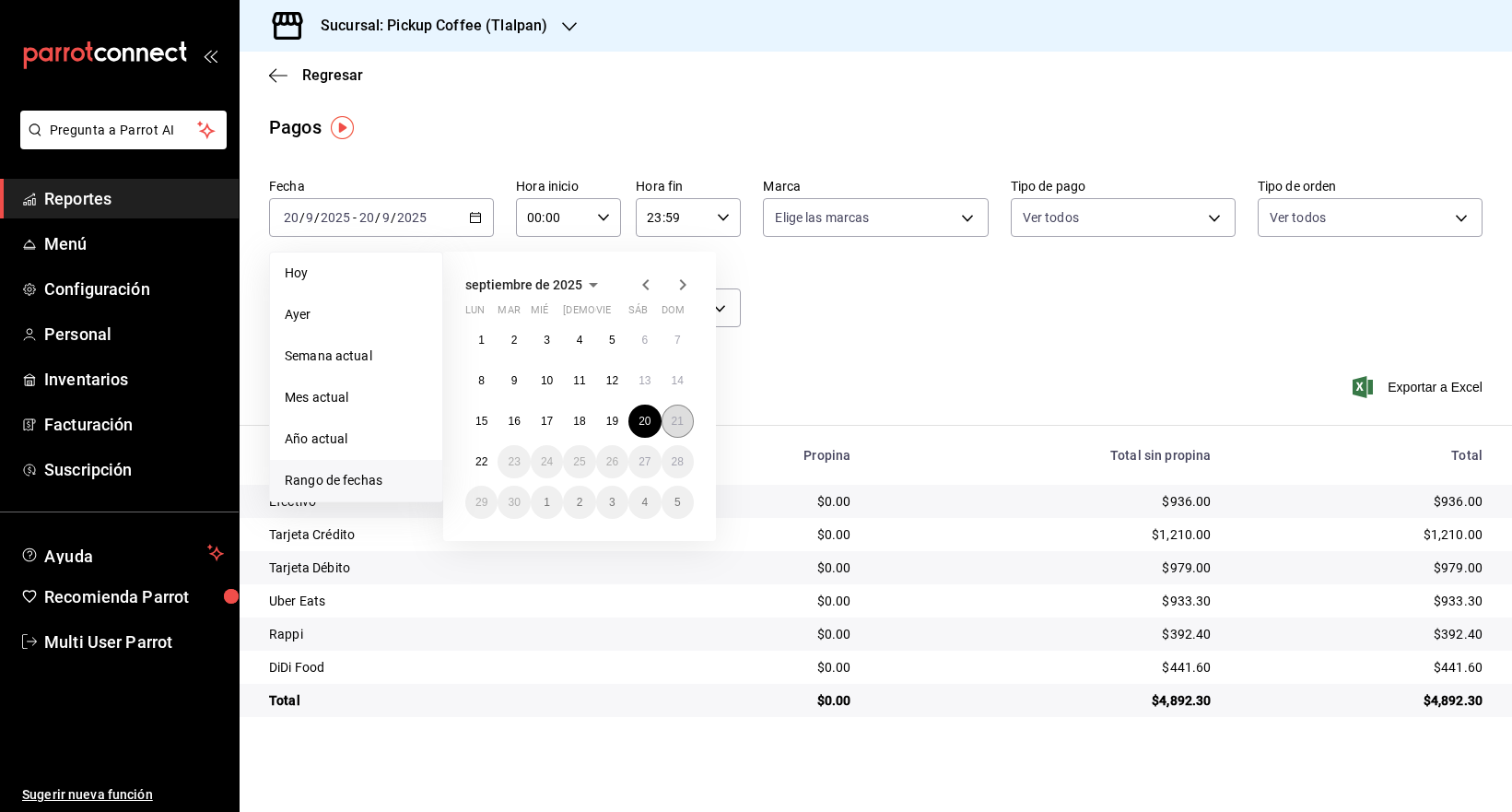
click at [668, 419] on button "21" at bounding box center [677, 420] width 32 height 33
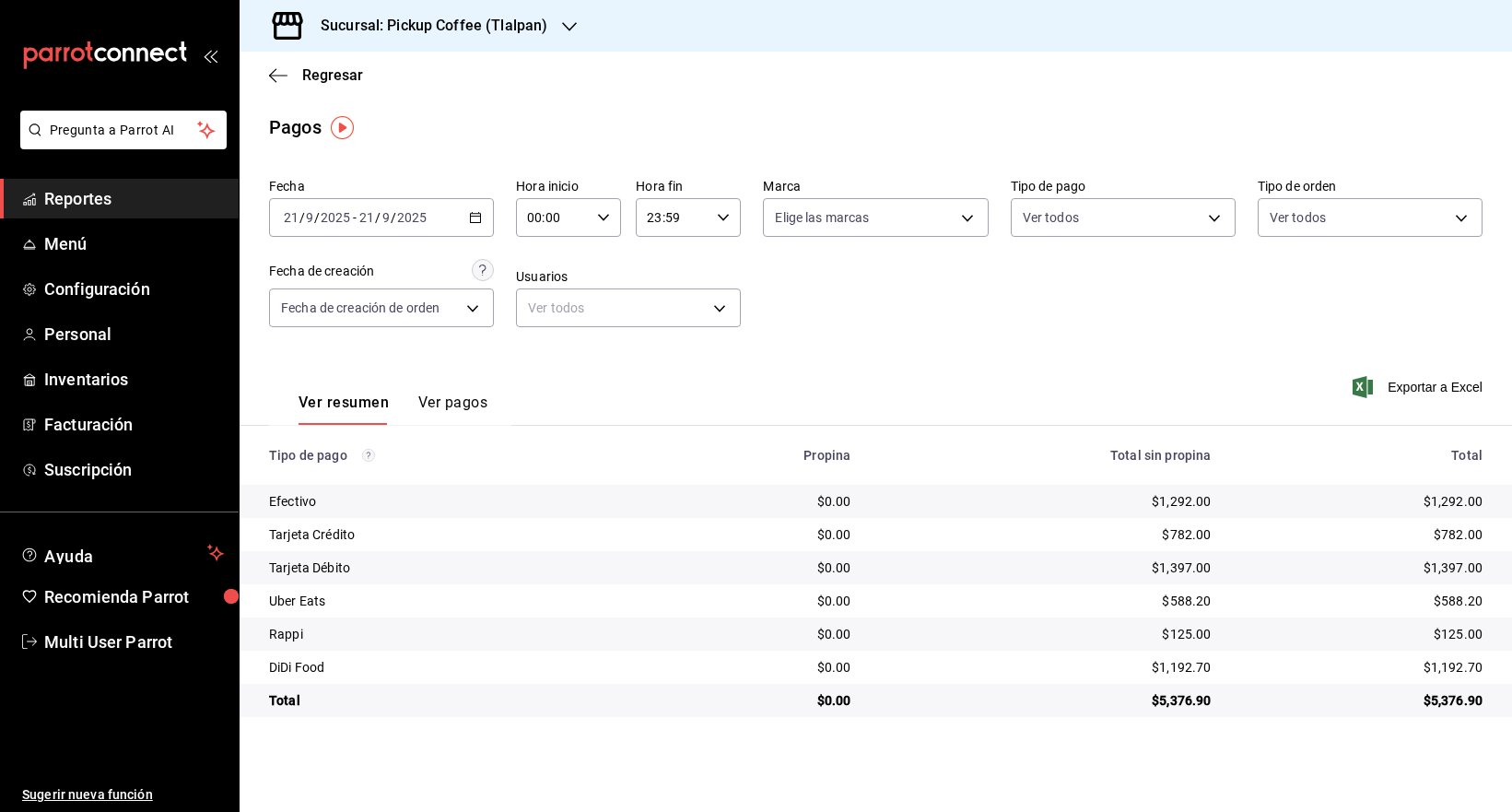
click at [526, 22] on h3 "Sucursal: Pickup Coffee (Tlalpan)" at bounding box center [427, 25] width 241 height 22
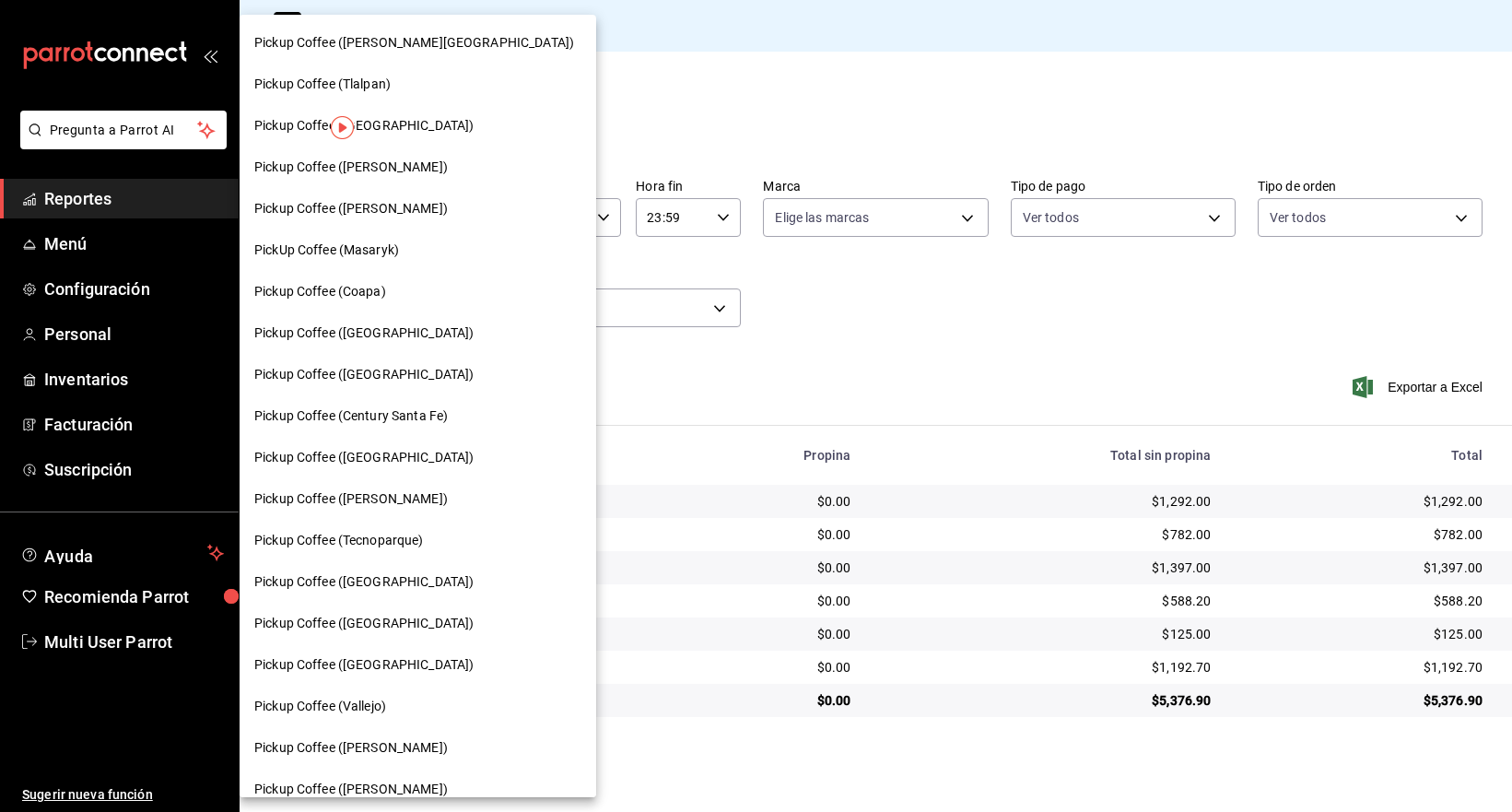
scroll to position [146, 0]
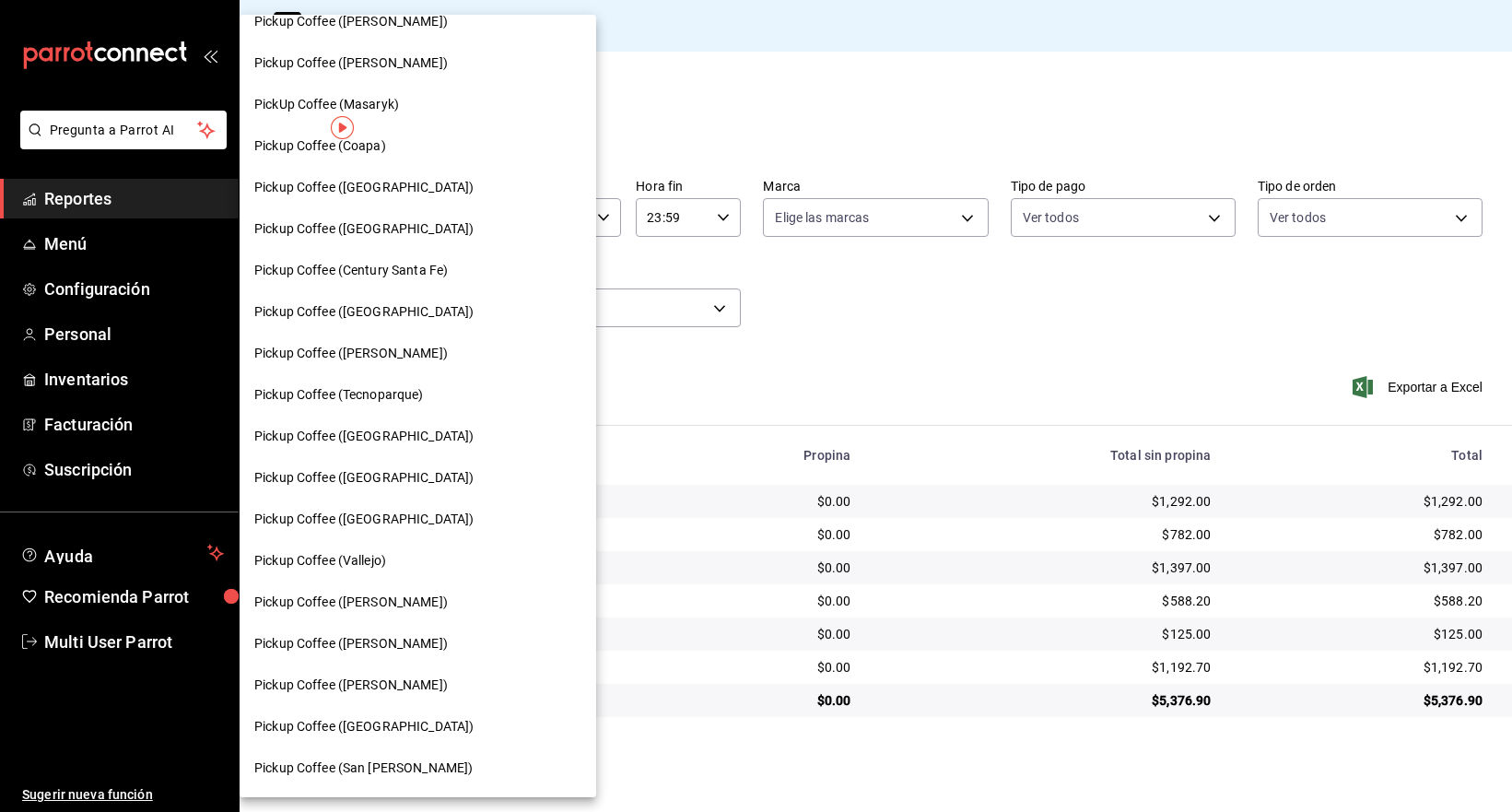
click at [424, 526] on span "Pickup Coffee ([GEOGRAPHIC_DATA])" at bounding box center [364, 519] width 219 height 20
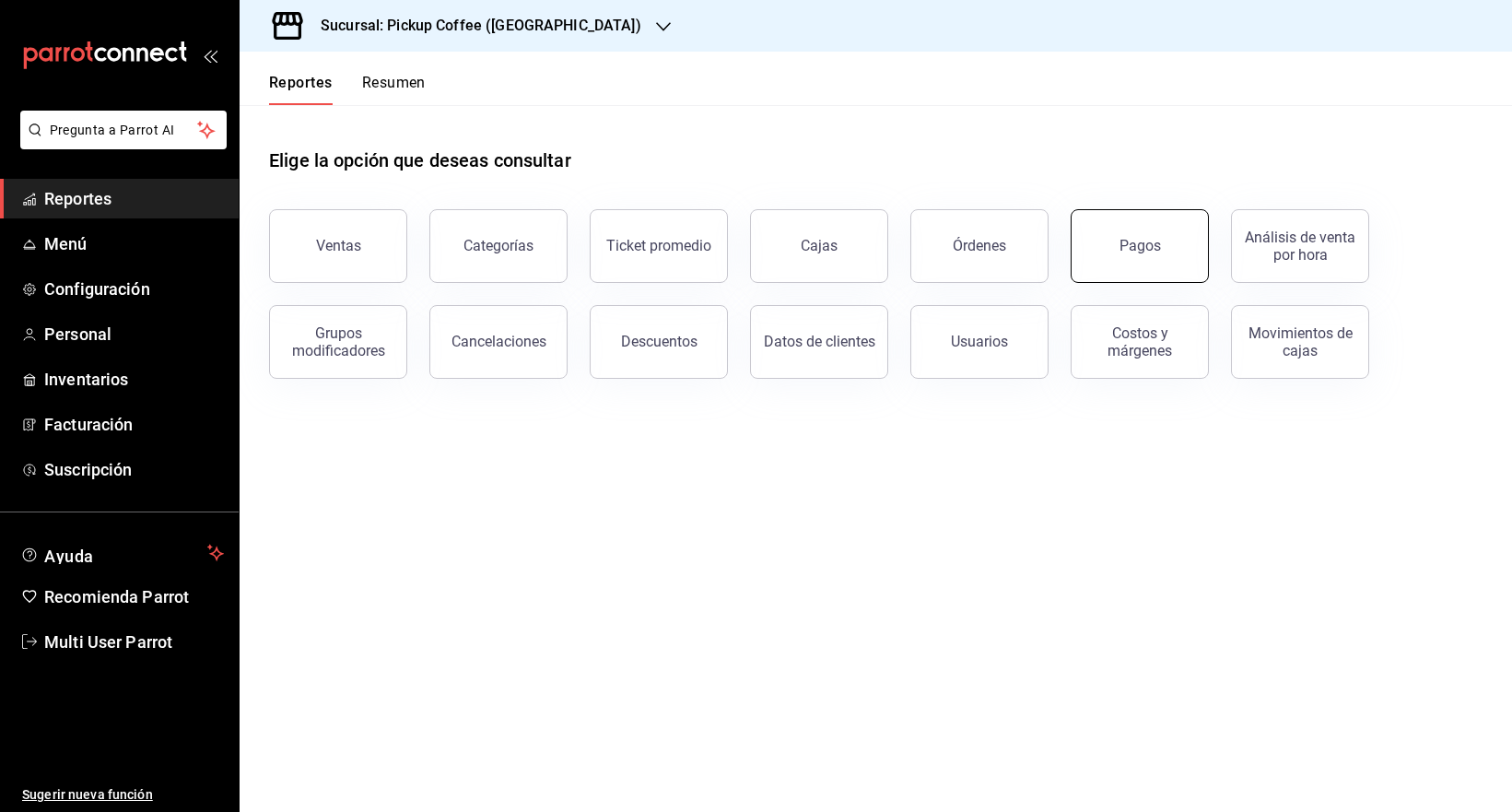
click at [1197, 232] on button "Pagos" at bounding box center [1140, 246] width 138 height 73
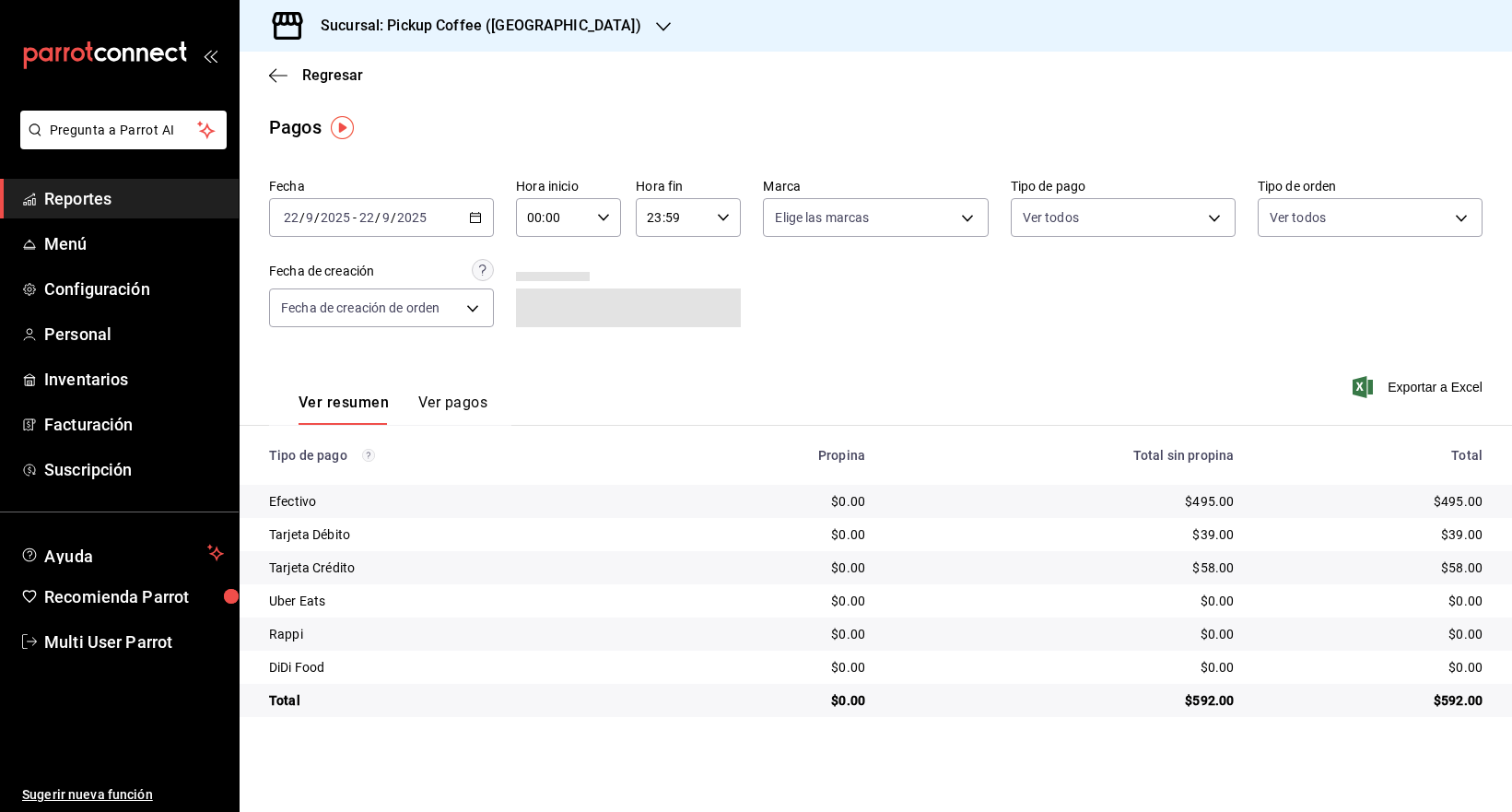
click at [484, 217] on div "[DATE] [DATE] - [DATE] [DATE]" at bounding box center [382, 217] width 225 height 39
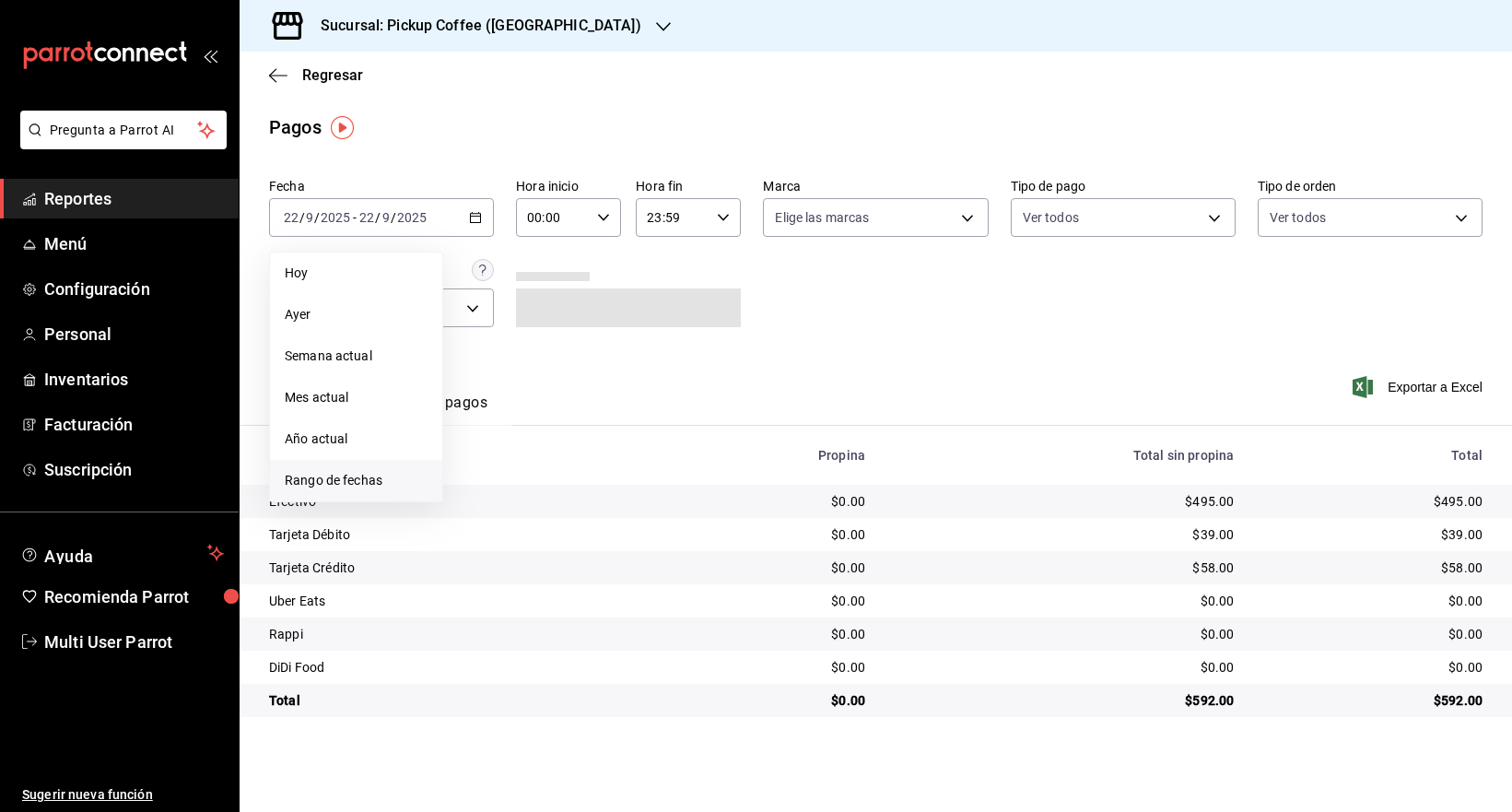
click at [352, 474] on span "Rango de fechas" at bounding box center [356, 480] width 143 height 20
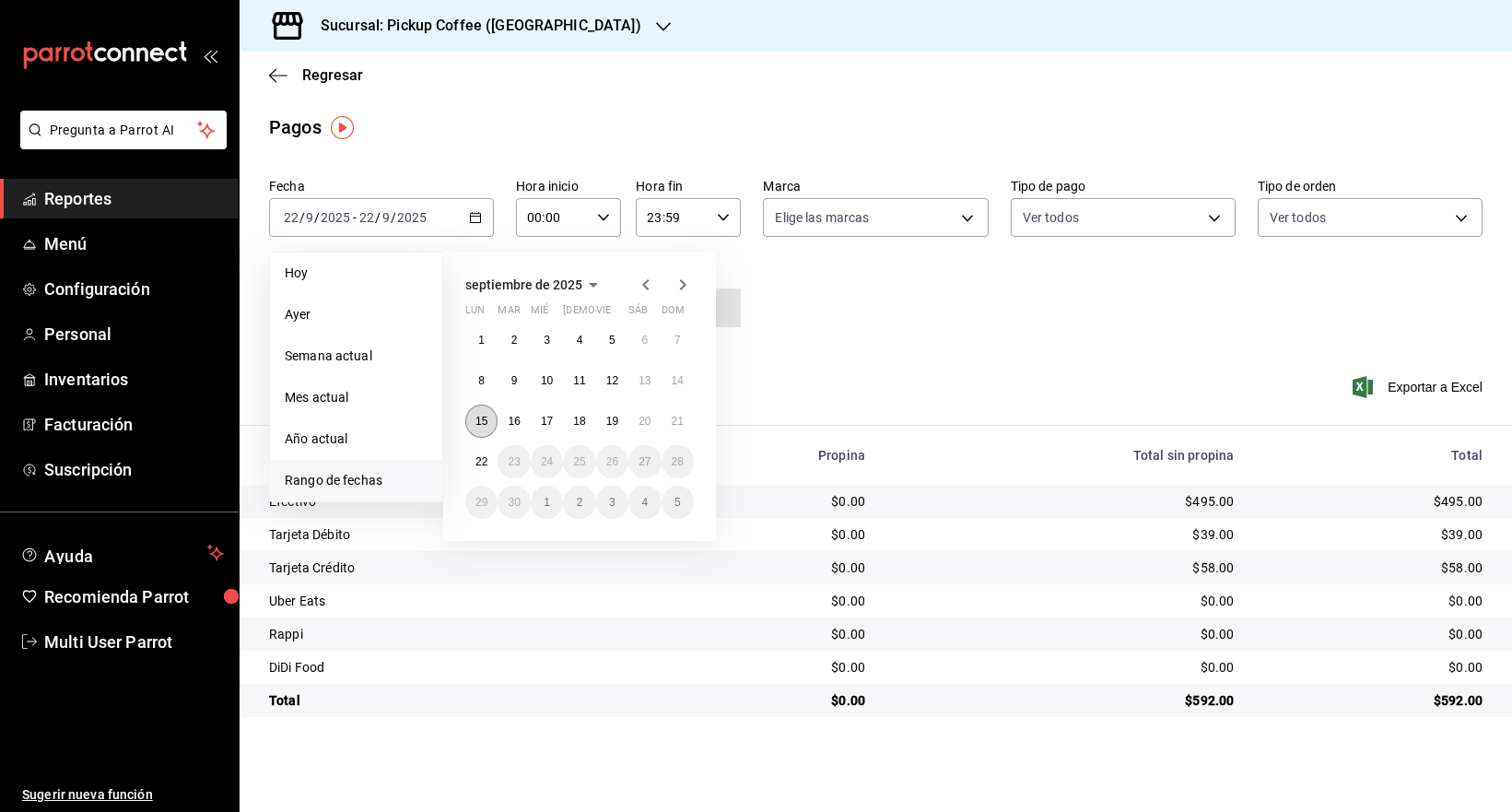
click at [488, 418] on button "15" at bounding box center [481, 420] width 32 height 33
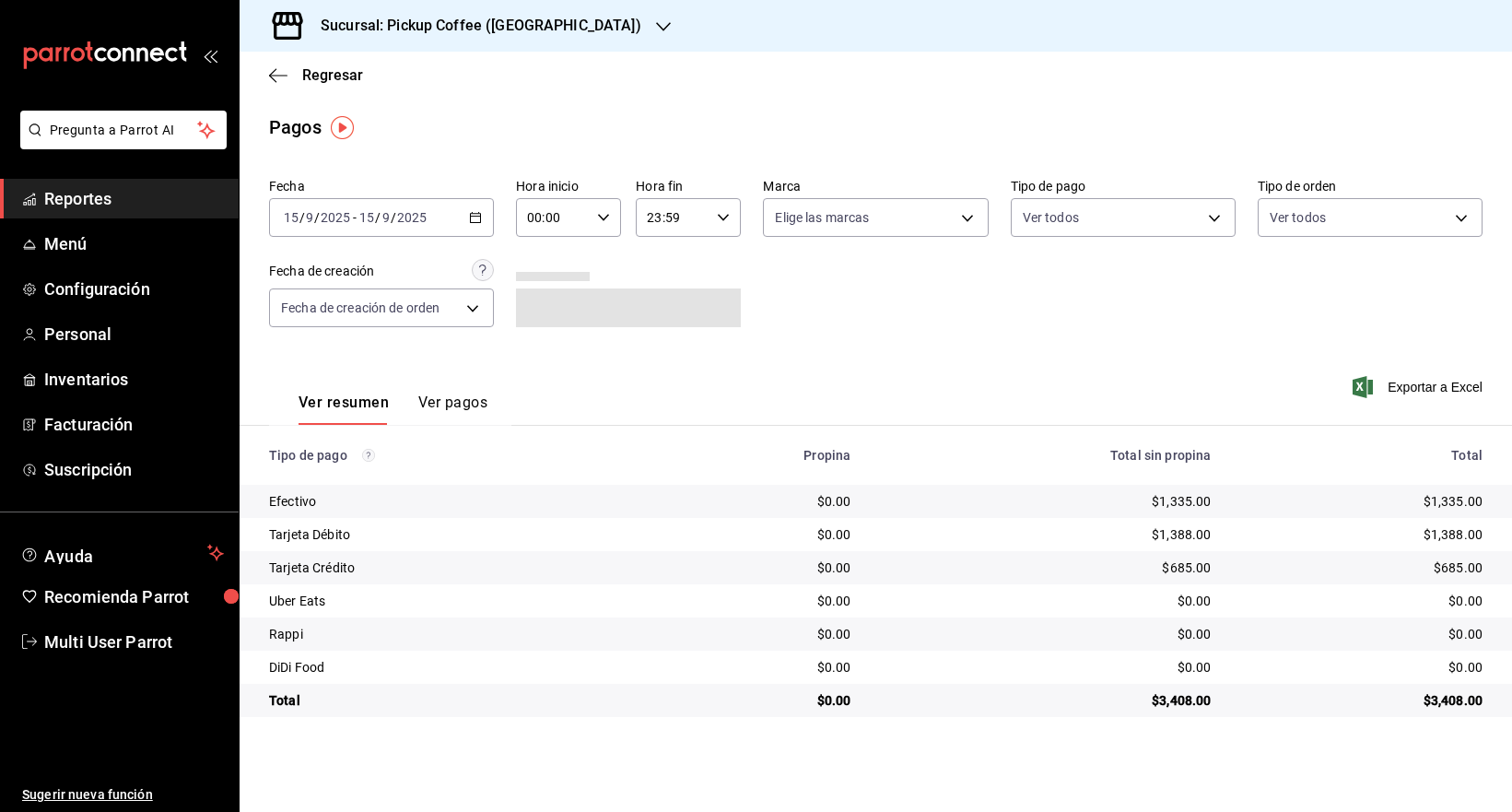
click at [602, 42] on div "Sucursal: Pickup Coffee ([GEOGRAPHIC_DATA])" at bounding box center [466, 25] width 424 height 52
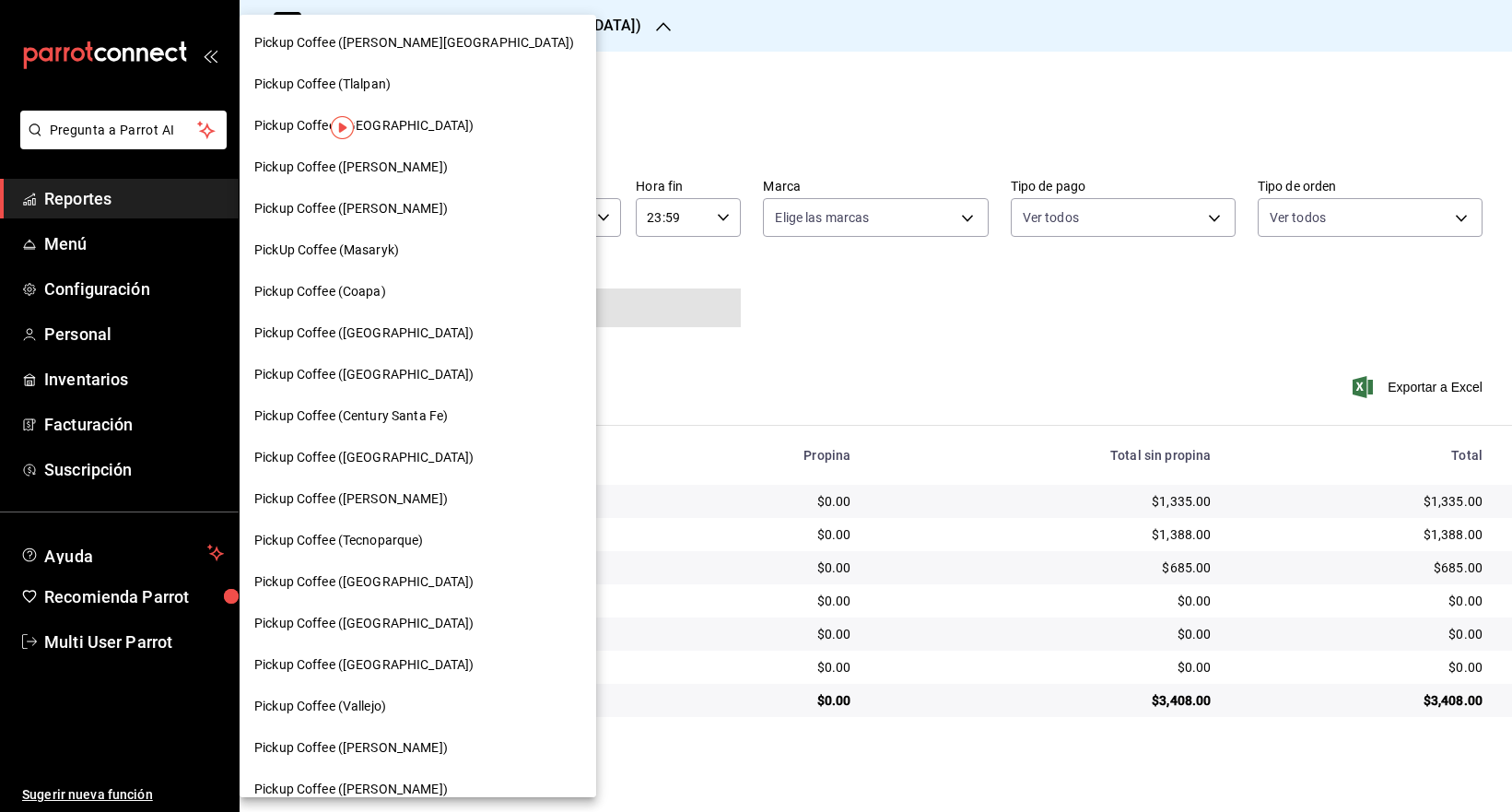
click at [382, 103] on div "Pickup Coffee (Tlalpan)" at bounding box center [417, 84] width 357 height 41
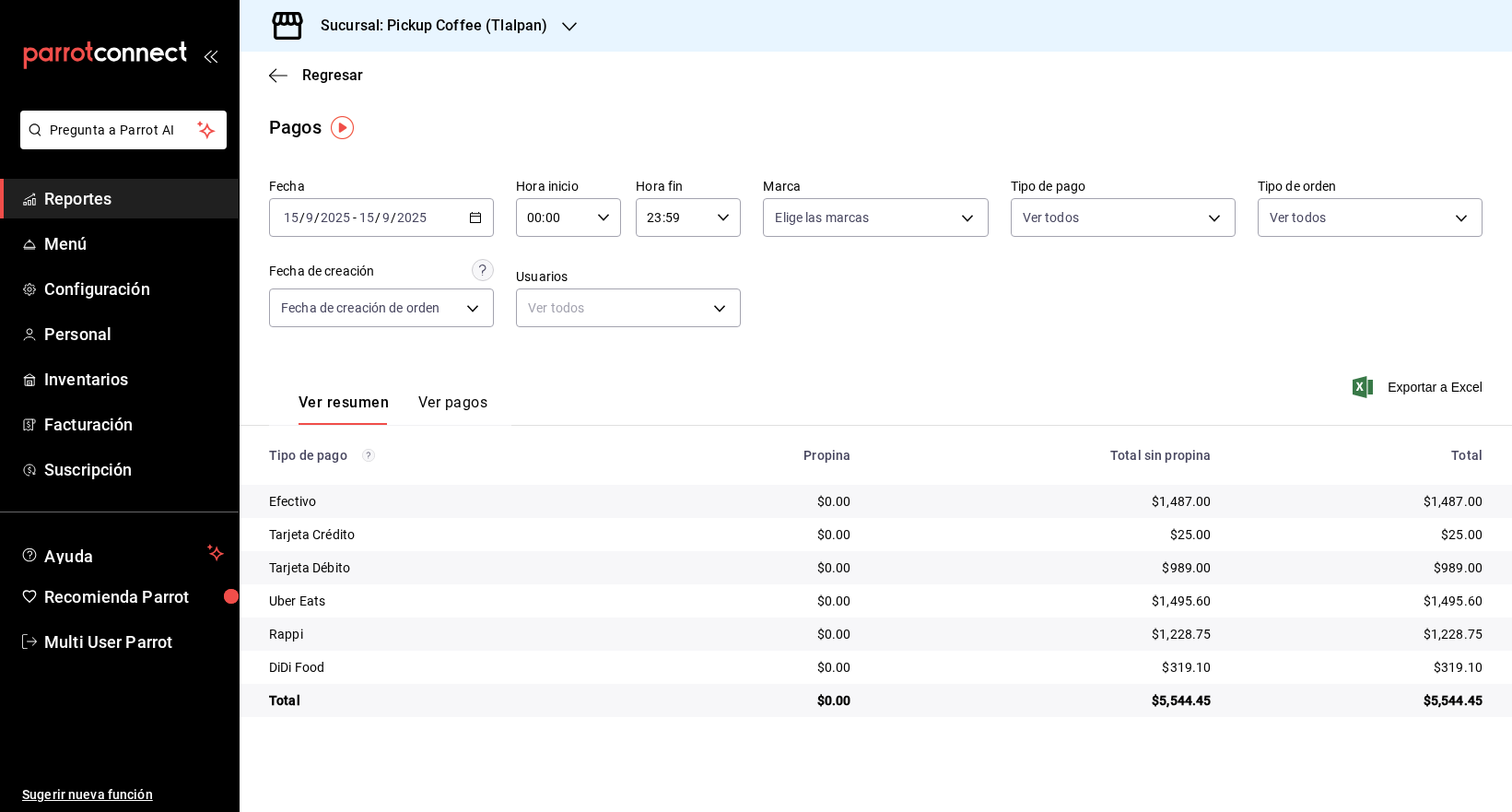
click at [534, 22] on h3 "Sucursal: Pickup Coffee (Tlalpan)" at bounding box center [427, 25] width 241 height 22
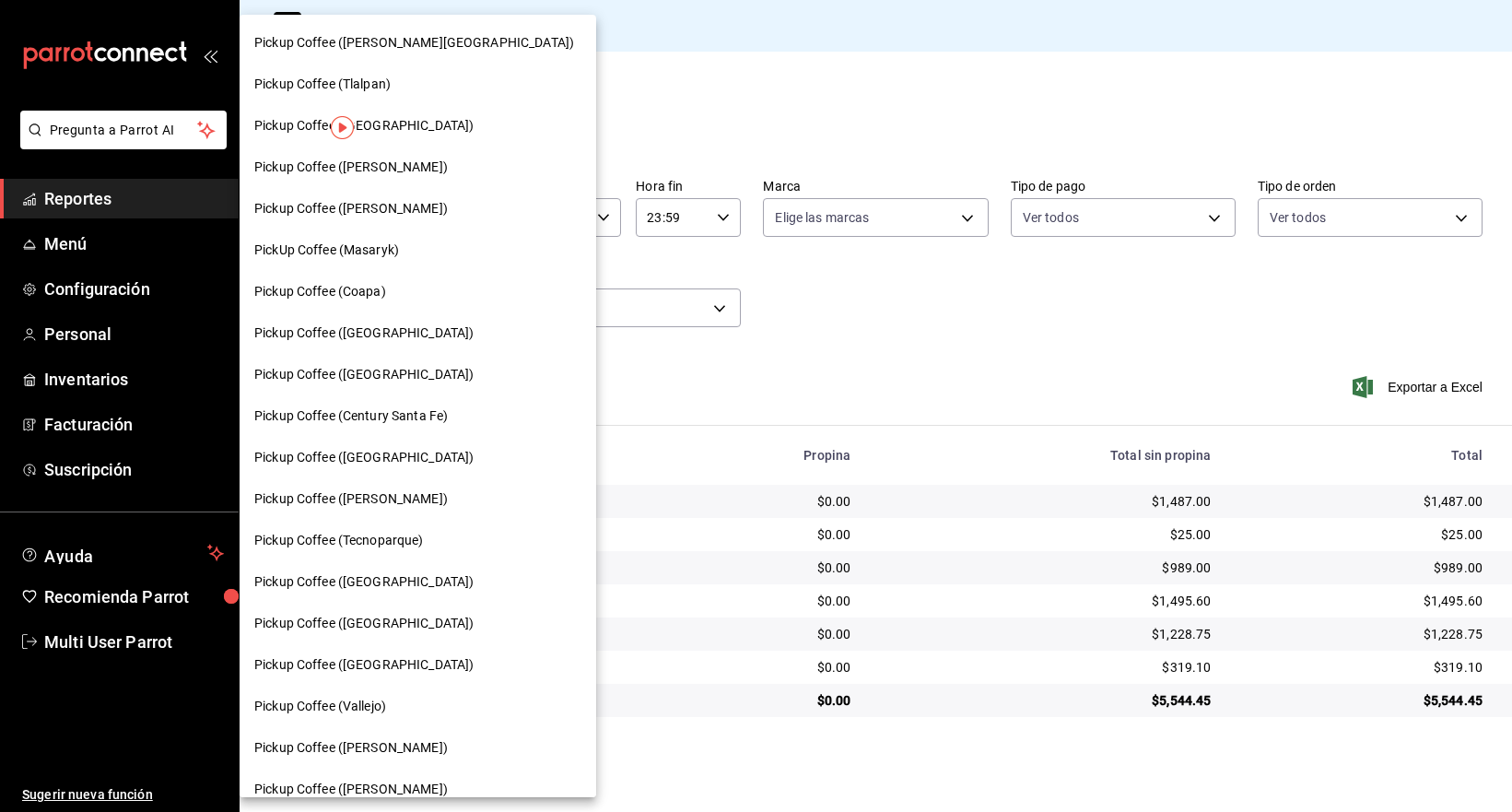
click at [442, 159] on div "Pickup Coffee ([PERSON_NAME])" at bounding box center [417, 167] width 327 height 20
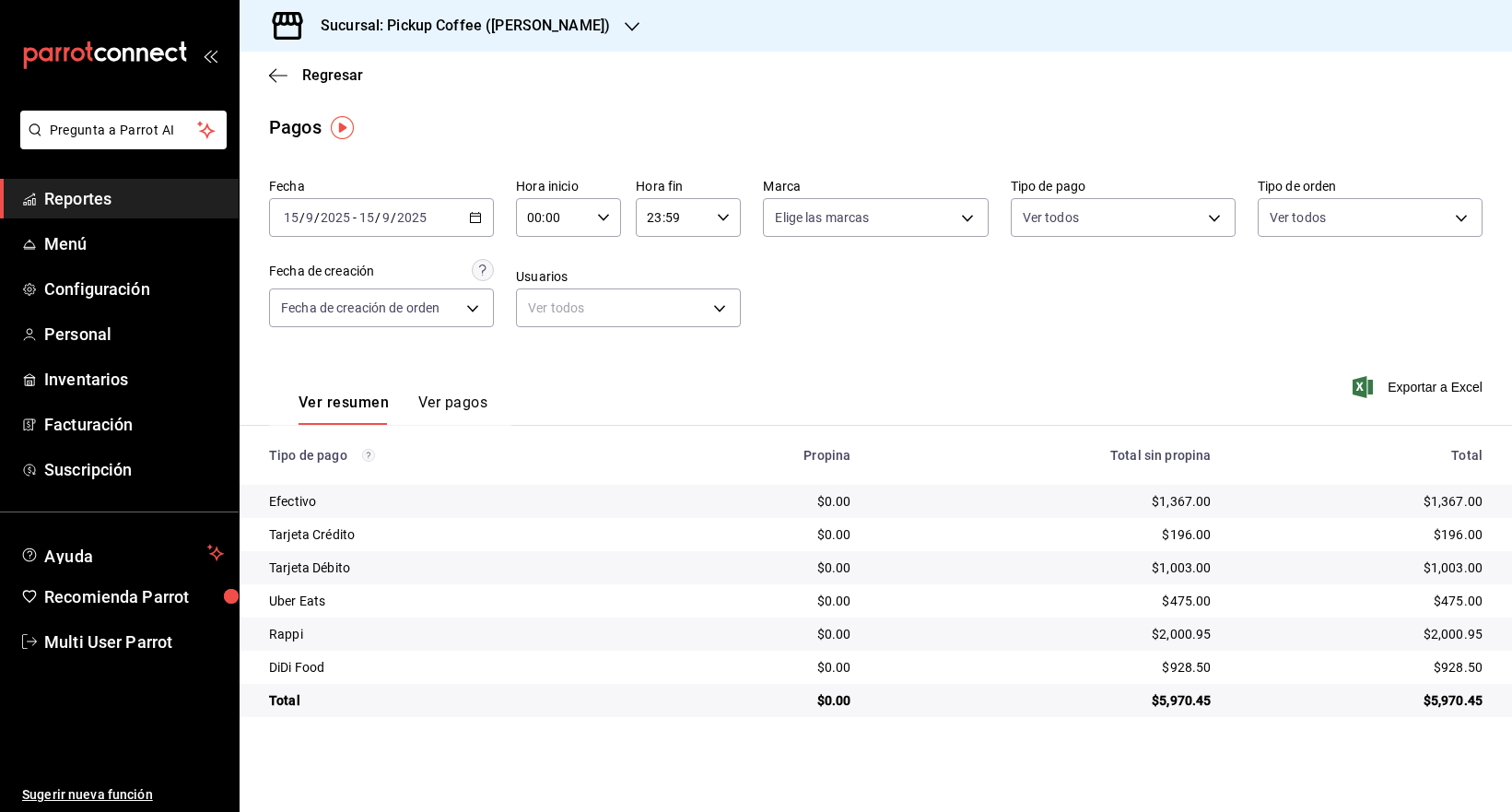
click at [496, 36] on div "Sucursal: Pickup Coffee ([PERSON_NAME])" at bounding box center [450, 25] width 393 height 52
click at [539, 24] on h3 "Sucursal: Pickup Coffee ([PERSON_NAME])" at bounding box center [458, 25] width 304 height 22
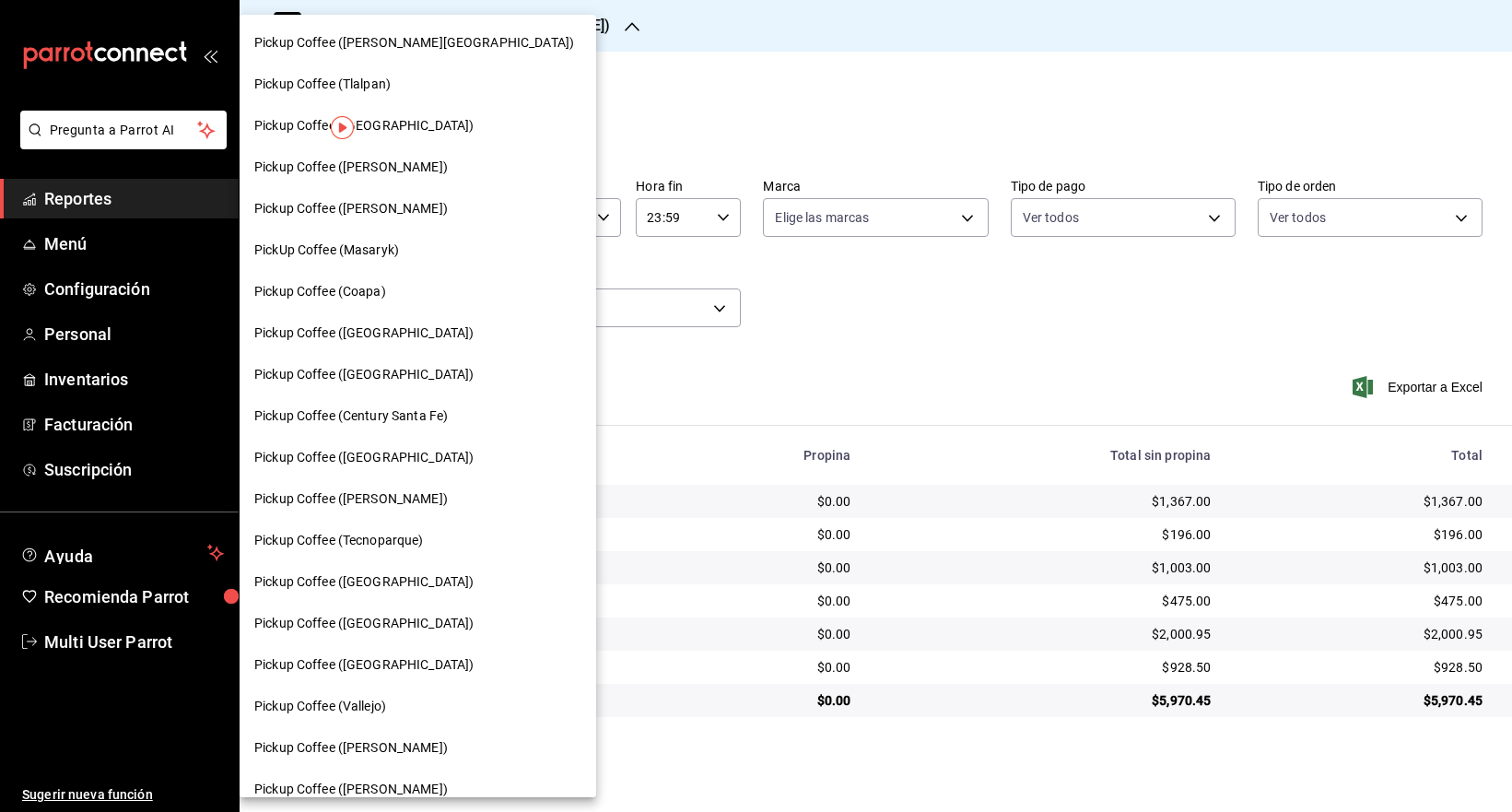
click at [447, 335] on div "Pickup Coffee ([GEOGRAPHIC_DATA])" at bounding box center [417, 333] width 327 height 20
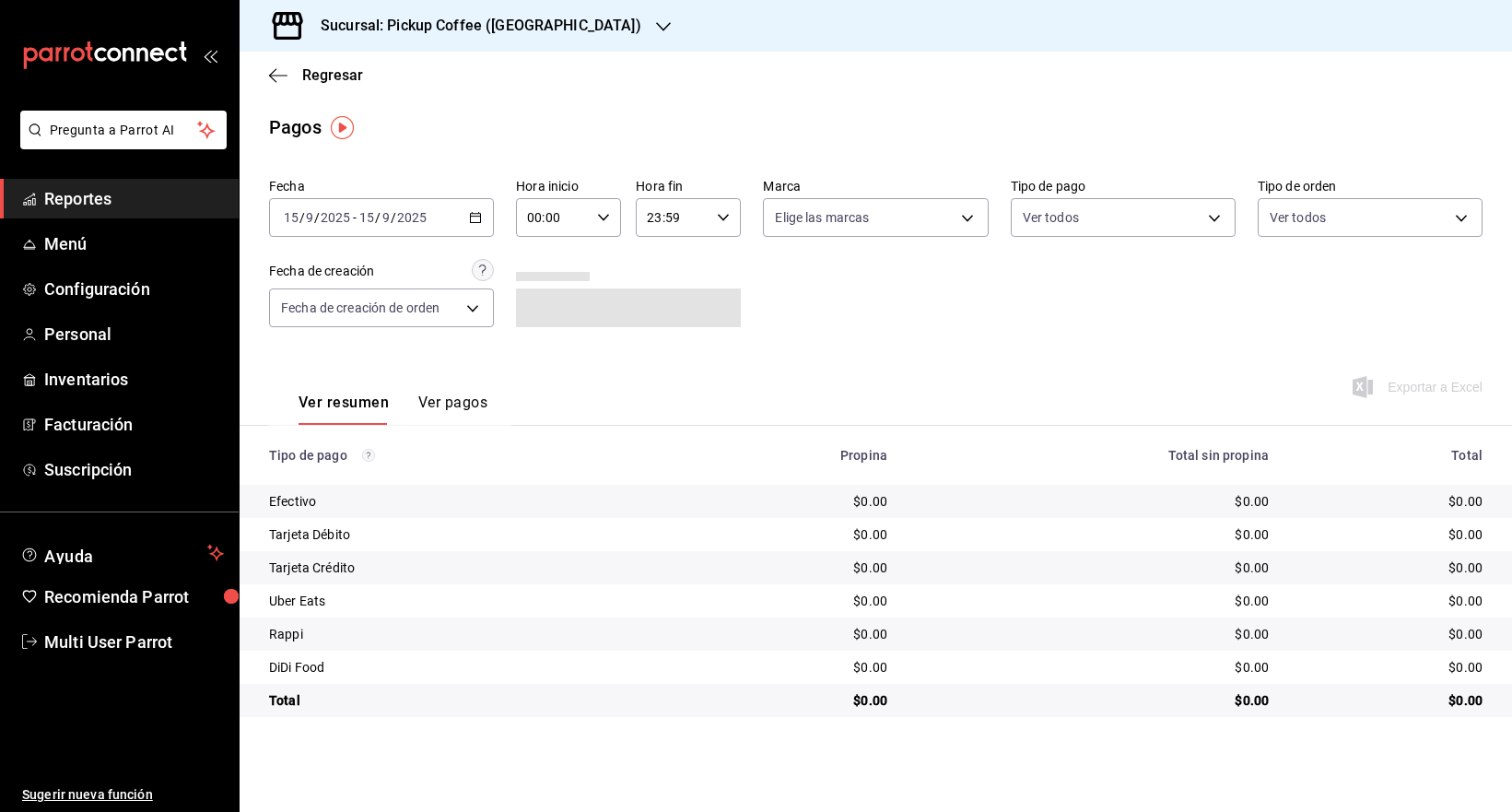
click at [587, 37] on div "Sucursal: Pickup Coffee ([GEOGRAPHIC_DATA])" at bounding box center [466, 25] width 424 height 52
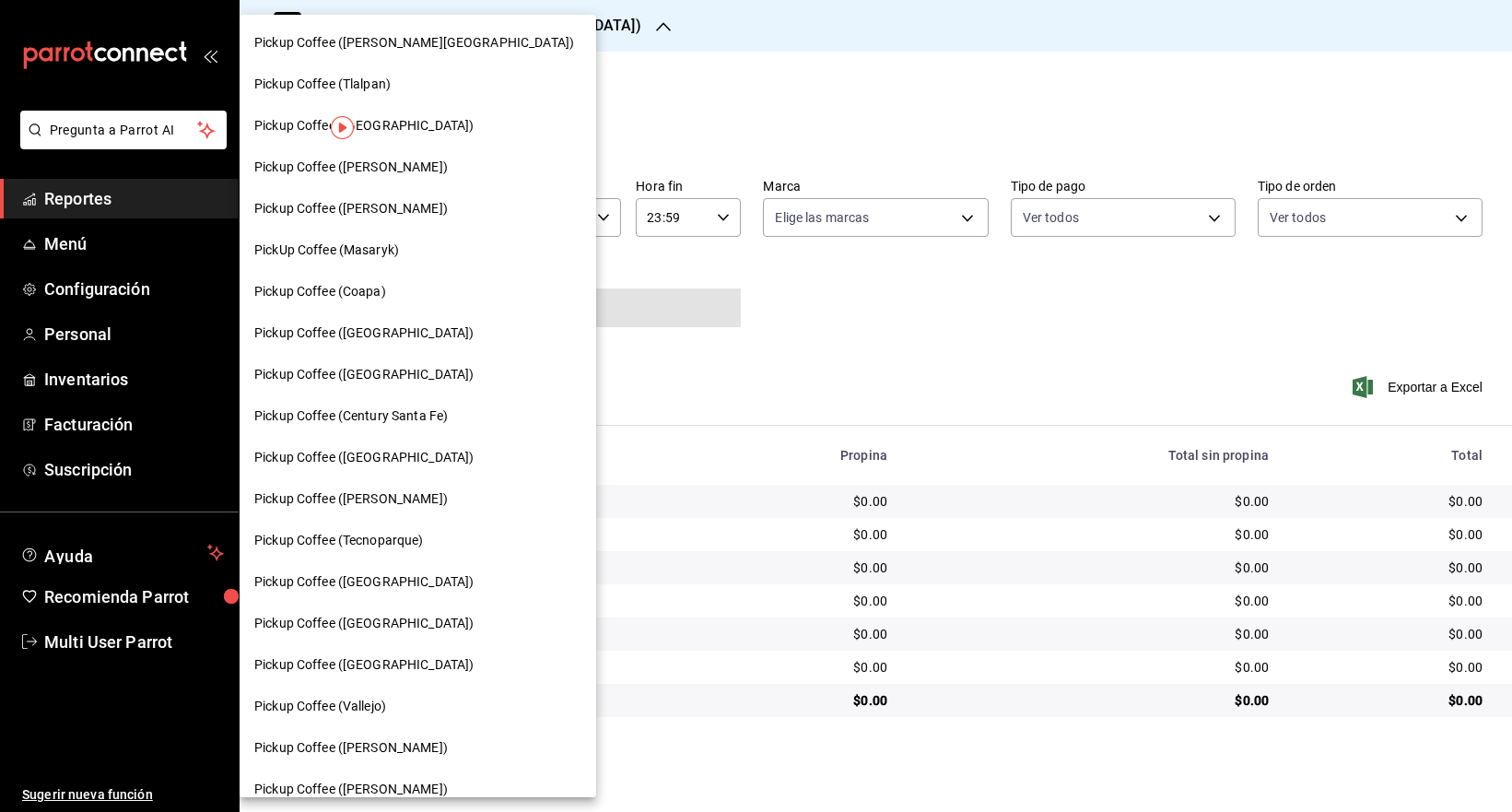
click at [440, 371] on div "Pickup Coffee ([GEOGRAPHIC_DATA])" at bounding box center [417, 374] width 327 height 20
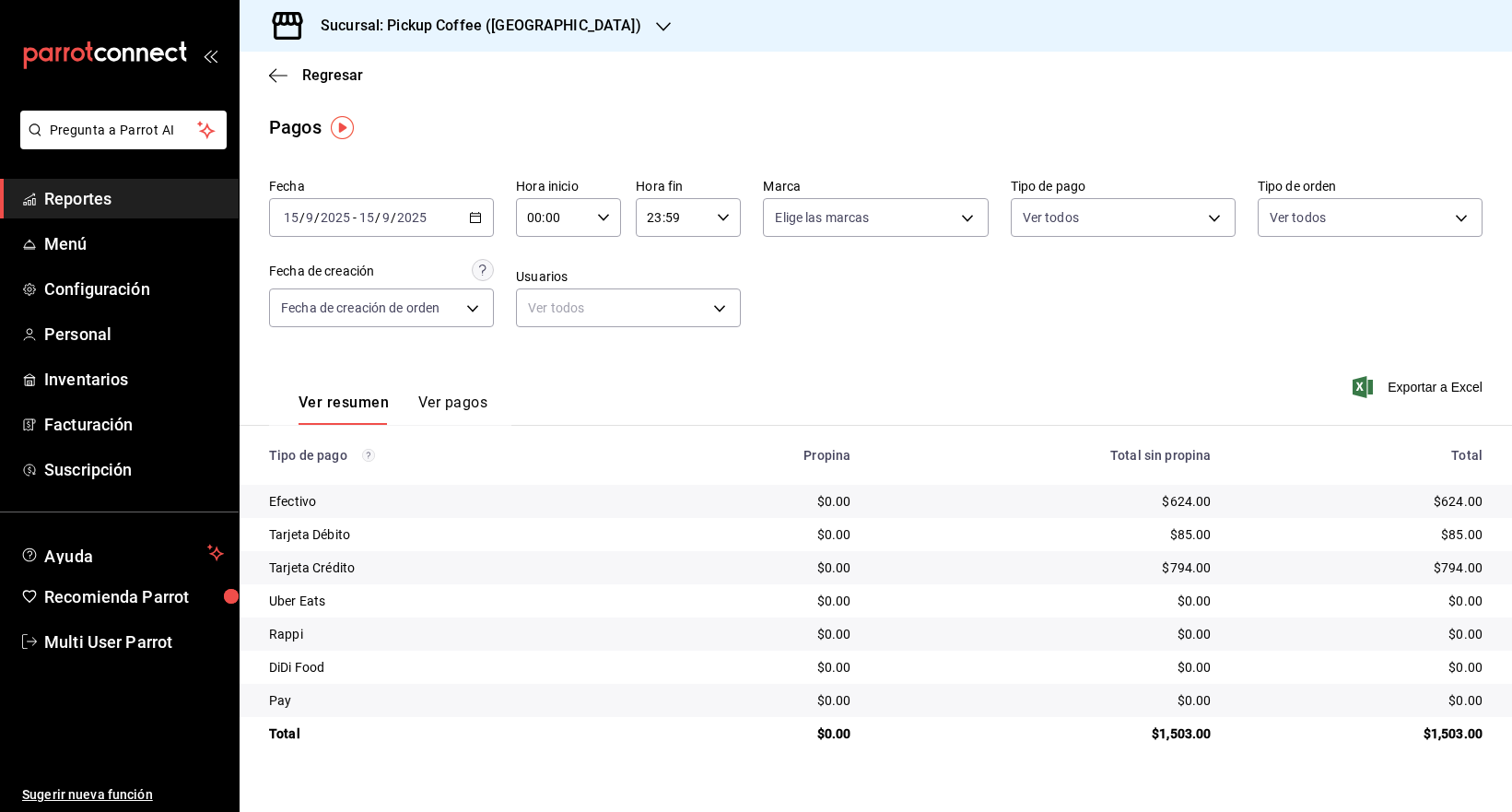
click at [423, 40] on div "Sucursal: Pickup Coffee ([GEOGRAPHIC_DATA])" at bounding box center [466, 25] width 424 height 52
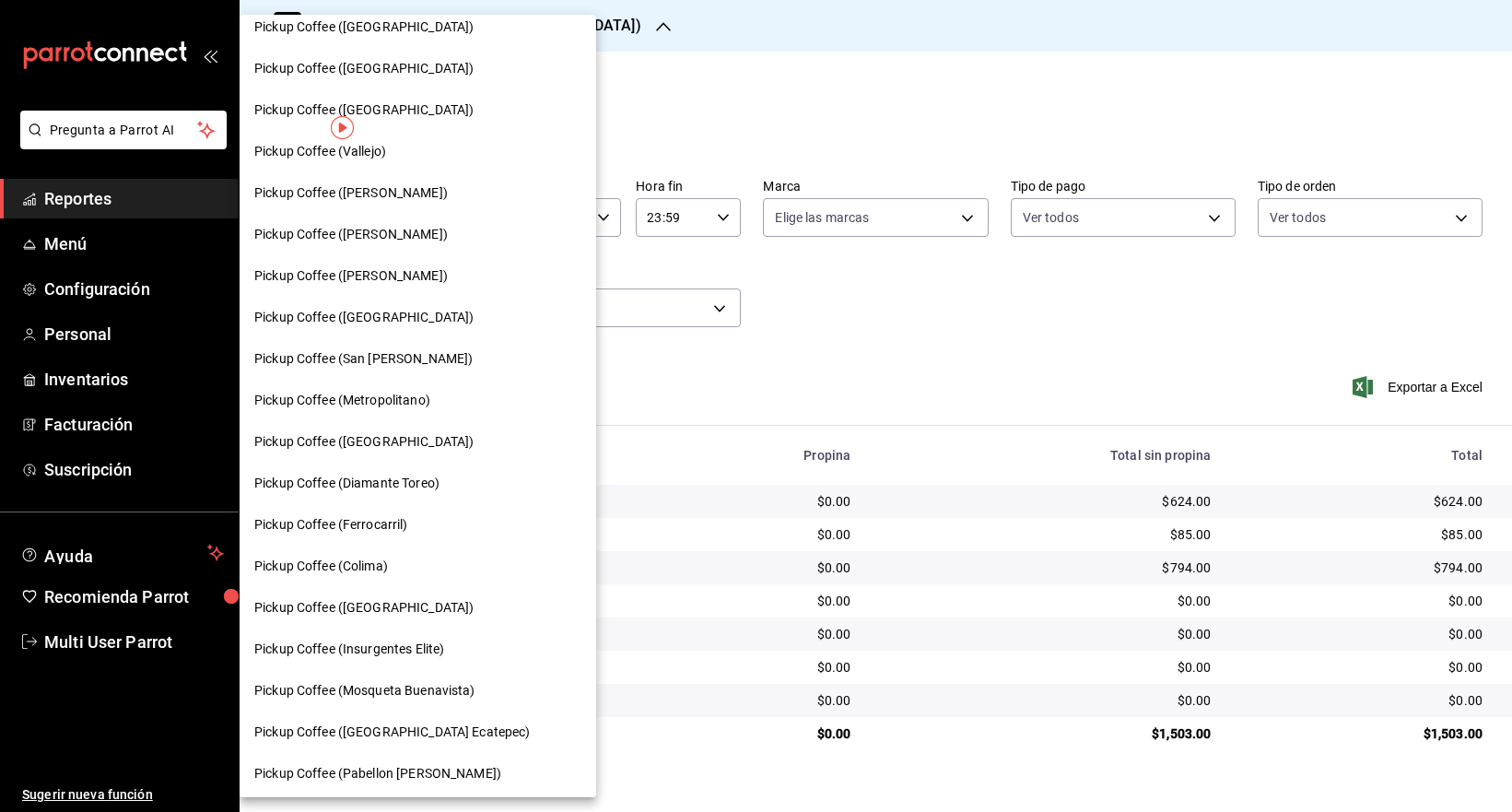
scroll to position [808, 0]
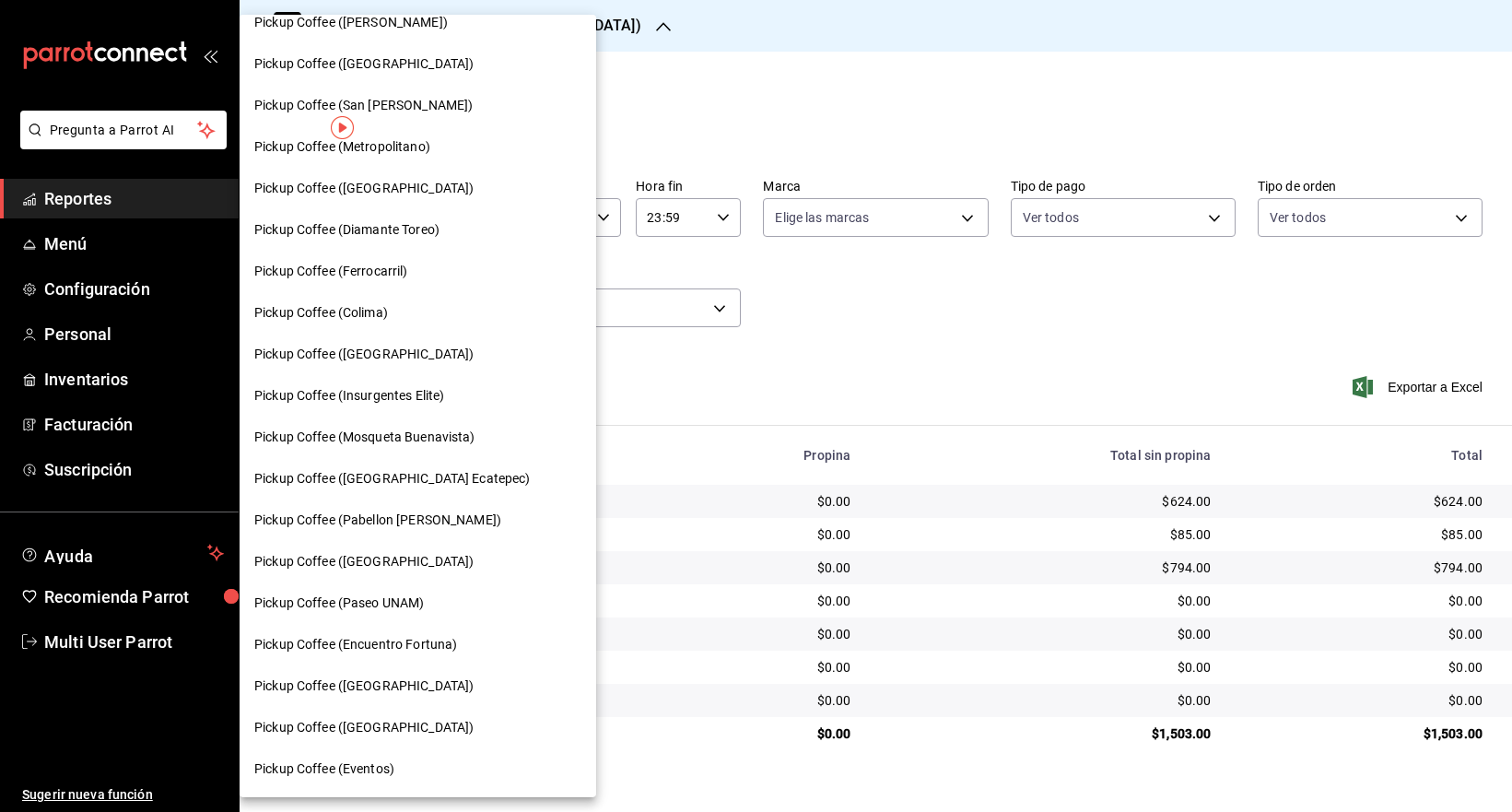
click at [443, 609] on div "Pickup Coffee (Paseo UNAM)" at bounding box center [417, 603] width 327 height 20
